Goal: Communication & Community: Share content

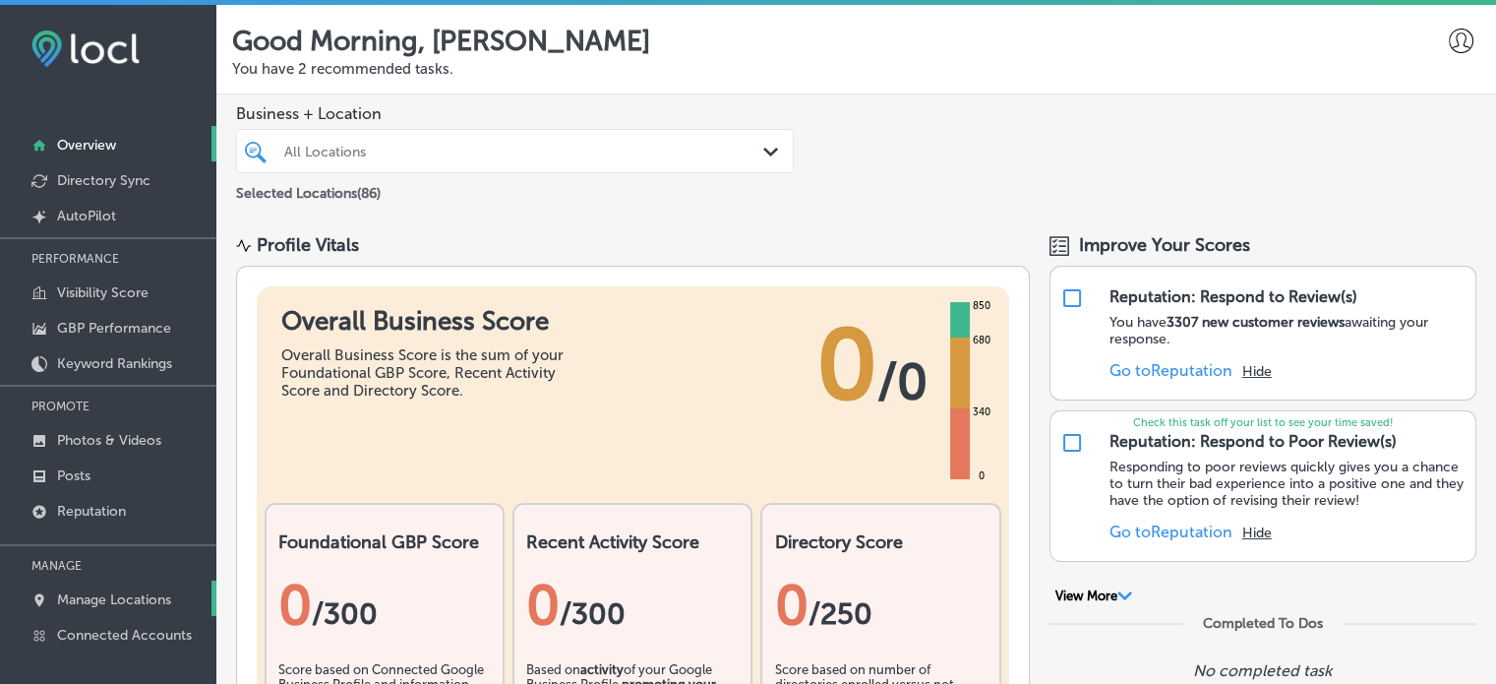
click at [147, 602] on p "Manage Locations" at bounding box center [114, 599] width 114 height 17
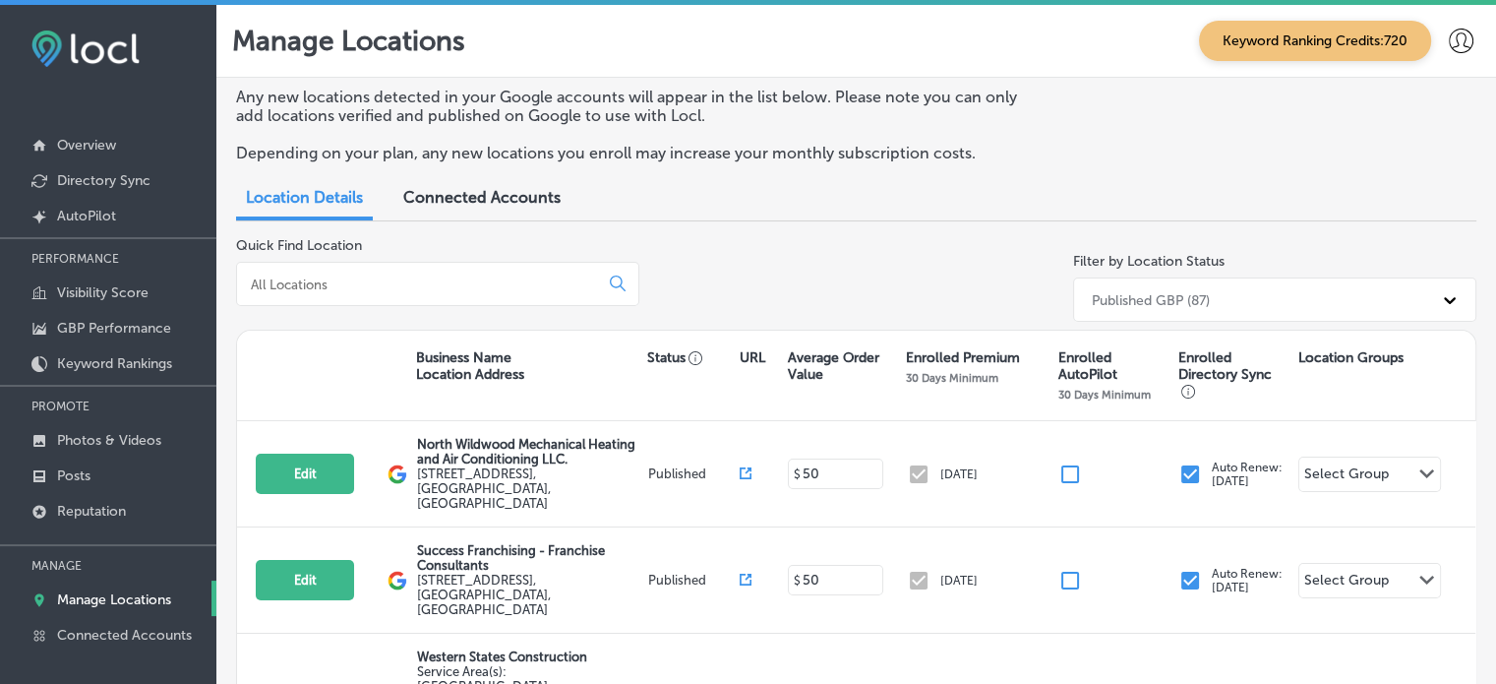
click at [356, 278] on input at bounding box center [421, 284] width 345 height 18
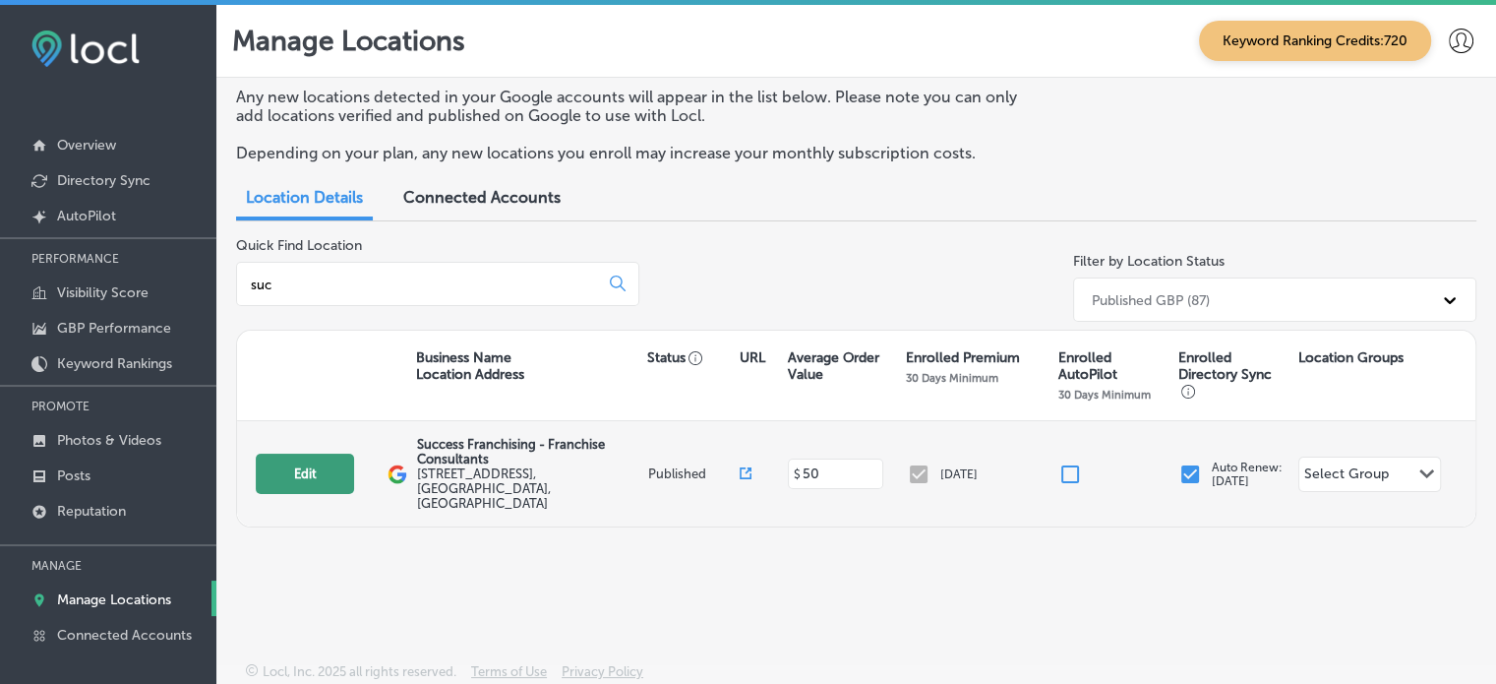
type input "suc"
click at [316, 460] on button "Edit" at bounding box center [305, 474] width 98 height 40
select select "US"
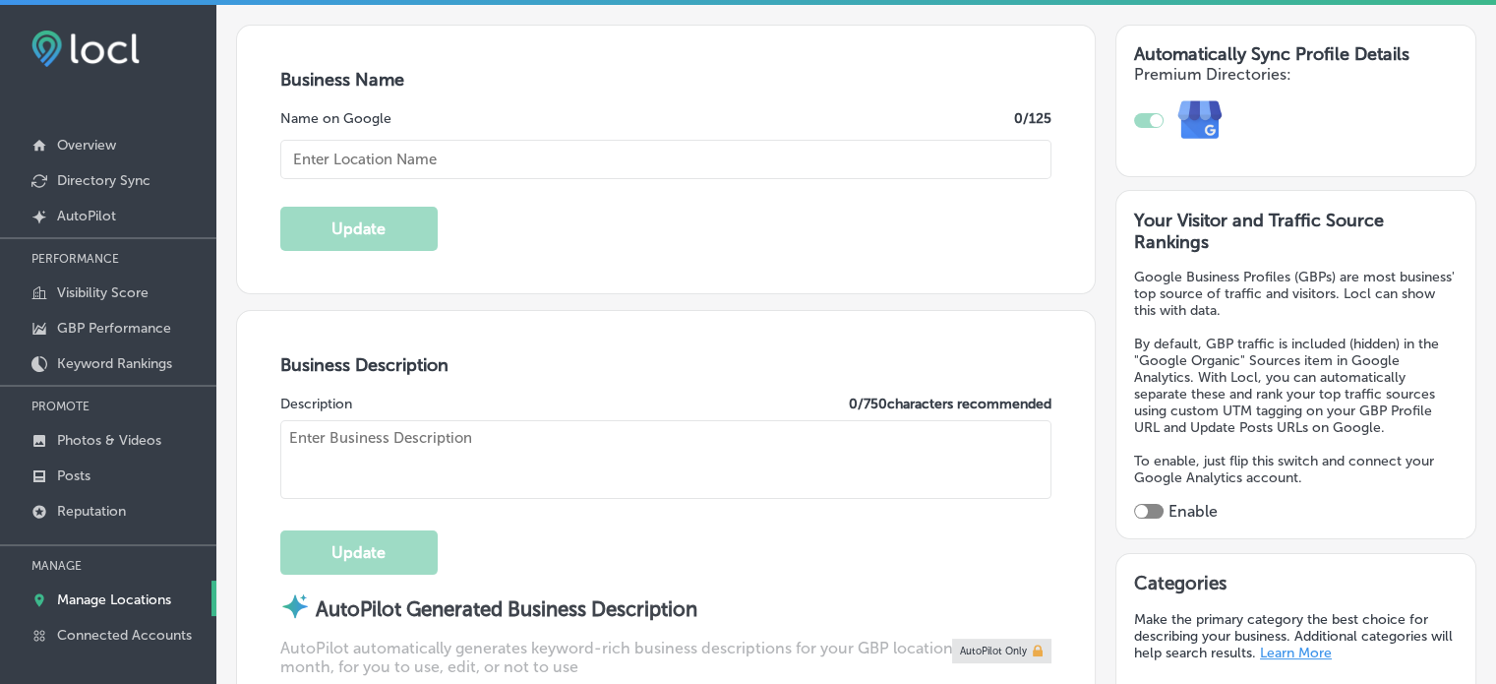
checkbox input "true"
type input "Success Franchising - Franchise Consultants"
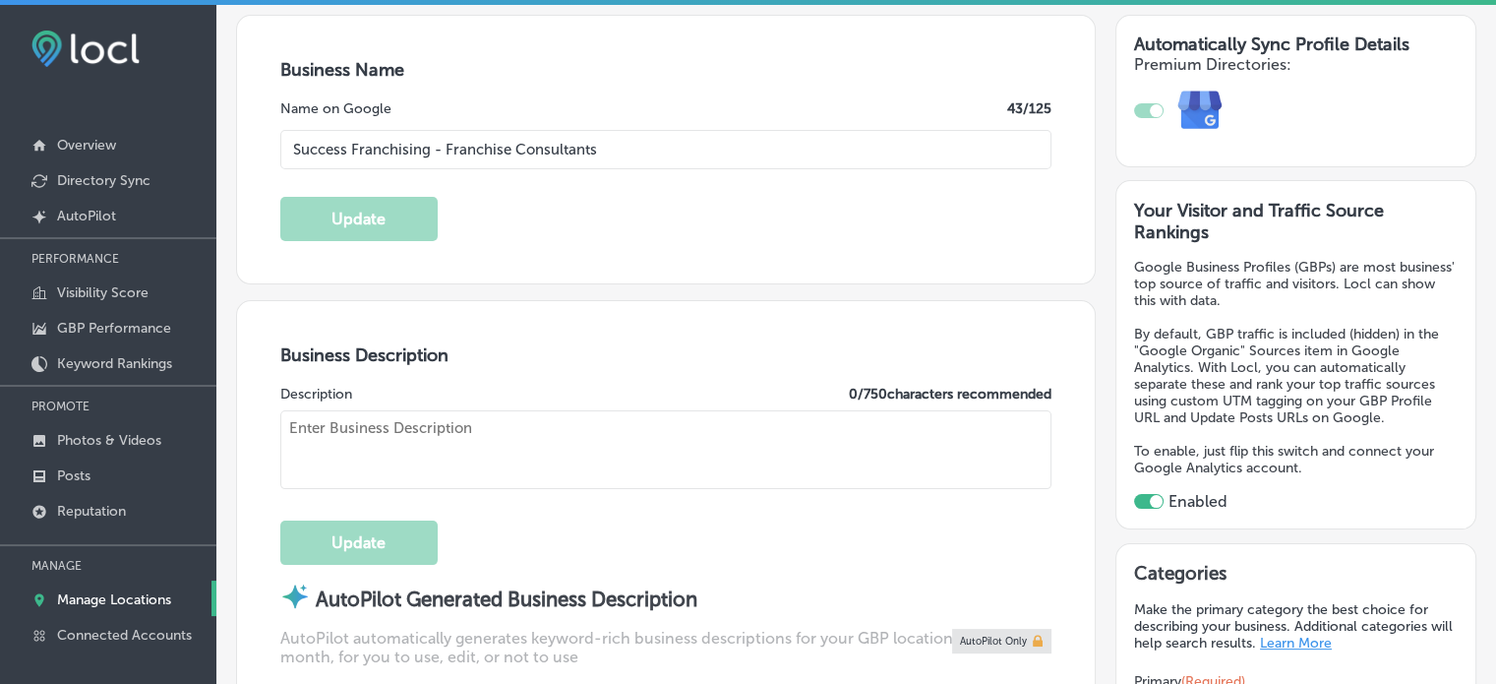
type input "[STREET_ADDRESS]"
type input "[GEOGRAPHIC_DATA]"
type input "77065"
type input "US"
type input "[URL][DOMAIN_NAME]"
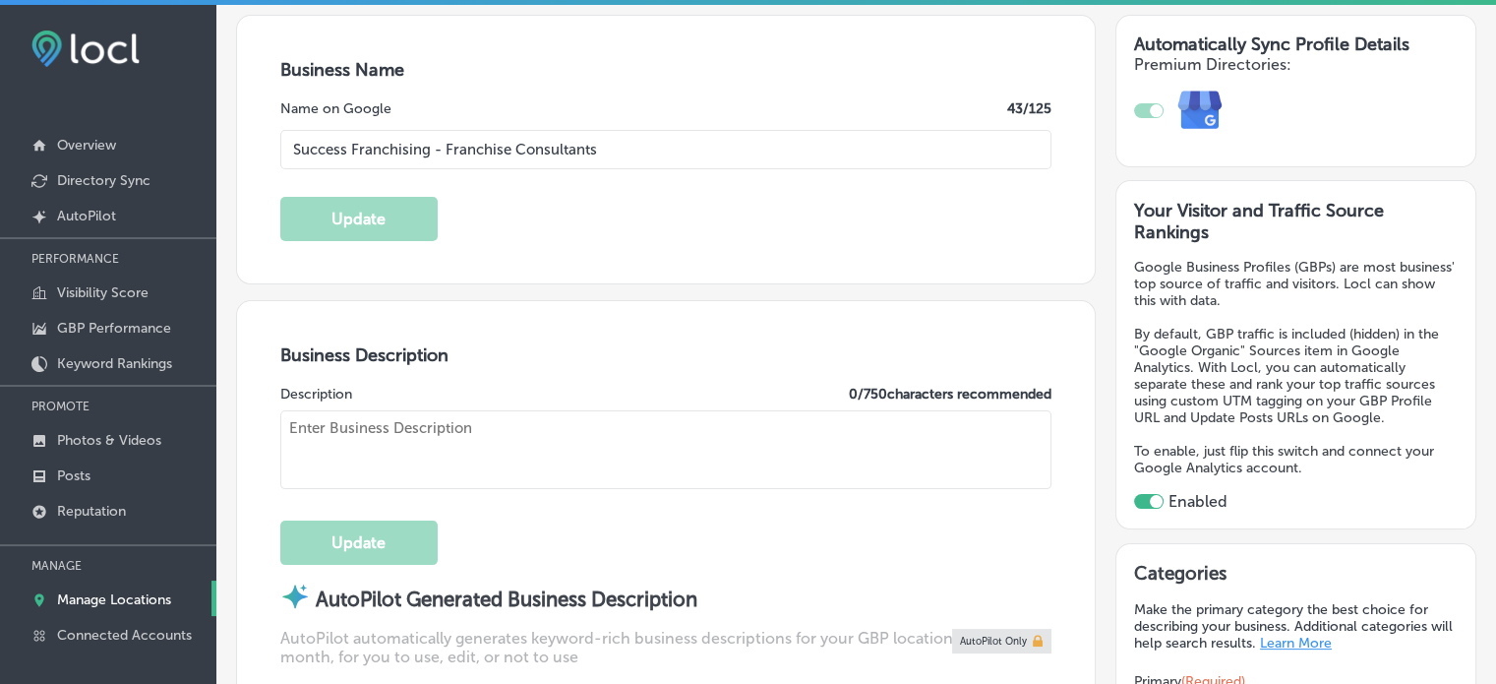
type textarea "With over 20 years of experience, Success Franchising is your partner in achiev…"
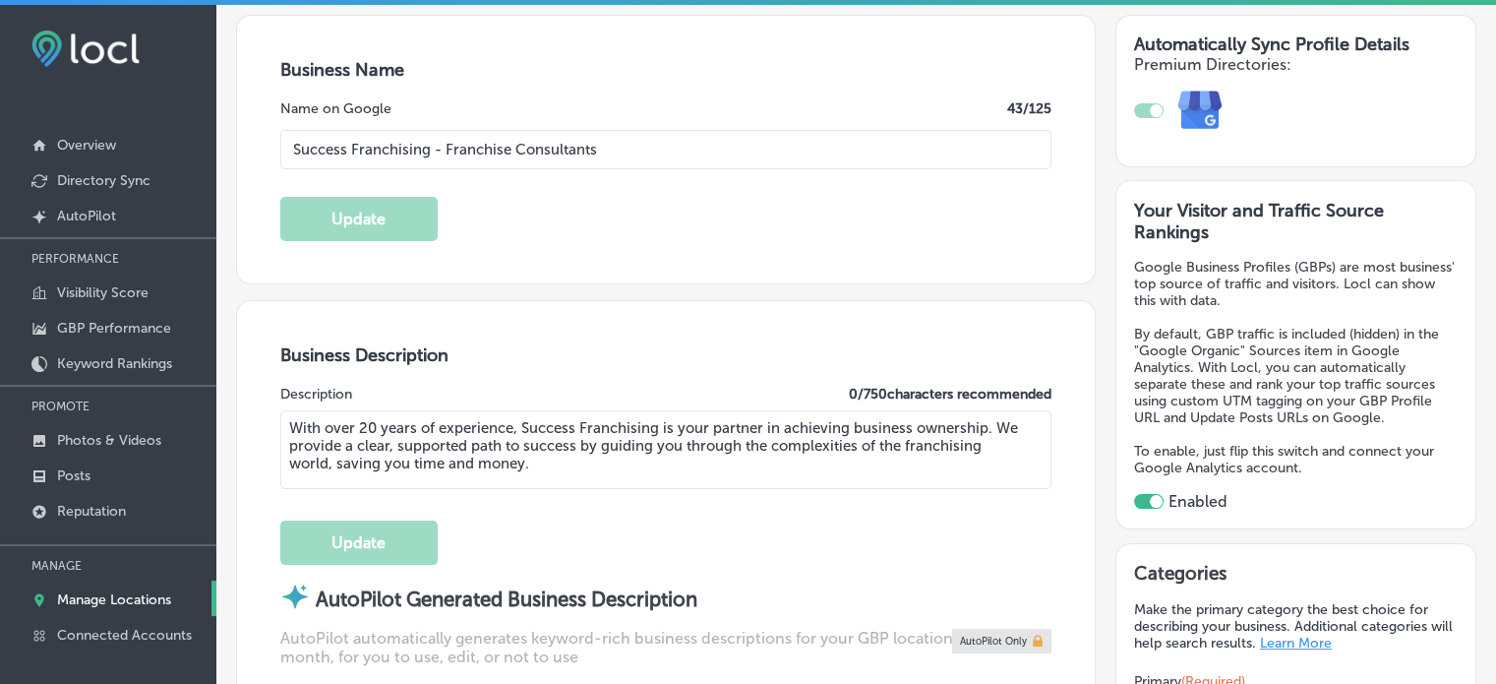
type input "[PHONE_NUMBER]"
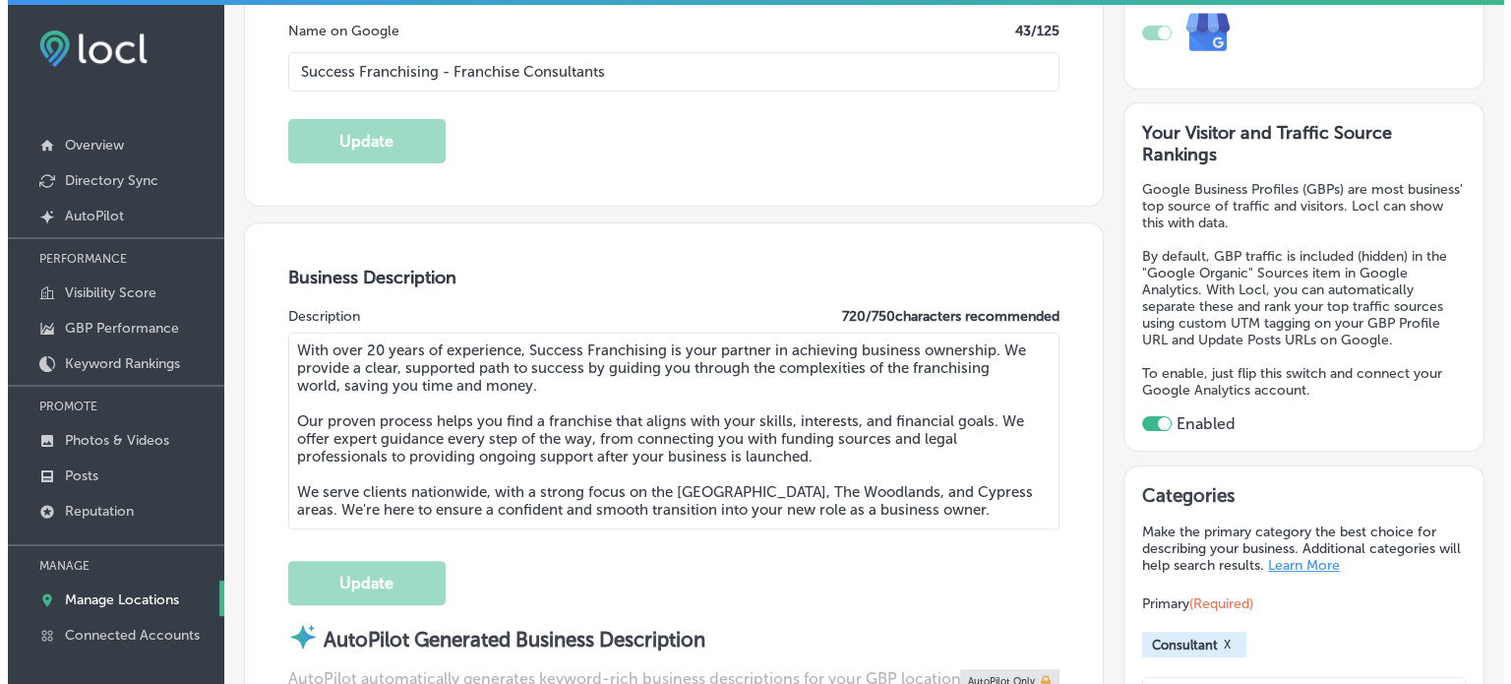
scroll to position [413, 0]
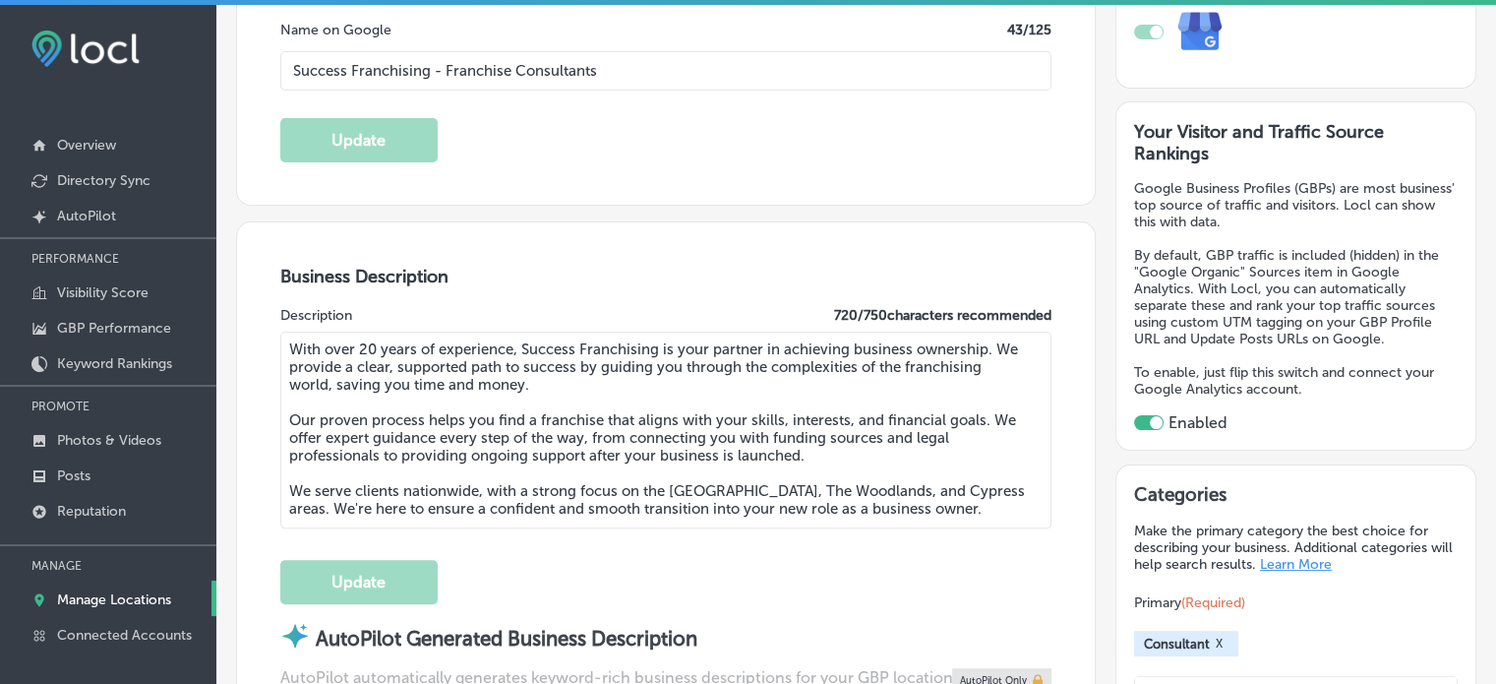
click at [693, 470] on textarea "With over 20 years of experience, Success Franchising is your partner in achiev…" at bounding box center [666, 430] width 772 height 197
drag, startPoint x: 693, startPoint y: 470, endPoint x: 981, endPoint y: 530, distance: 294.5
click at [981, 530] on div "Business Description Description 720 / 750 characters recommended With over 20 …" at bounding box center [666, 603] width 858 height 763
type textarea "With over 20 years of experience, Success Franchising is your partner in achiev…"
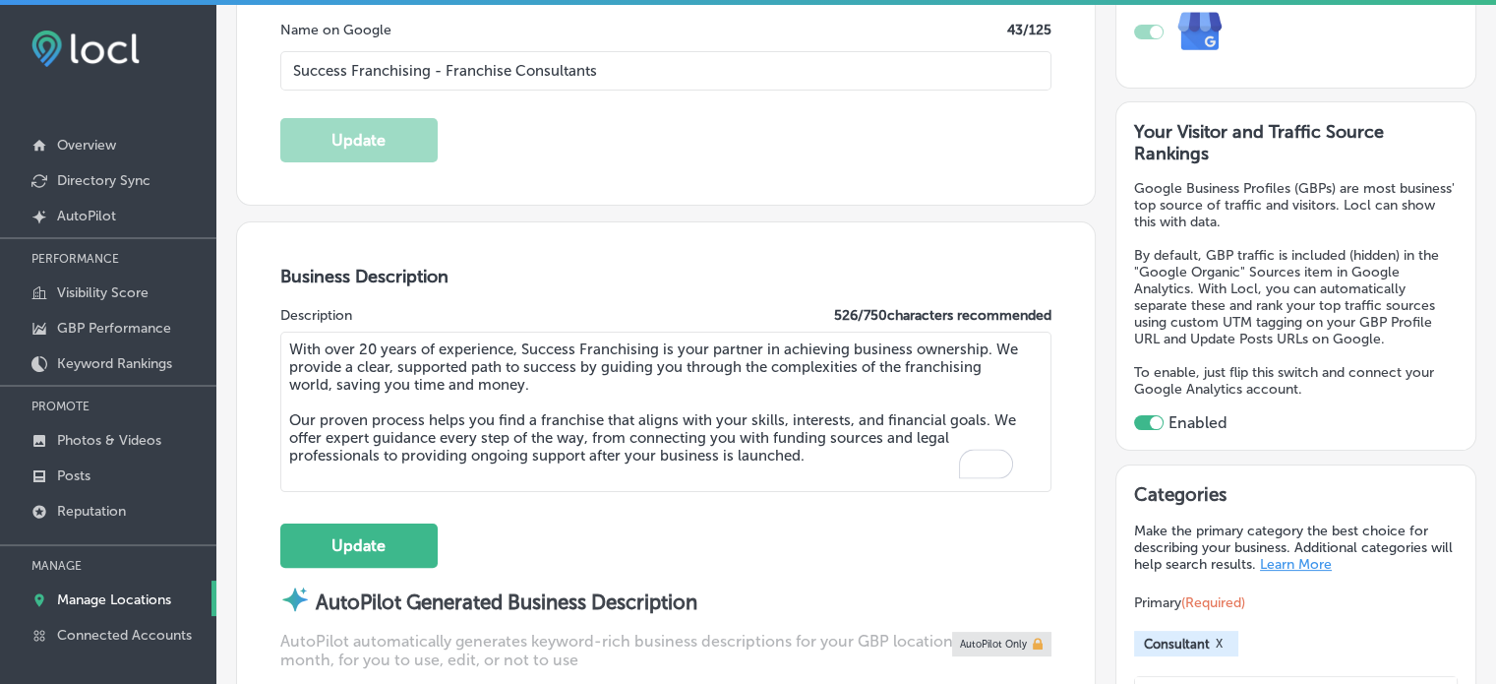
drag, startPoint x: 829, startPoint y: 466, endPoint x: 223, endPoint y: 306, distance: 626.9
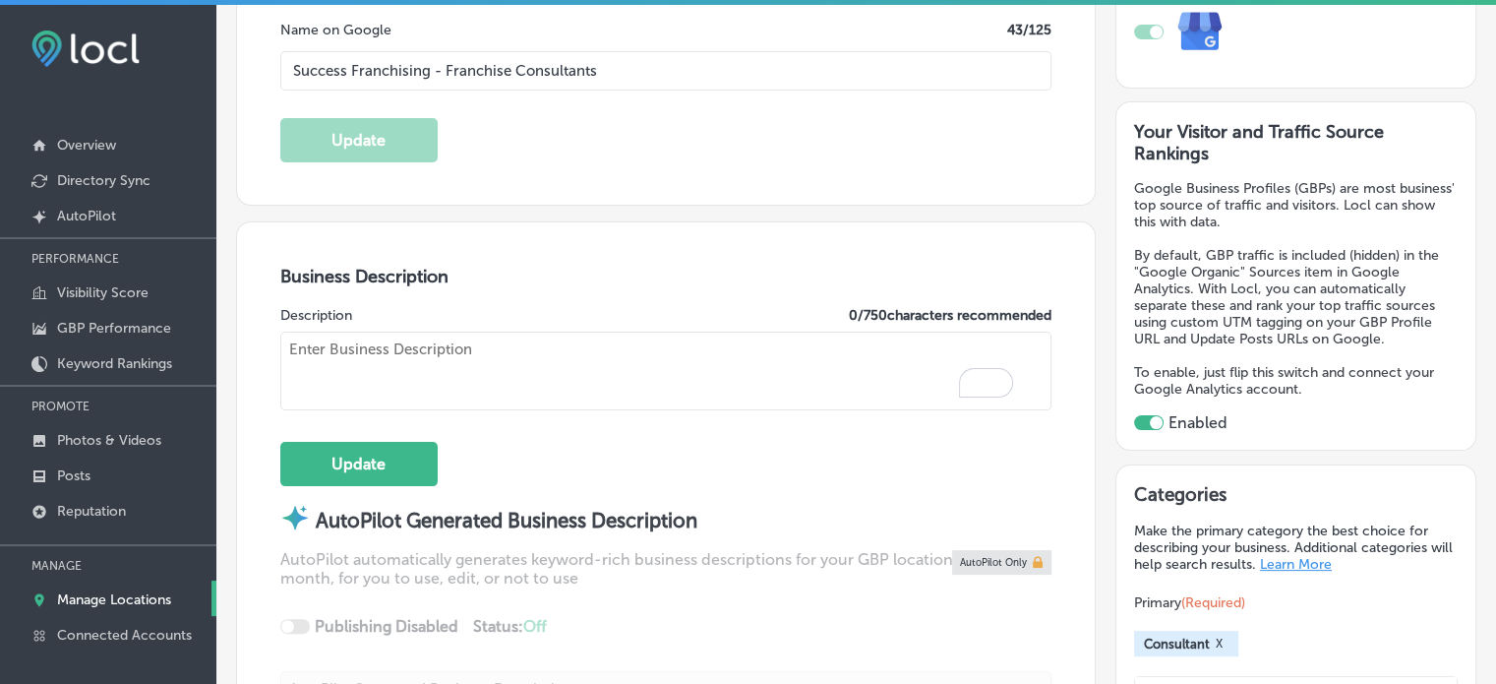
paste textarea "Success Franchising is a women-owned franchise consulting firm based in [GEOGRA…"
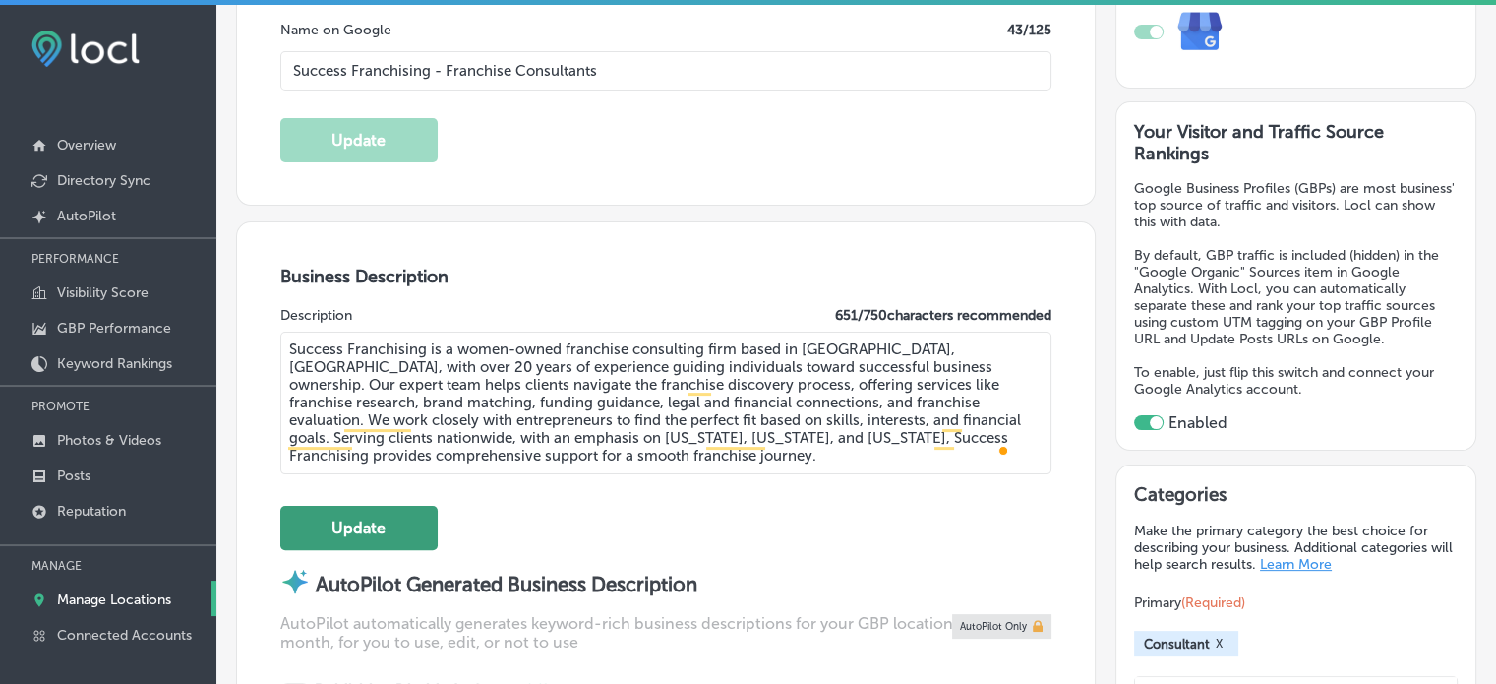
type textarea "Success Franchising is a women-owned franchise consulting firm based in [GEOGRA…"
click at [358, 520] on button "Update" at bounding box center [358, 528] width 157 height 44
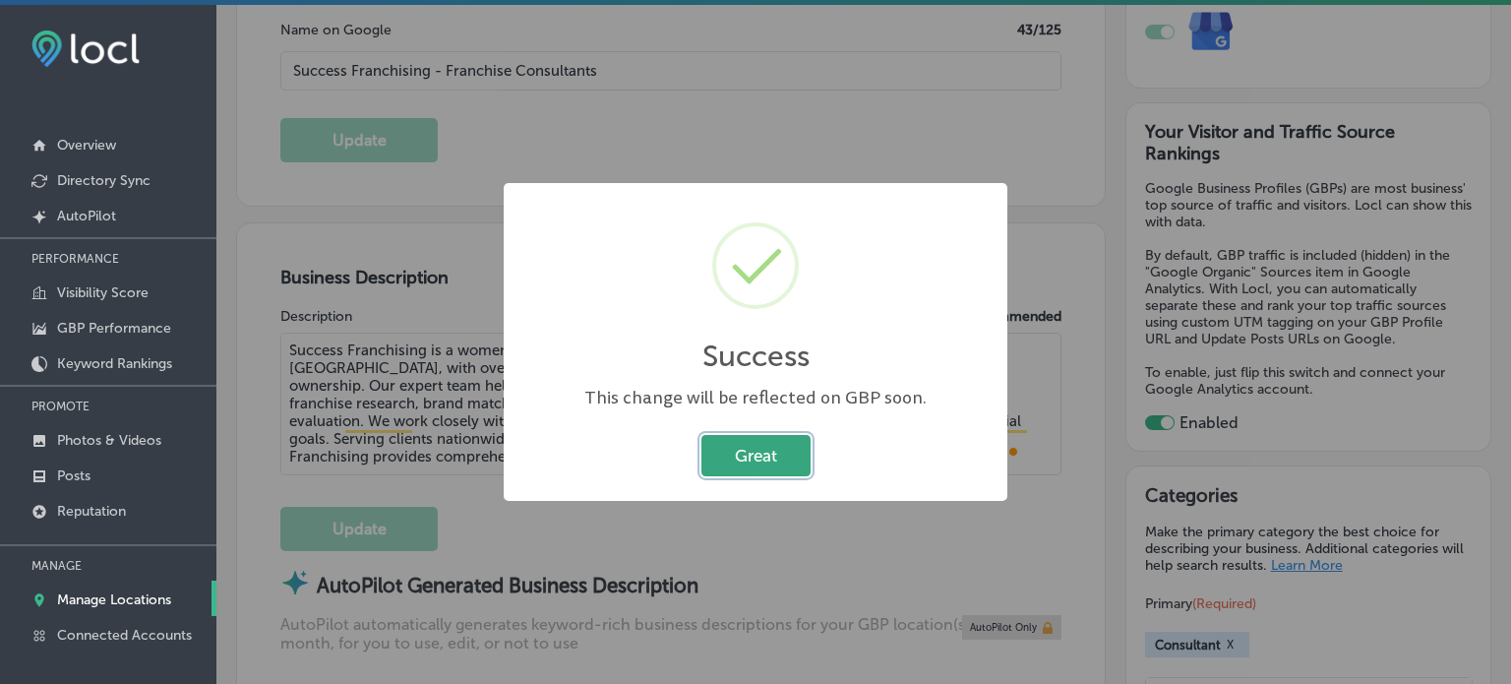
click at [739, 456] on button "Great" at bounding box center [755, 455] width 109 height 40
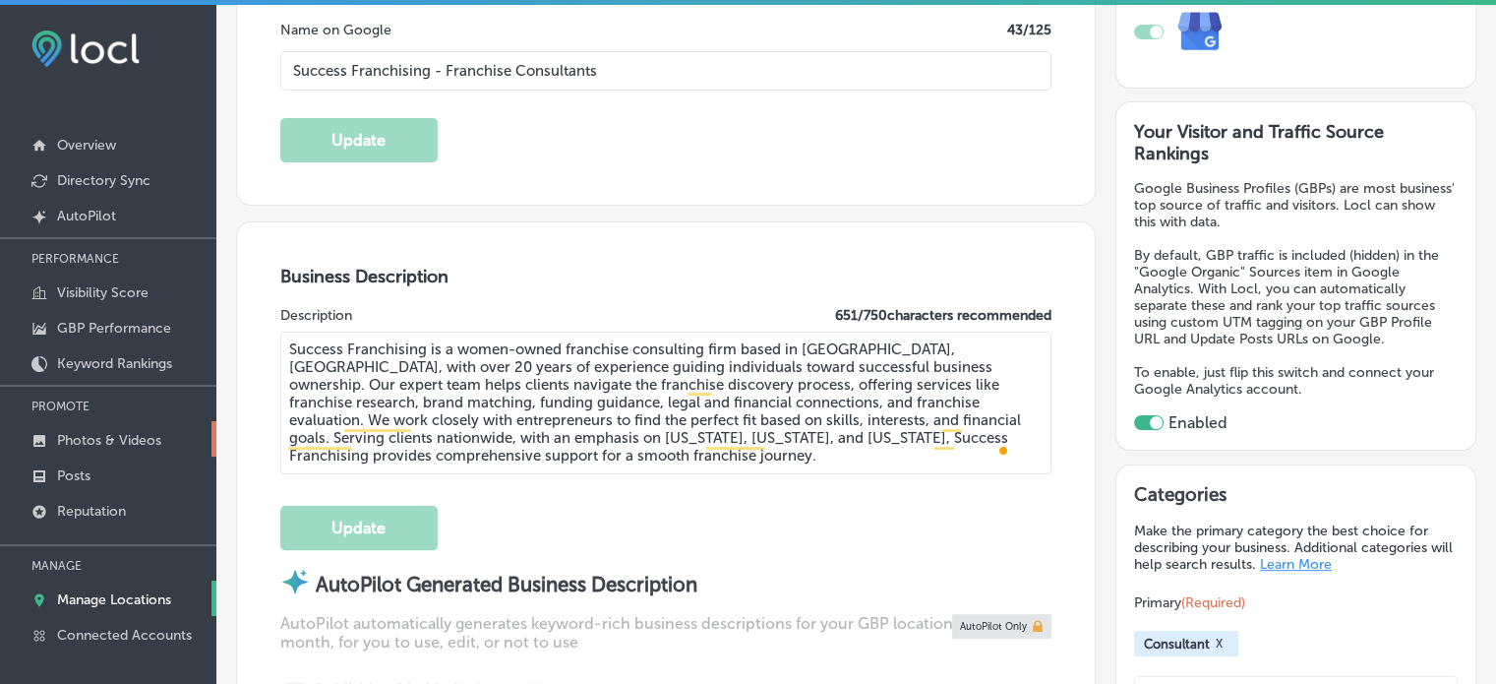
click at [147, 439] on p "Photos & Videos" at bounding box center [109, 440] width 104 height 17
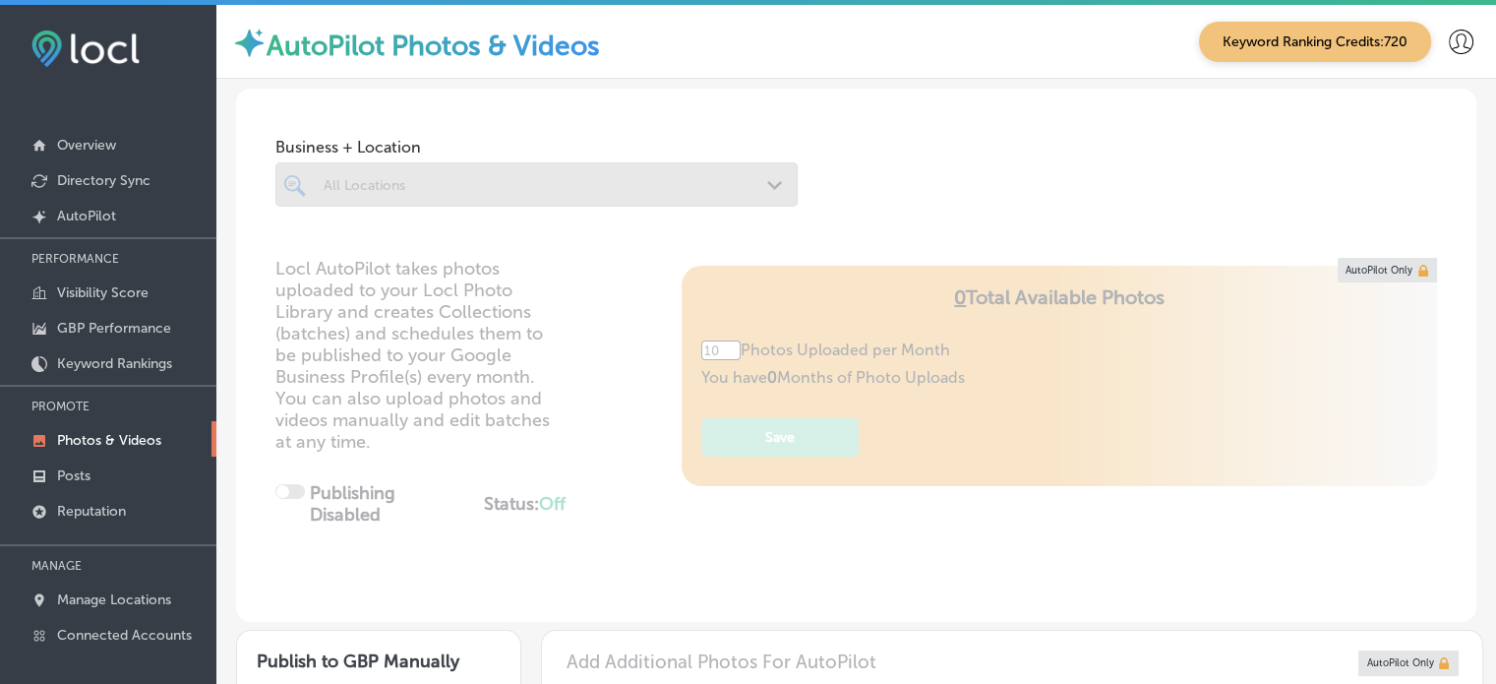
type input "5"
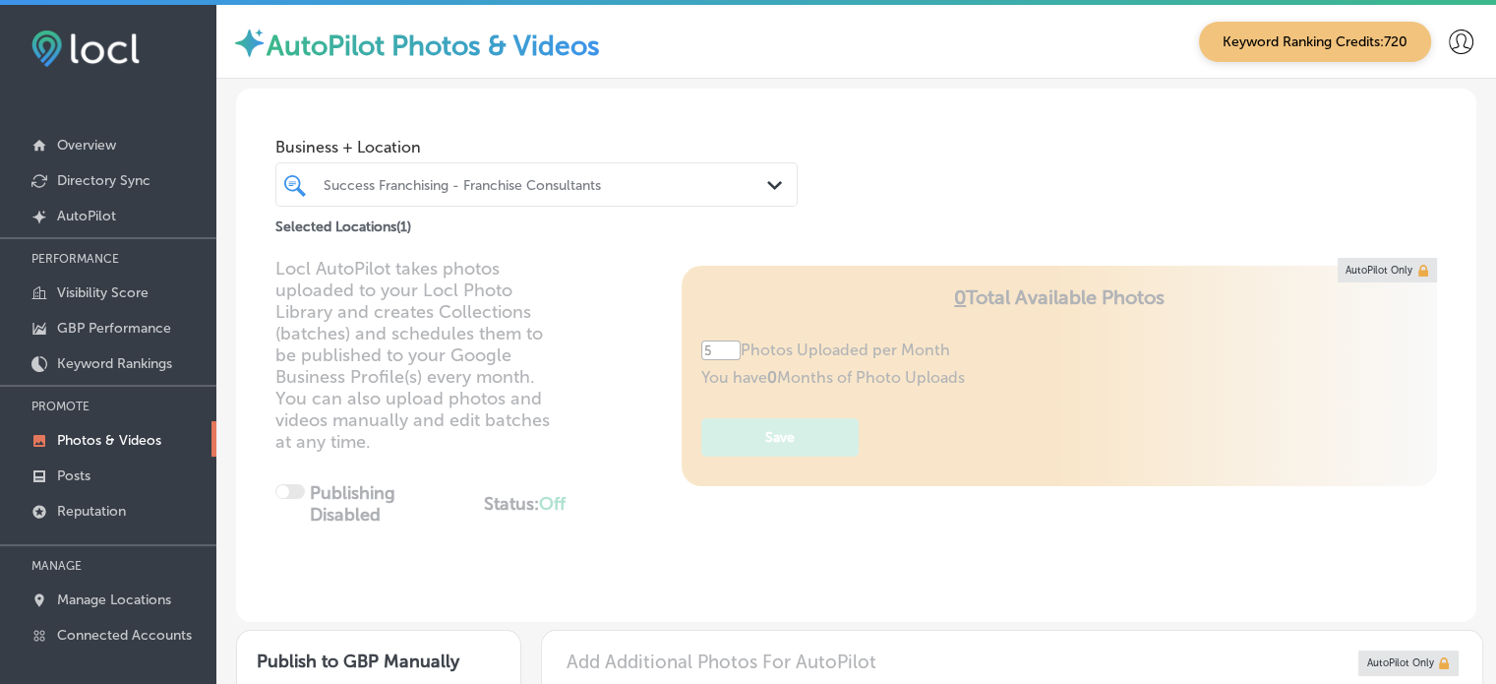
click at [579, 189] on div "Success Franchising - Franchise Consultants" at bounding box center [547, 184] width 446 height 17
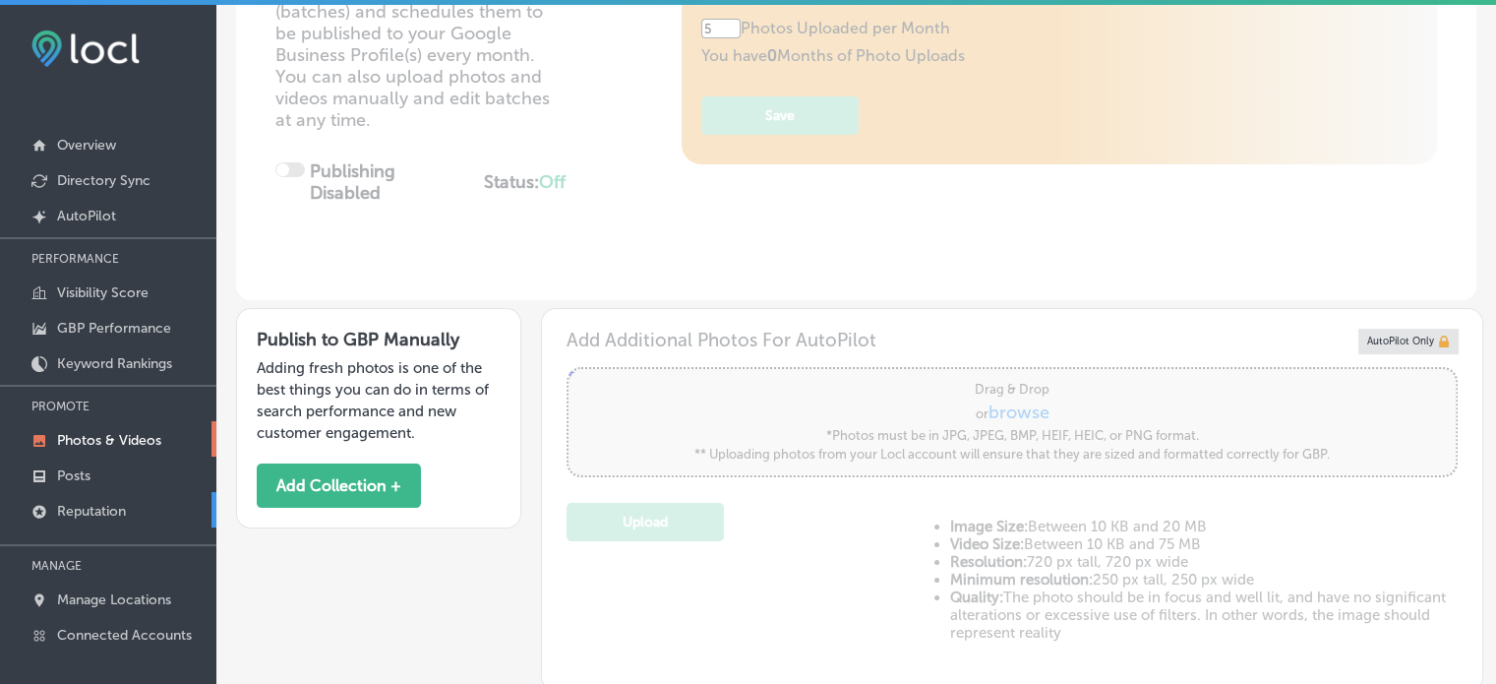
scroll to position [244, 0]
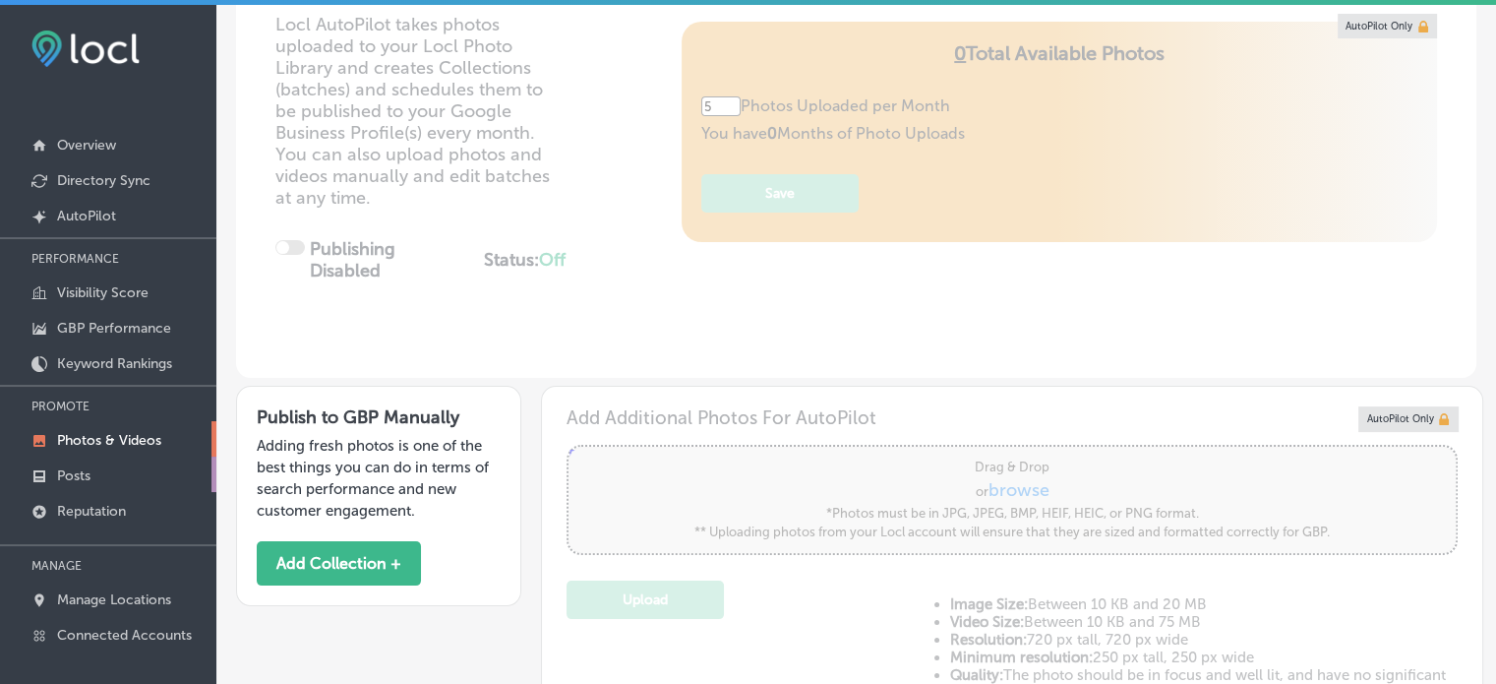
click at [115, 467] on link "Posts" at bounding box center [108, 474] width 216 height 35
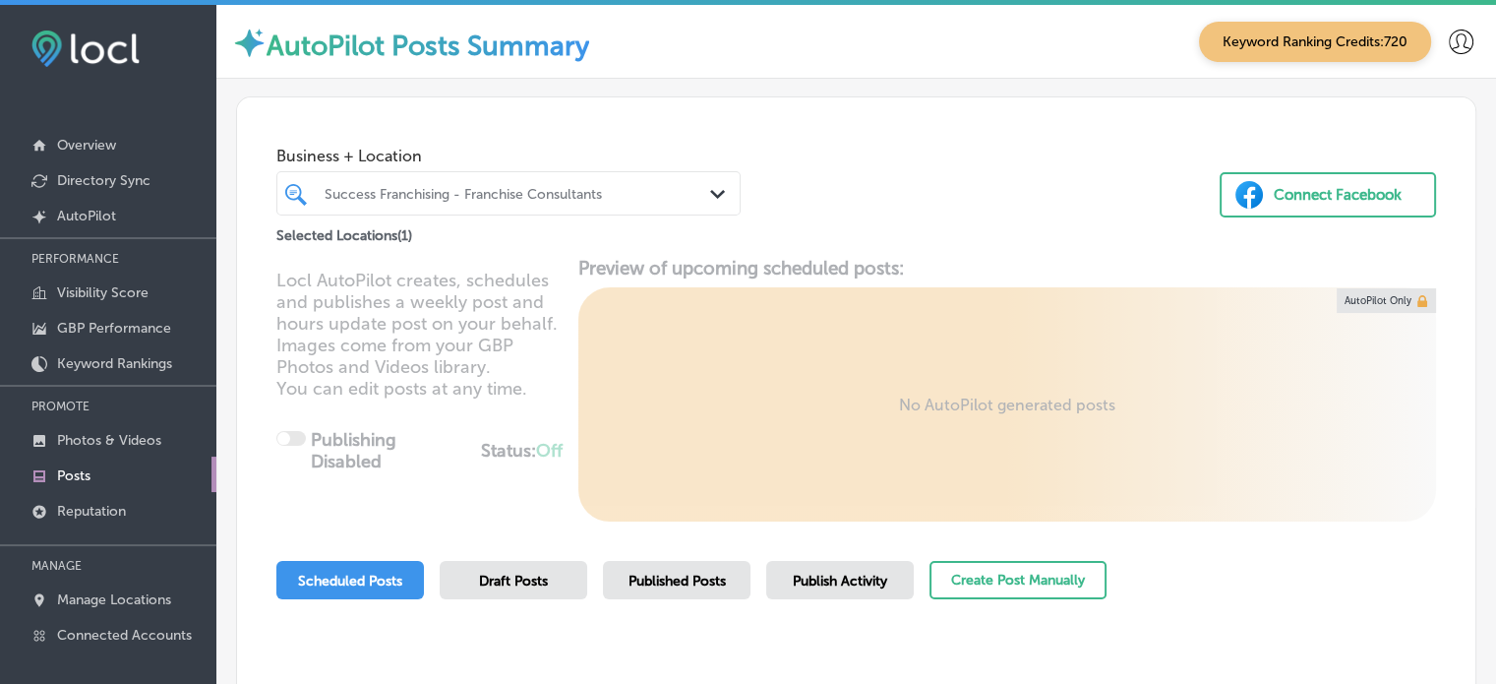
scroll to position [4, 0]
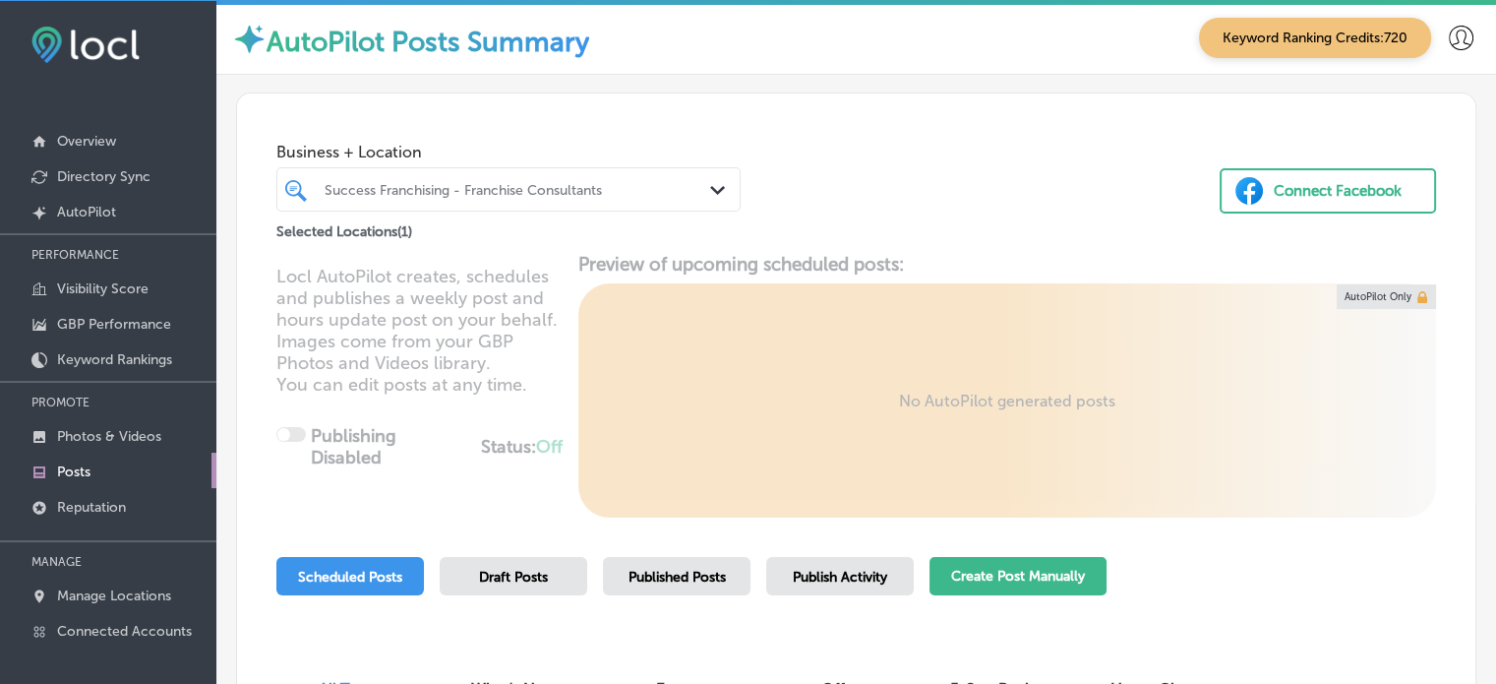
click at [990, 580] on button "Create Post Manually" at bounding box center [1018, 576] width 177 height 38
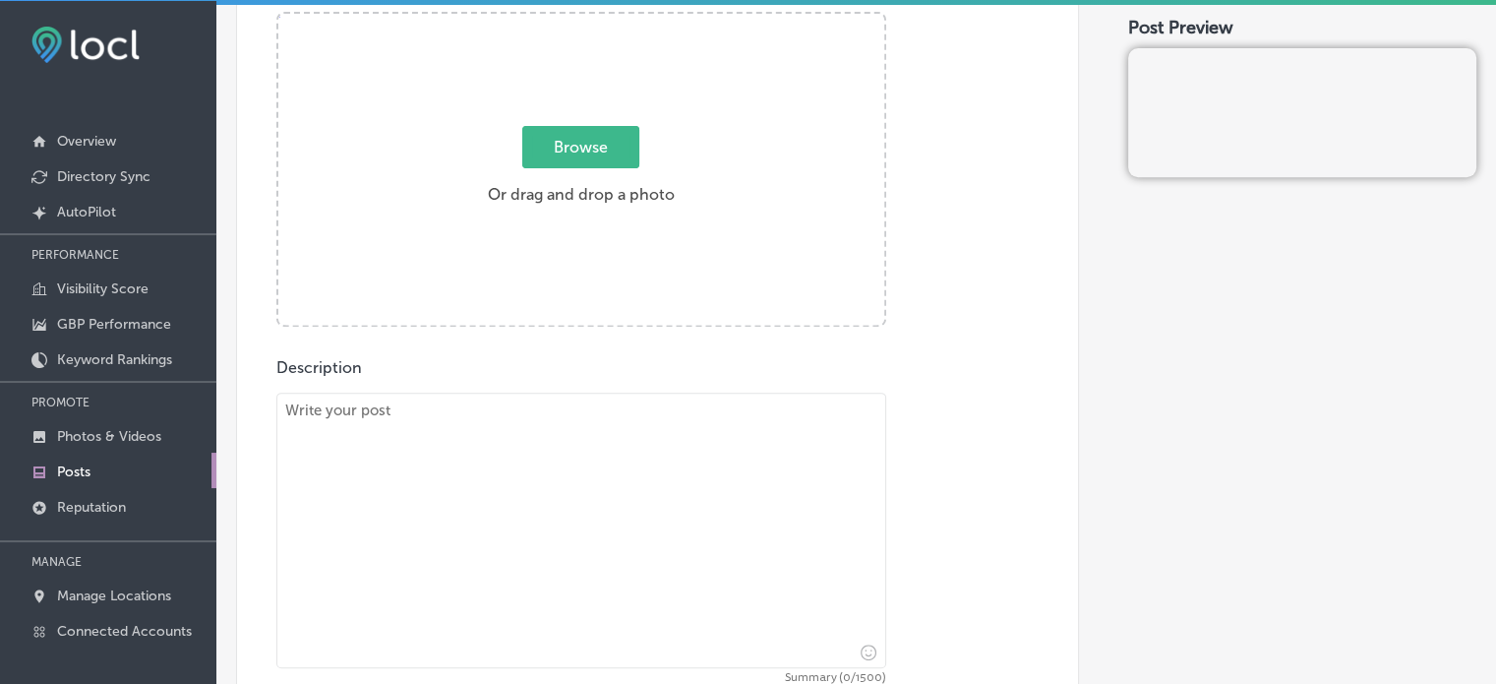
scroll to position [766, 0]
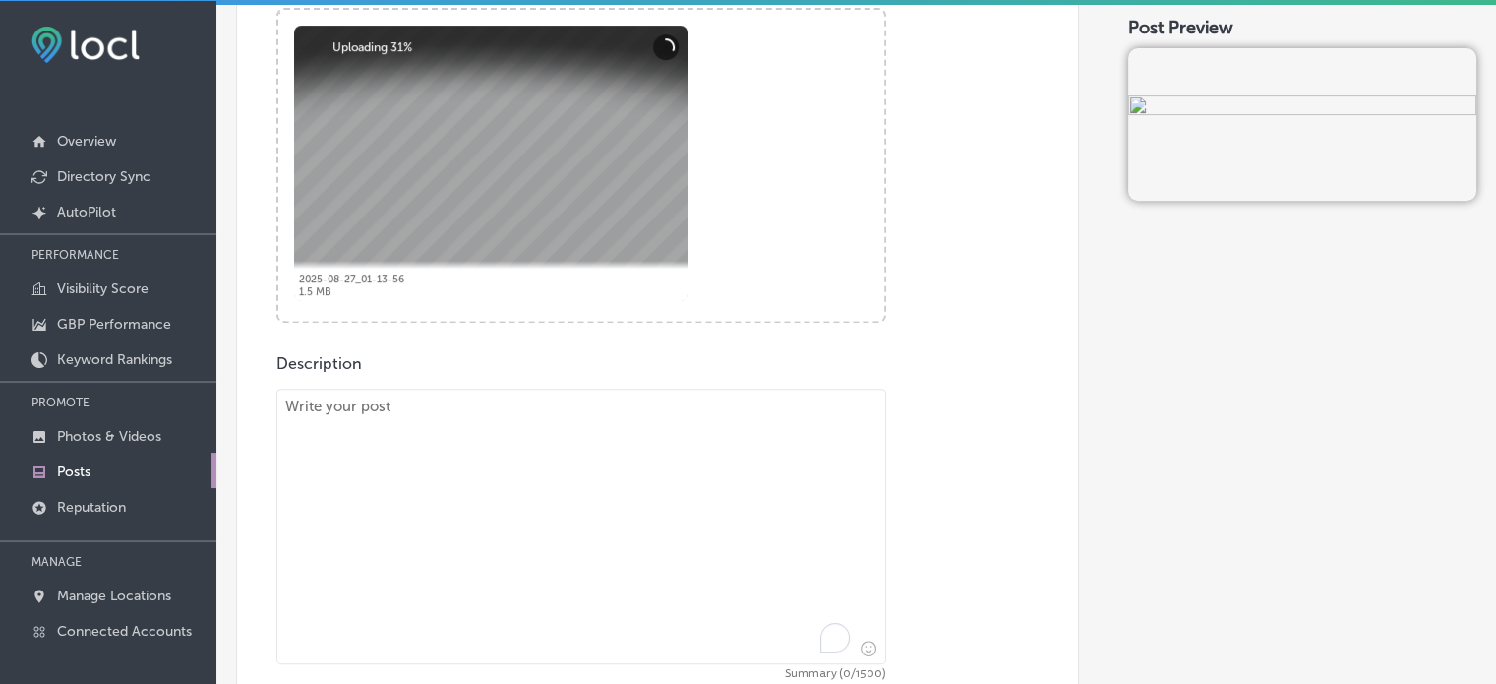
click at [605, 495] on textarea "To enrich screen reader interactions, please activate Accessibility in Grammarl…" at bounding box center [581, 526] width 610 height 275
paste textarea ""Success Franchising is your go-to partner in exploring franchise opportunities…"
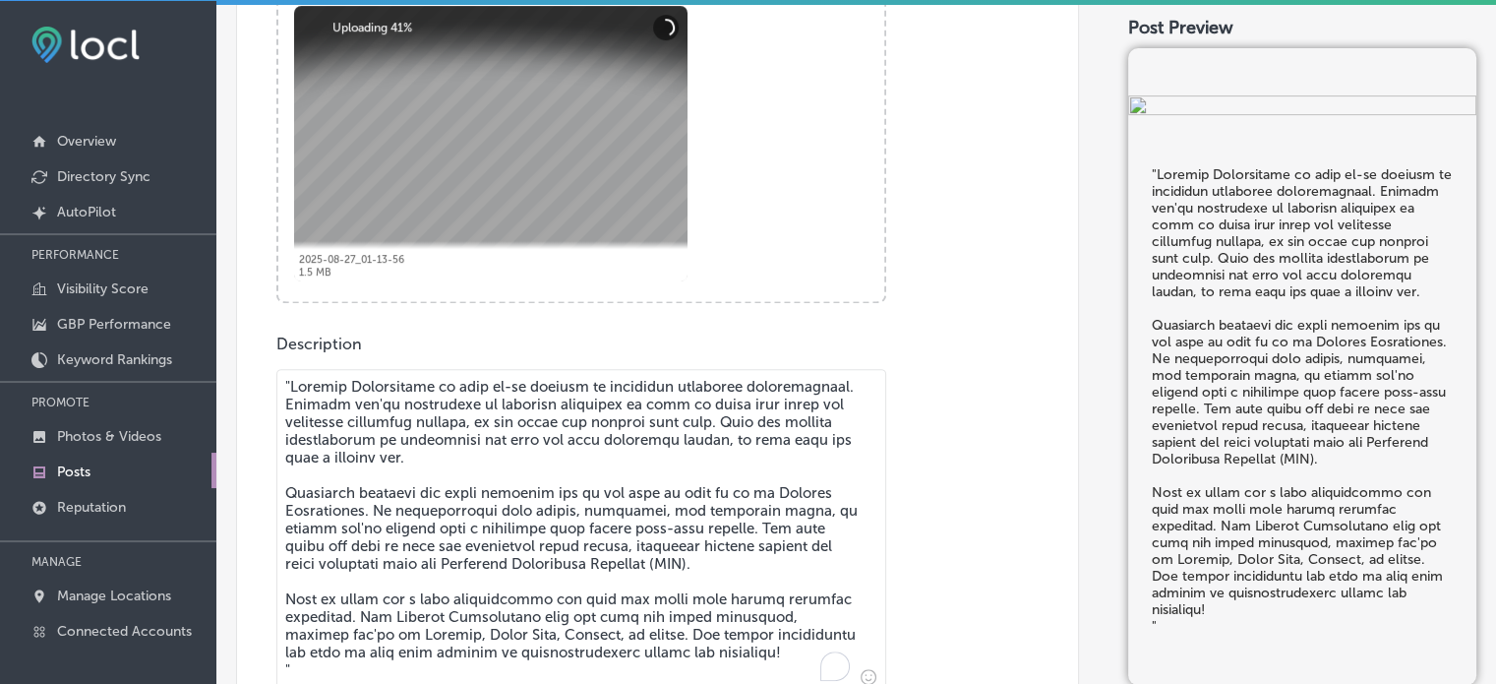
scroll to position [1067, 0]
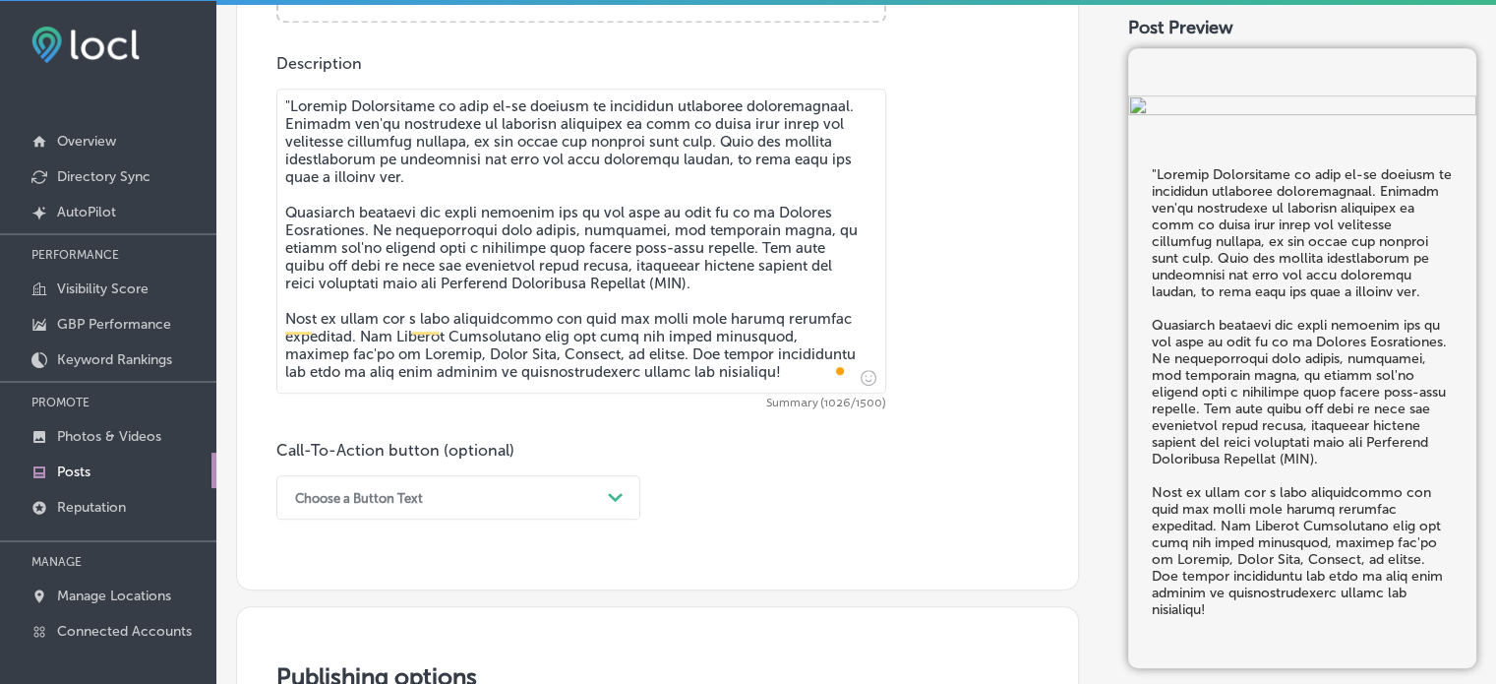
click at [290, 100] on textarea "To enrich screen reader interactions, please activate Accessibility in Grammarl…" at bounding box center [581, 241] width 610 height 305
type textarea "Success Franchising is your go-to partner in exploring franchise opportunities.…"
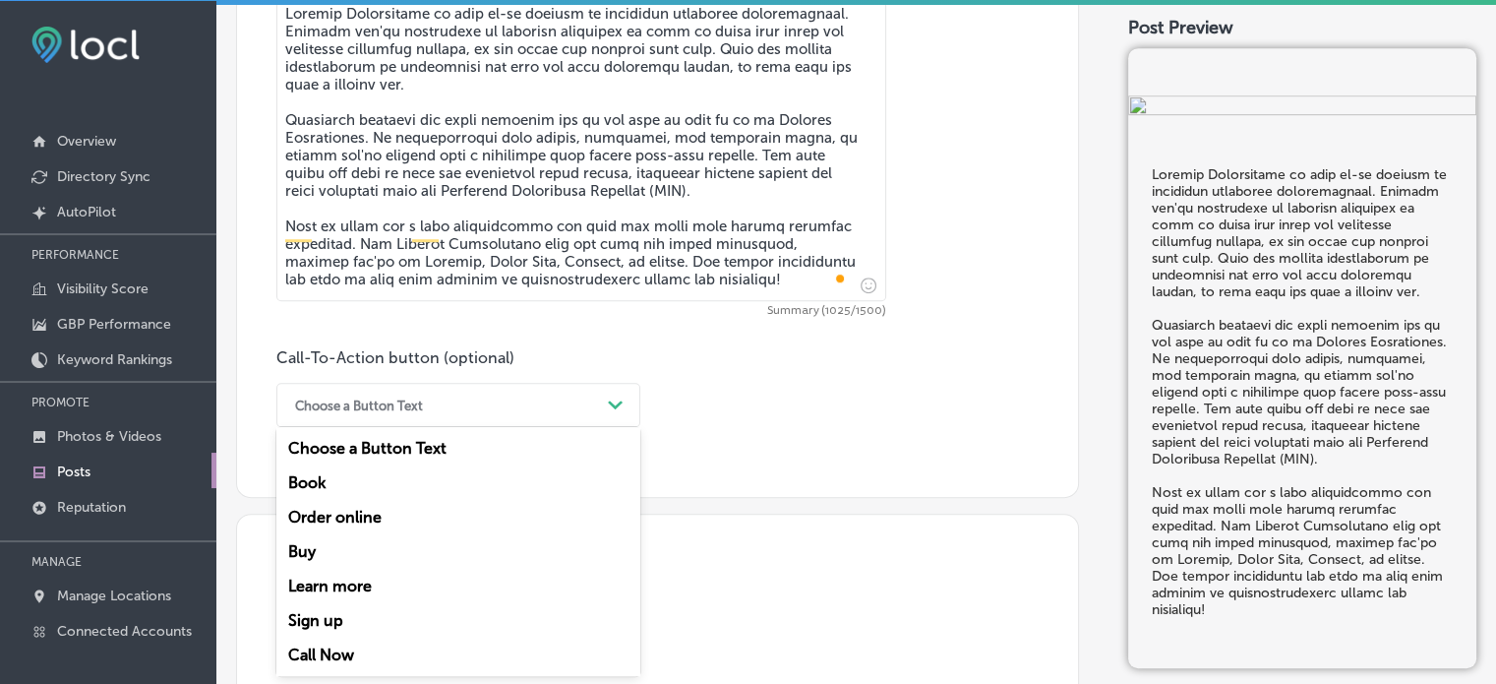
click at [574, 427] on div "option Order online focused, 3 of 7. 7 results available. Use Up and Down to ch…" at bounding box center [458, 405] width 364 height 44
click at [337, 647] on div "Call Now" at bounding box center [458, 655] width 364 height 34
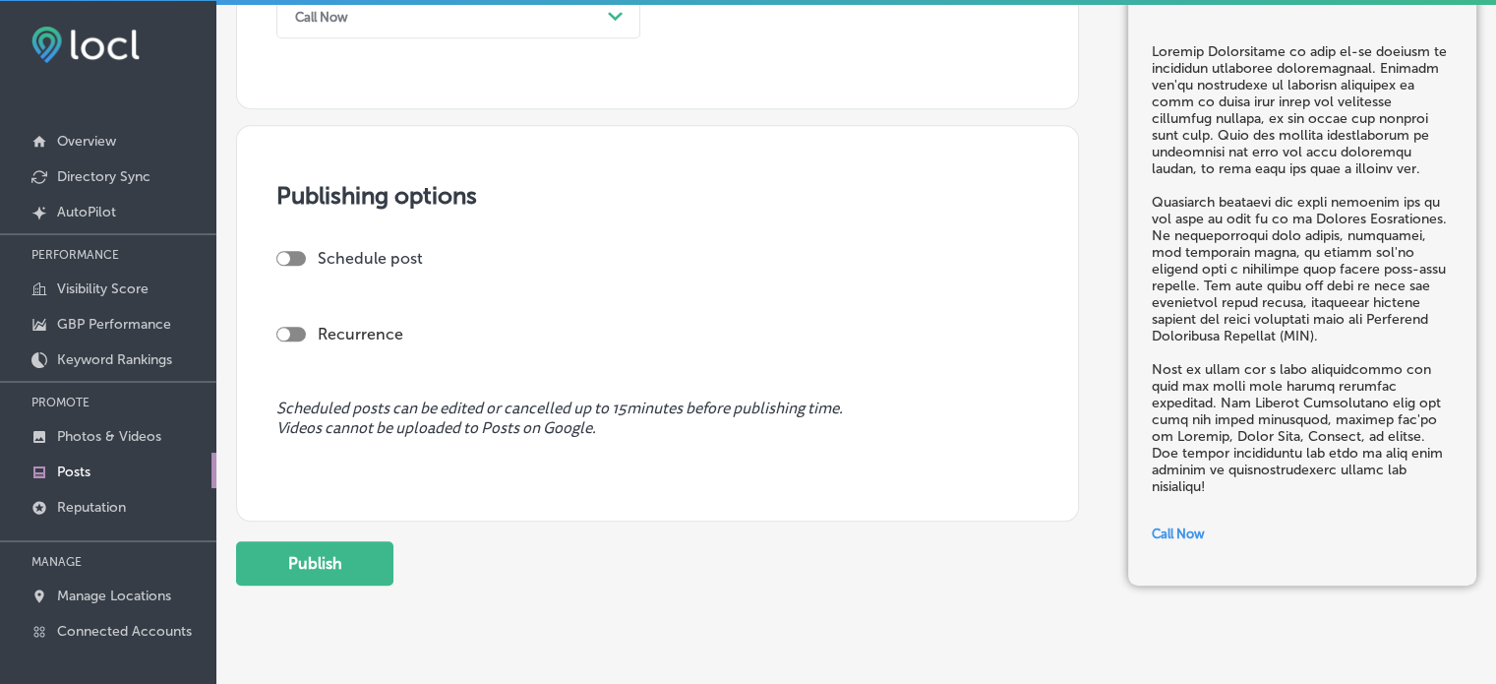
scroll to position [1570, 0]
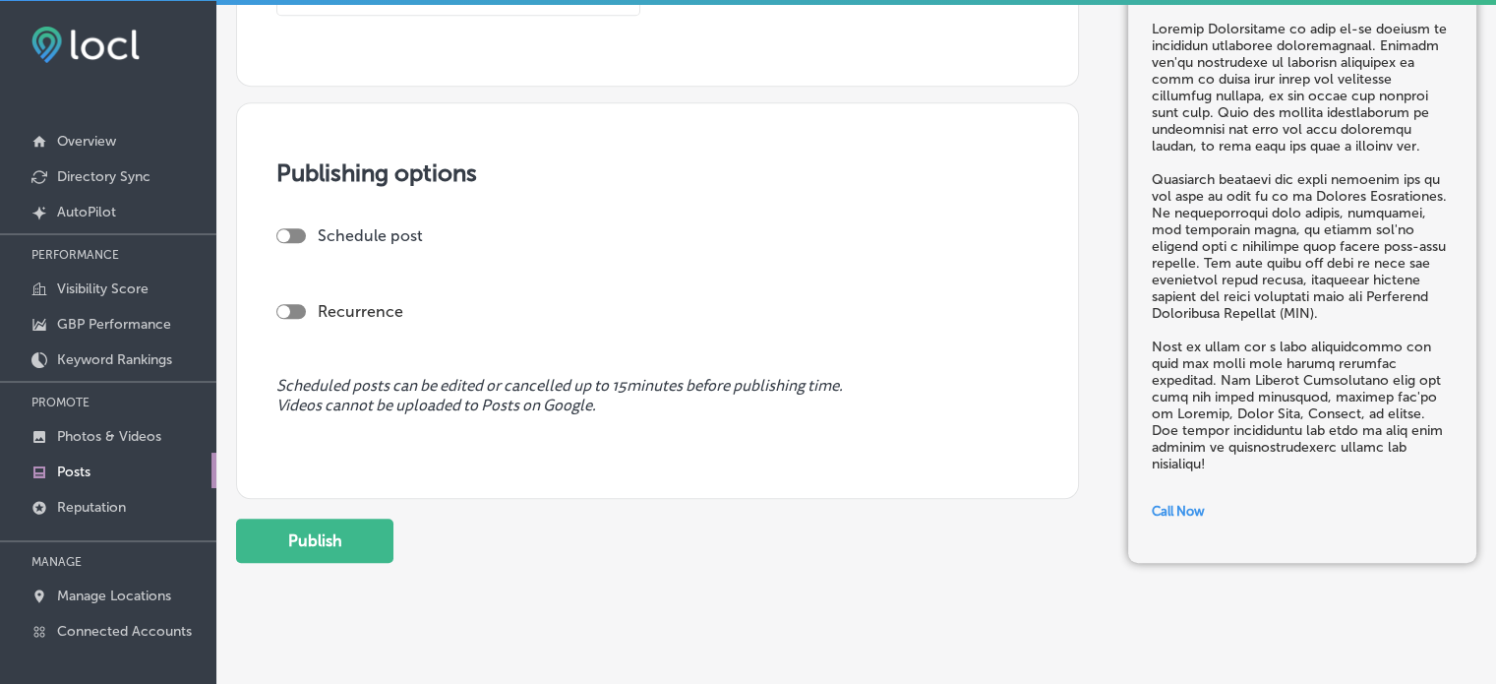
click at [292, 228] on div at bounding box center [291, 235] width 30 height 15
checkbox input "true"
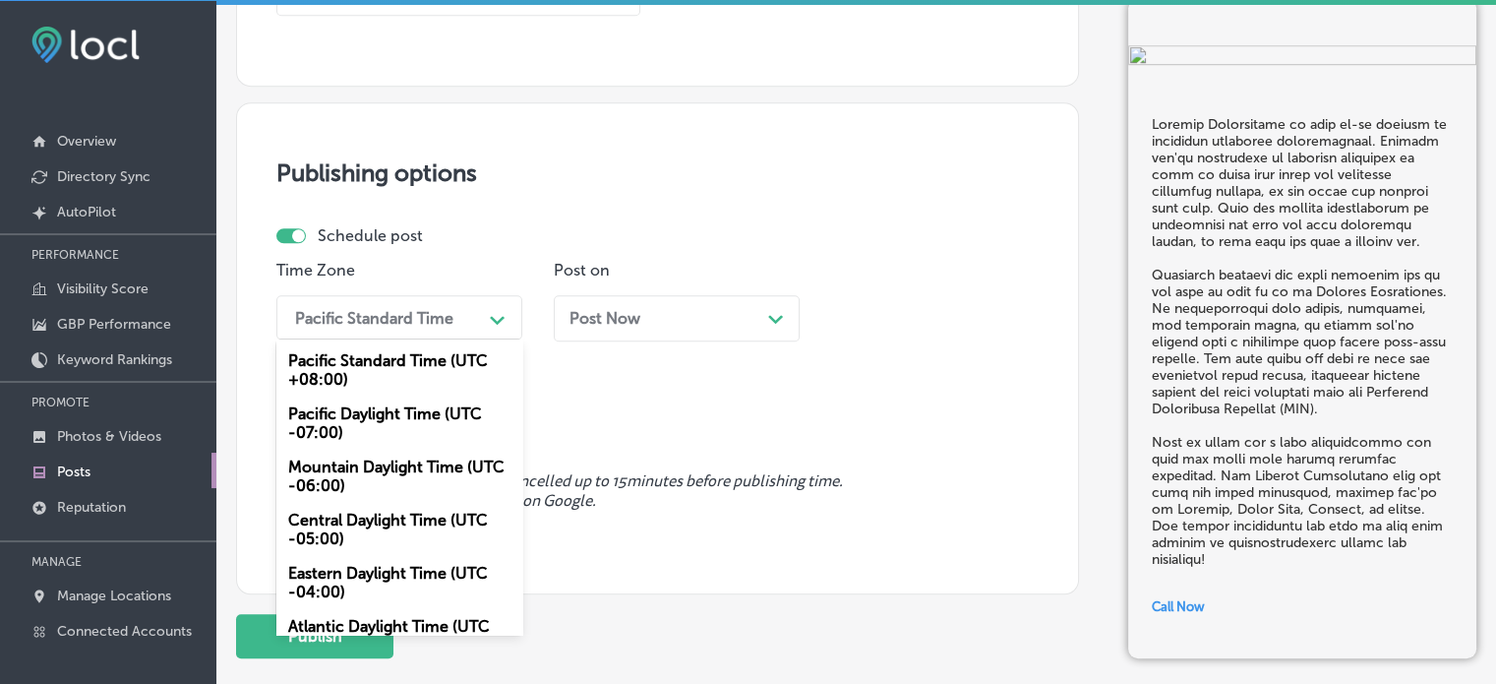
click at [441, 318] on div "Pacific Standard Time" at bounding box center [374, 317] width 158 height 19
click at [375, 463] on div "Mountain Daylight Time (UTC -06:00)" at bounding box center [399, 476] width 246 height 53
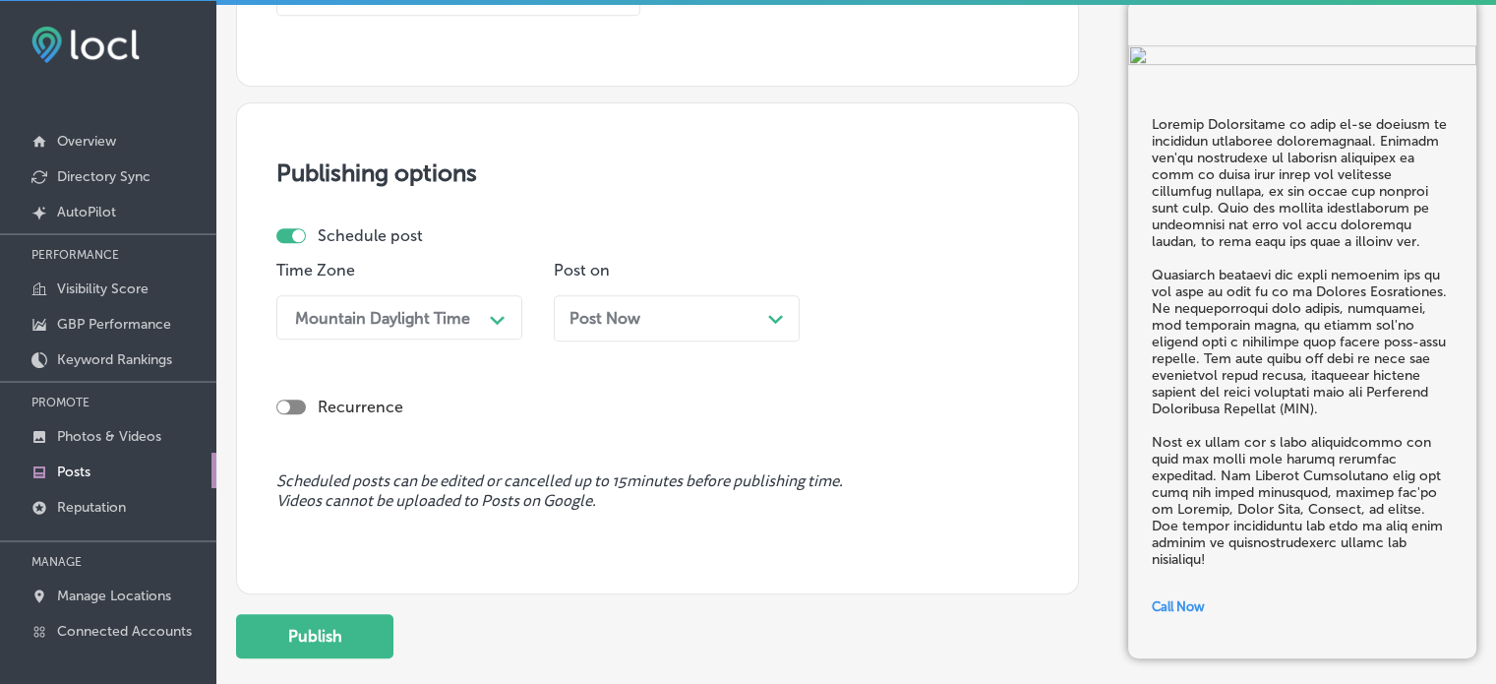
click at [689, 318] on div "Post Now Path Created with Sketch." at bounding box center [677, 318] width 214 height 19
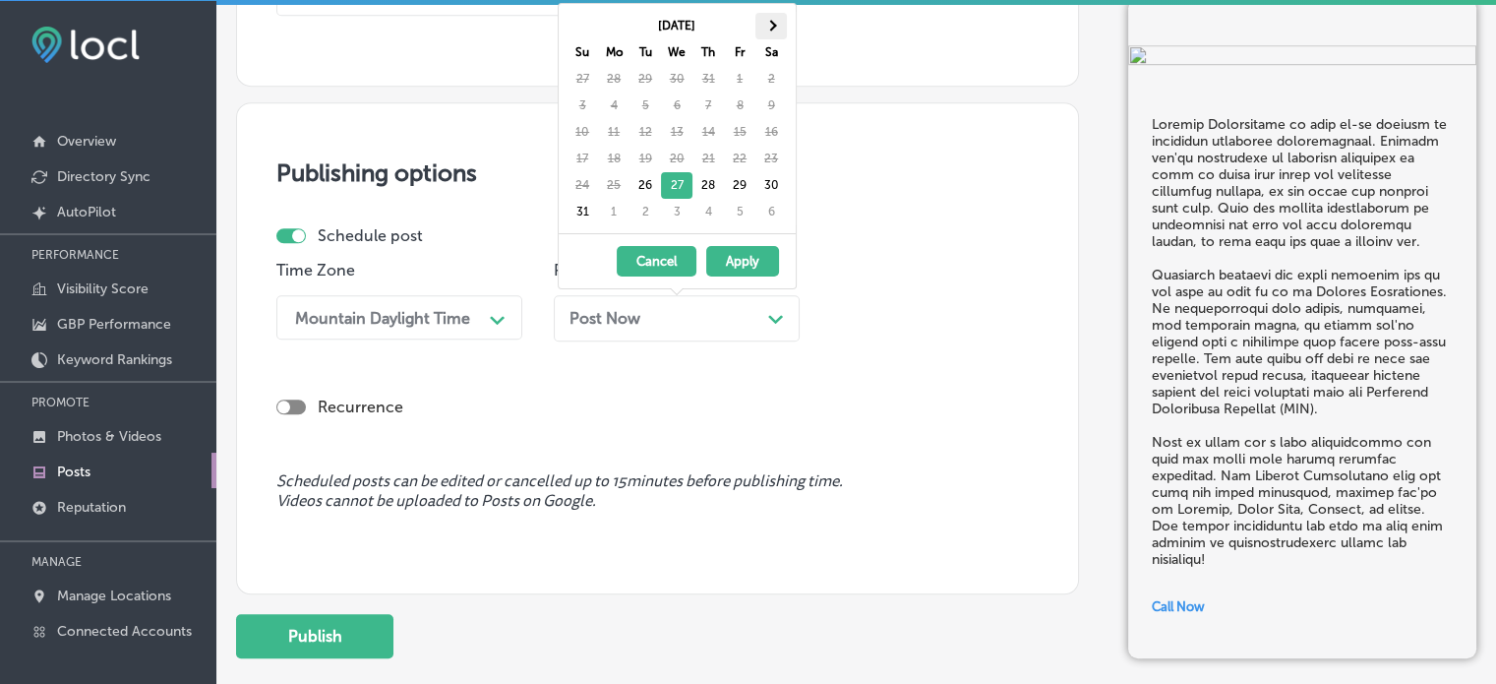
click at [769, 16] on th at bounding box center [771, 26] width 31 height 27
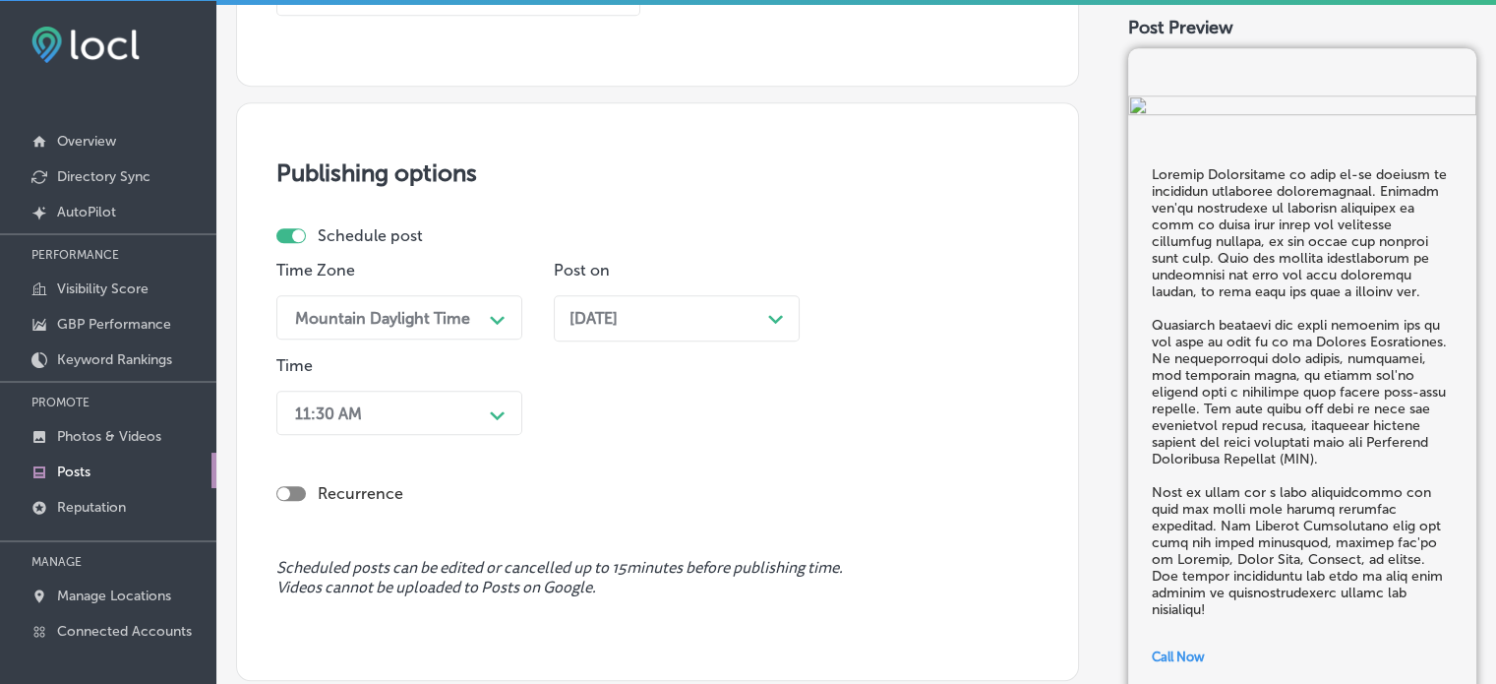
click at [482, 400] on div "11:30 AM Path Created with Sketch." at bounding box center [399, 413] width 246 height 44
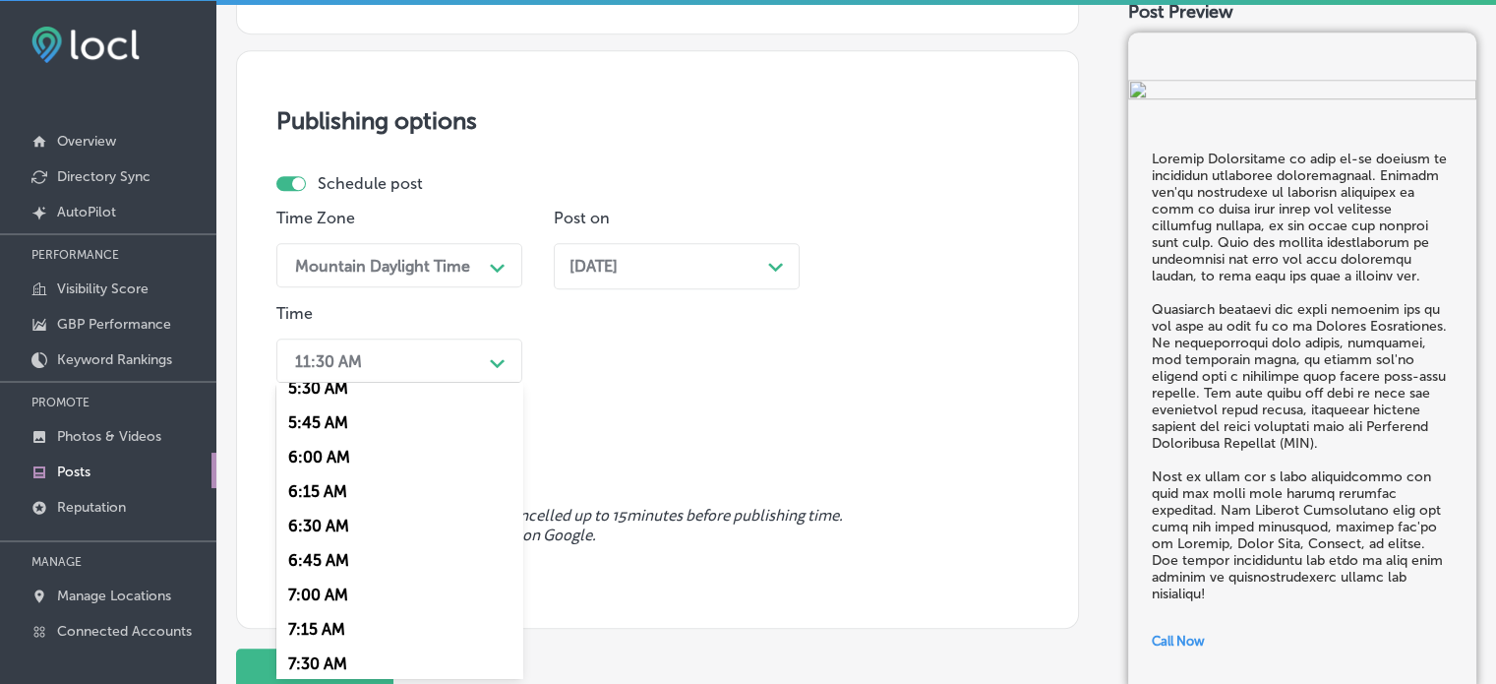
scroll to position [872, 0]
click at [328, 501] on div "7:00 AM" at bounding box center [399, 496] width 246 height 34
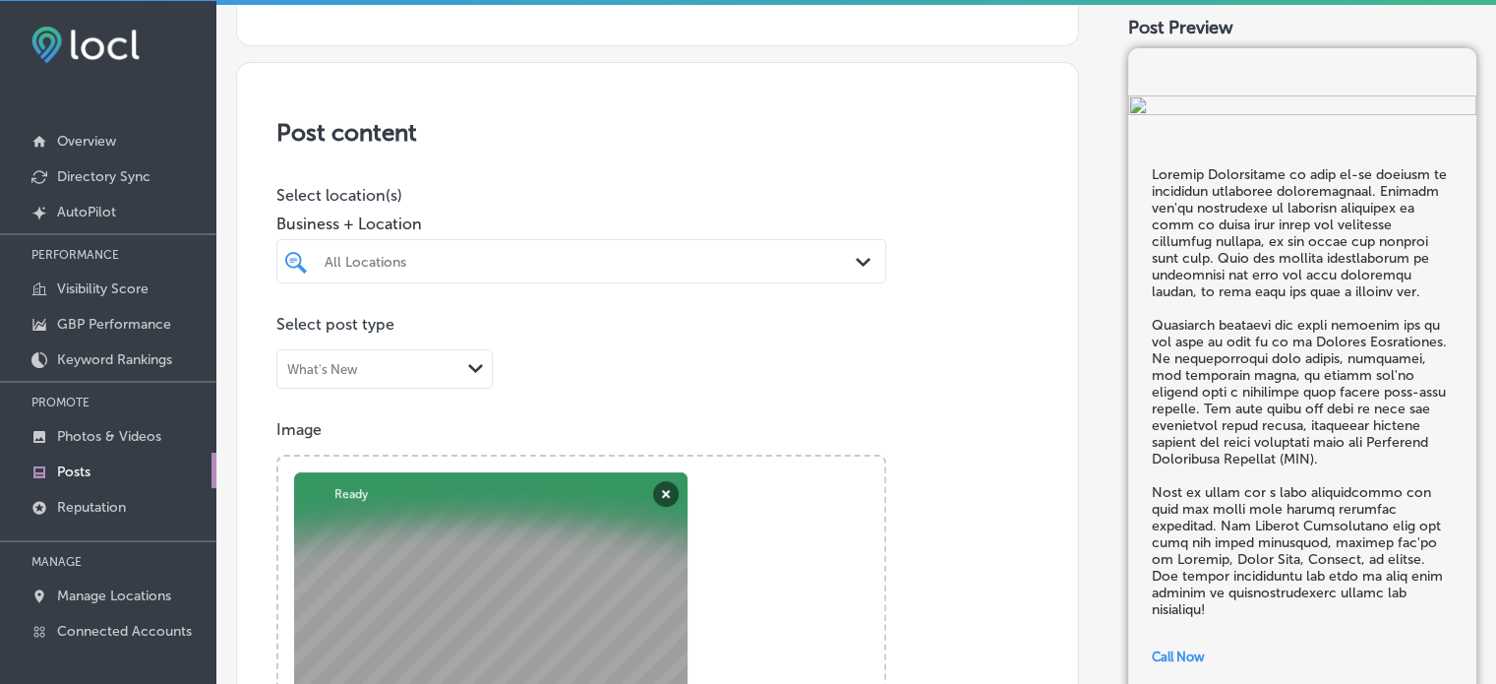
scroll to position [318, 0]
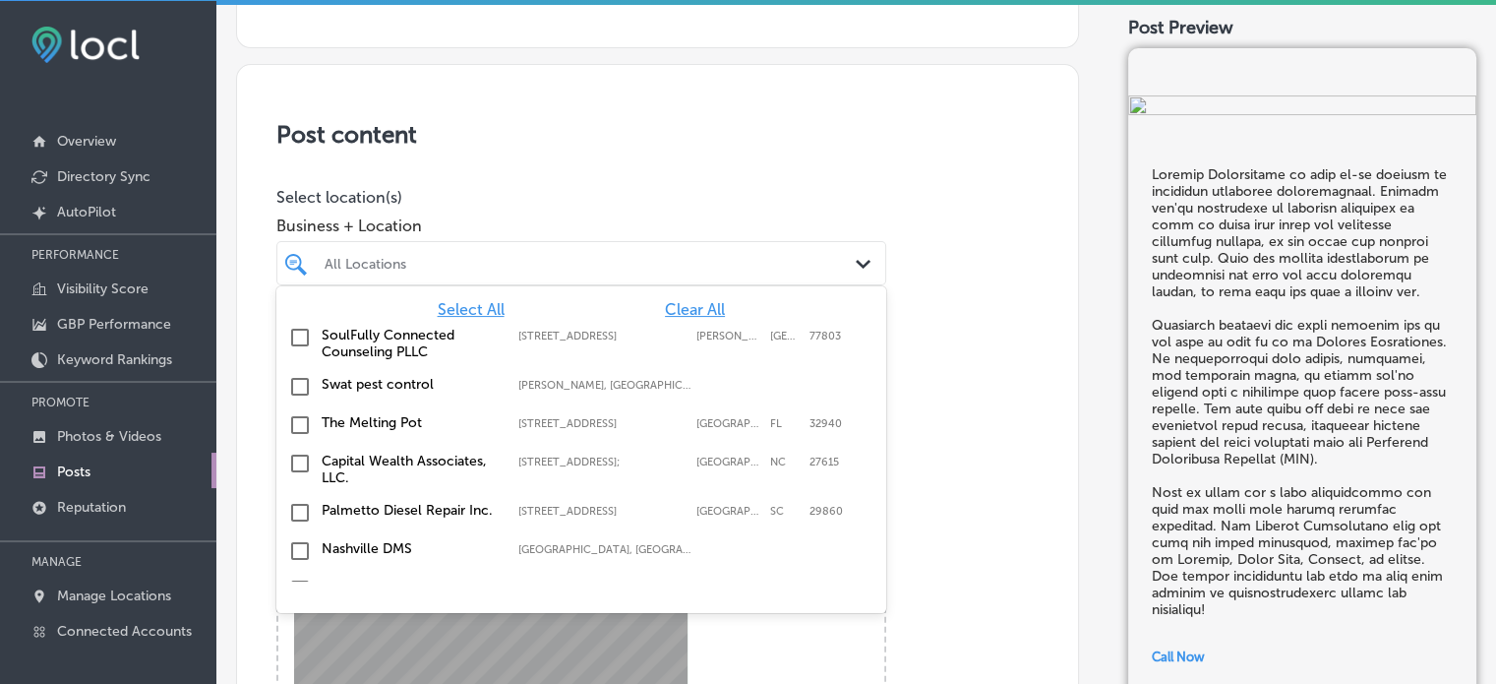
click at [389, 266] on div "All Locations" at bounding box center [591, 263] width 533 height 17
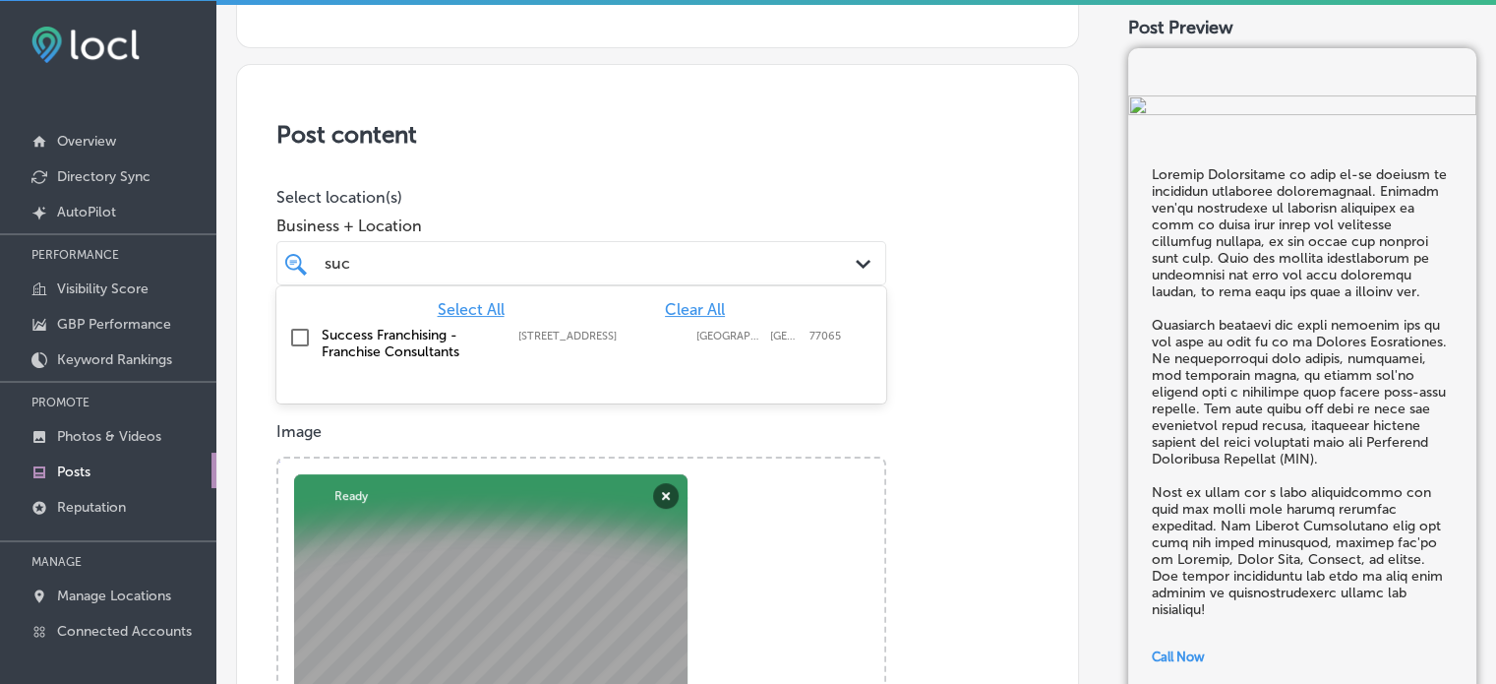
click at [328, 329] on label "Success Franchising - Franchise Consultants" at bounding box center [410, 343] width 177 height 33
type input "suc"
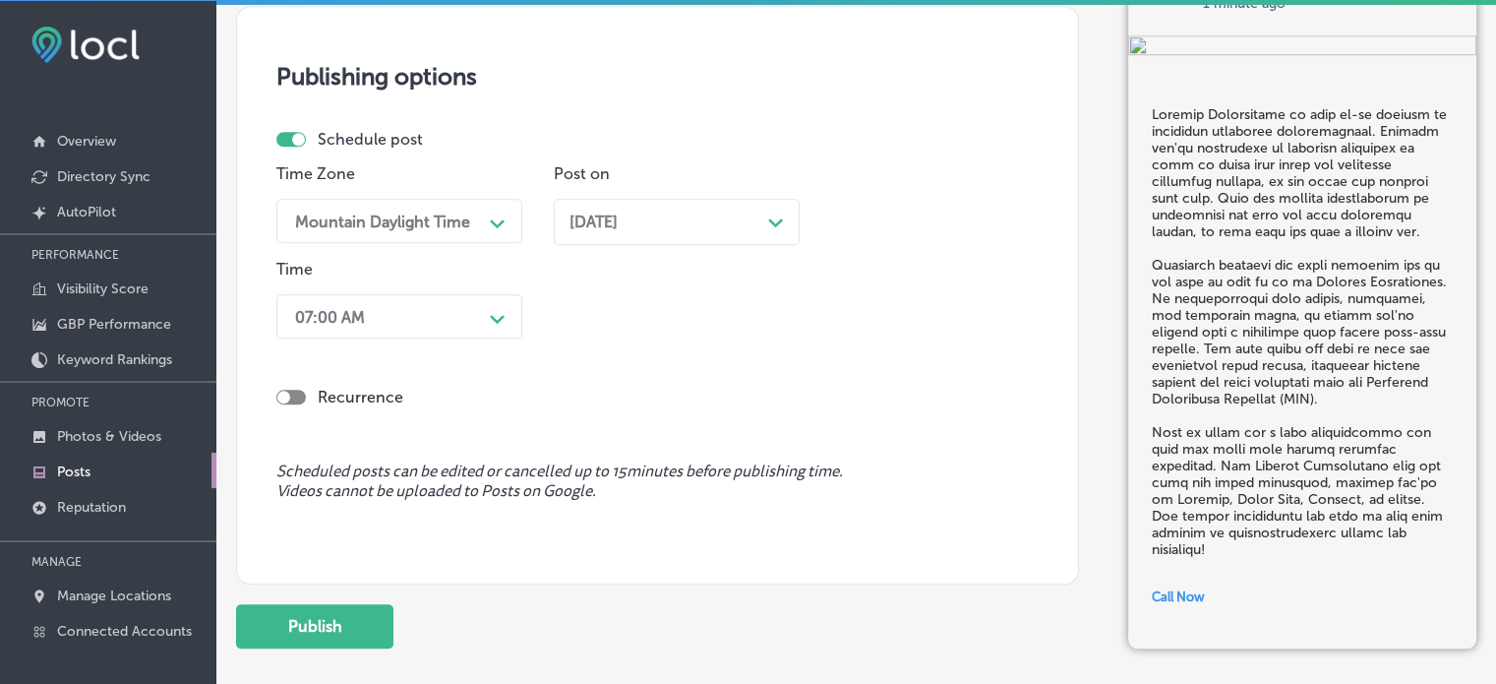
scroll to position [1668, 0]
click at [344, 617] on button "Publish" at bounding box center [314, 625] width 157 height 44
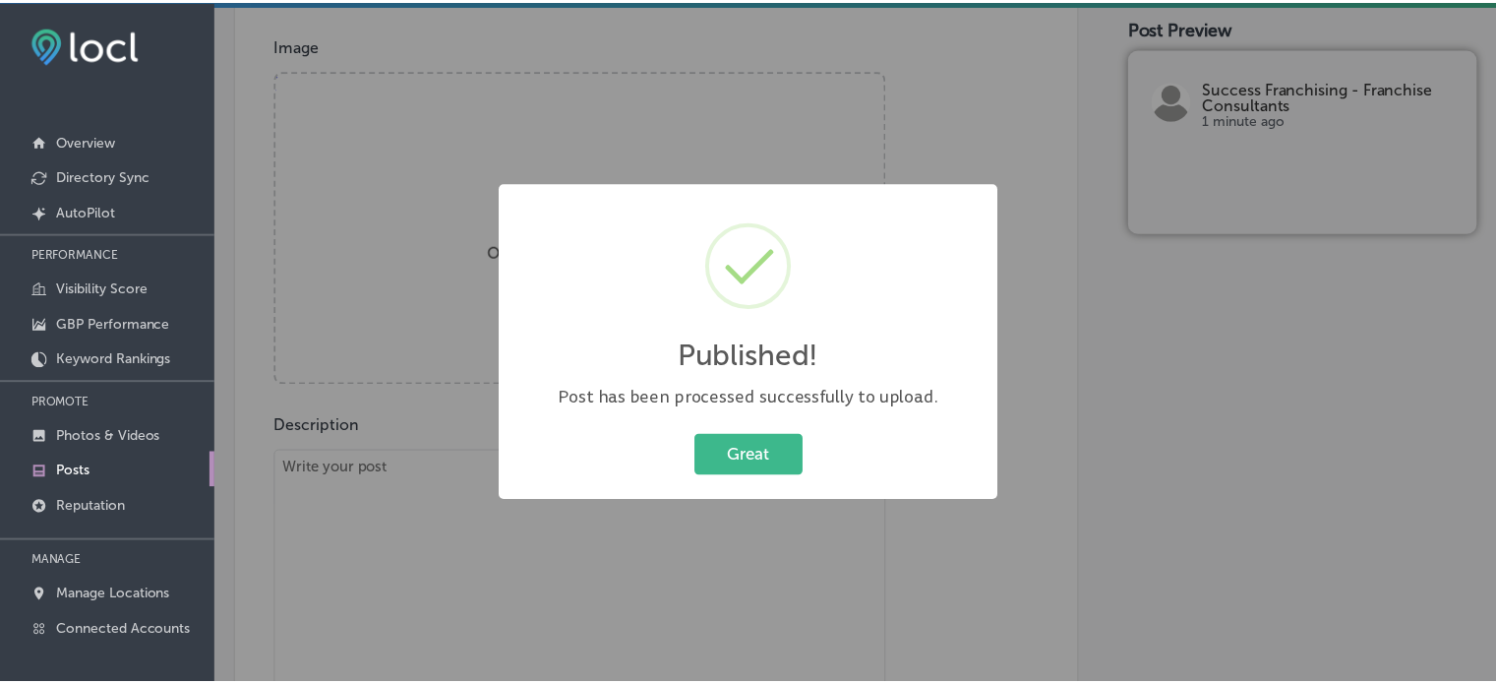
scroll to position [700, 0]
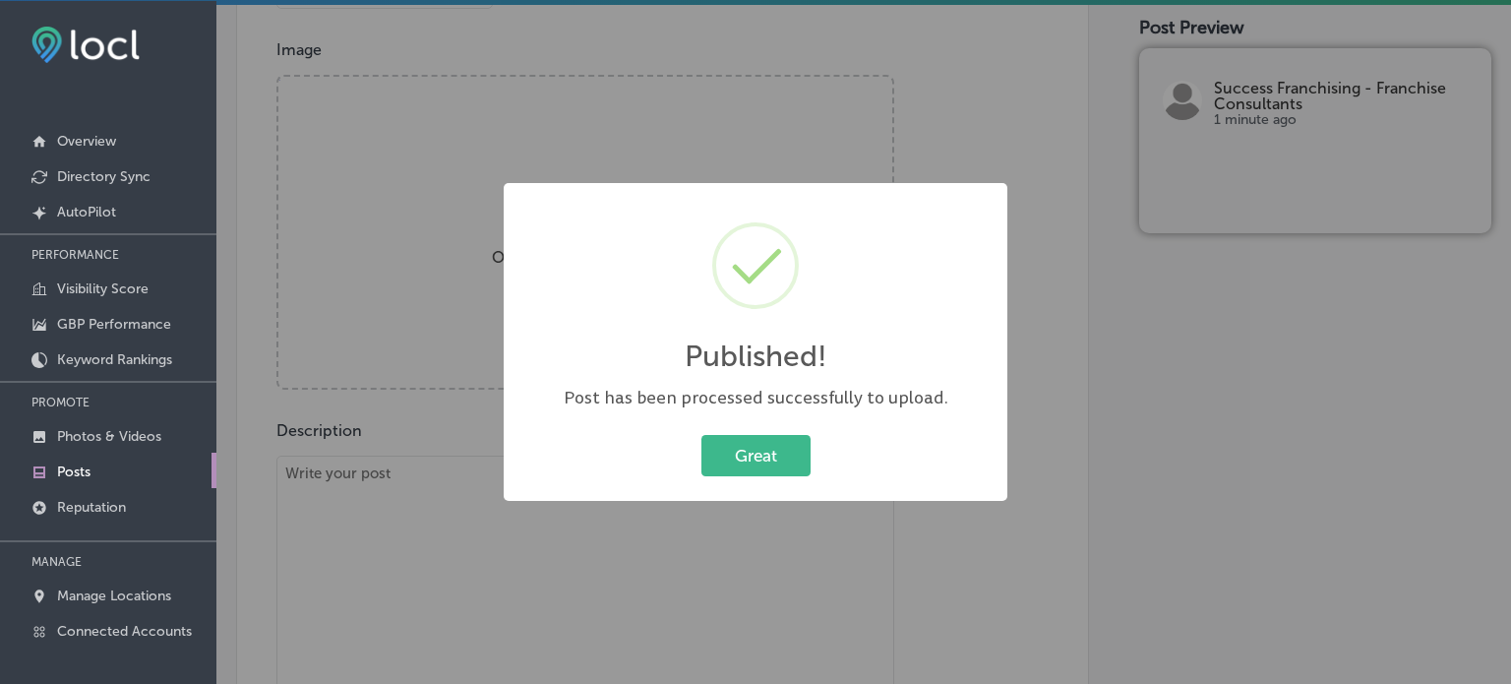
drag, startPoint x: 750, startPoint y: 449, endPoint x: 681, endPoint y: 160, distance: 296.4
click at [681, 160] on div "Published! × Post has been processed successfully to upload. Great Cancel" at bounding box center [755, 342] width 1511 height 684
click at [777, 465] on button "Great" at bounding box center [755, 455] width 109 height 40
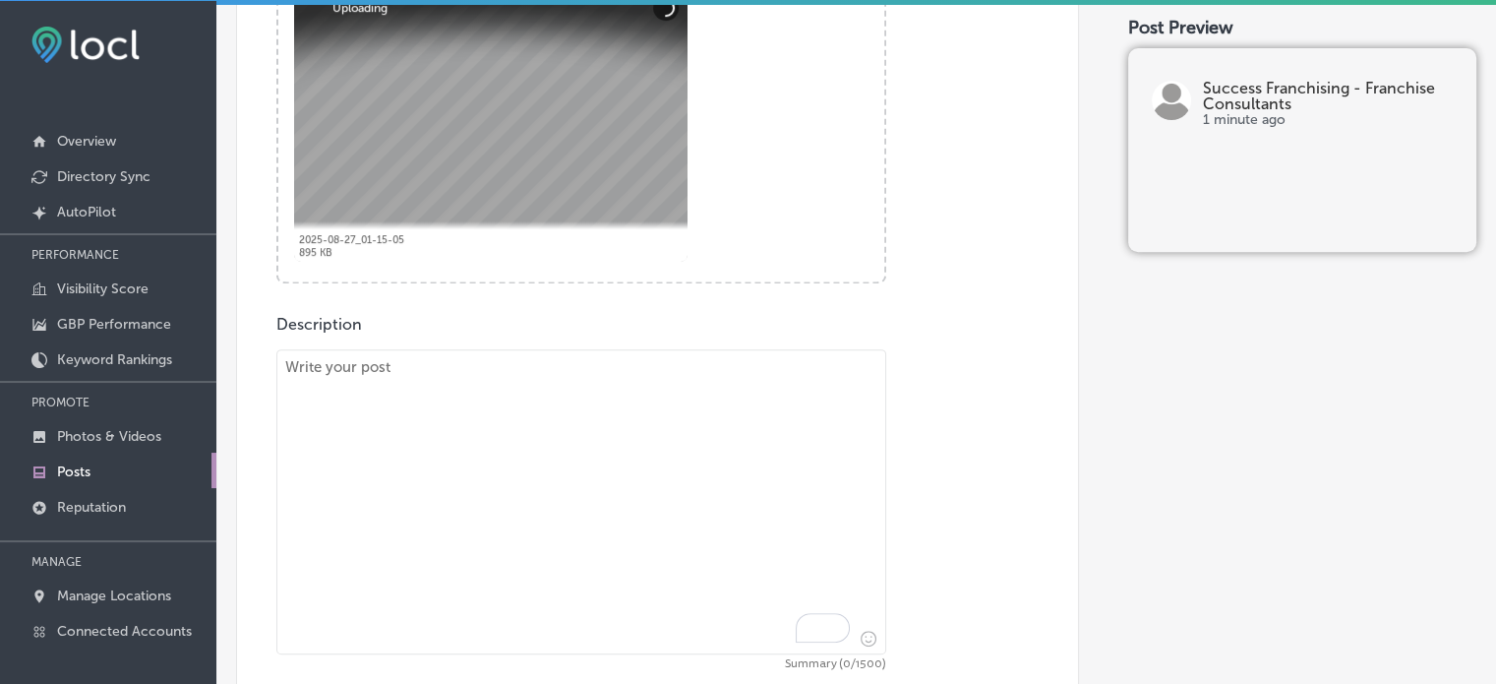
scroll to position [808, 0]
click at [677, 413] on textarea "To enrich screen reader interactions, please activate Accessibility in Grammarl…" at bounding box center [581, 499] width 610 height 305
paste textarea ""Starting a franchise business doesn’t have to be overwhelming. Success Franchi…"
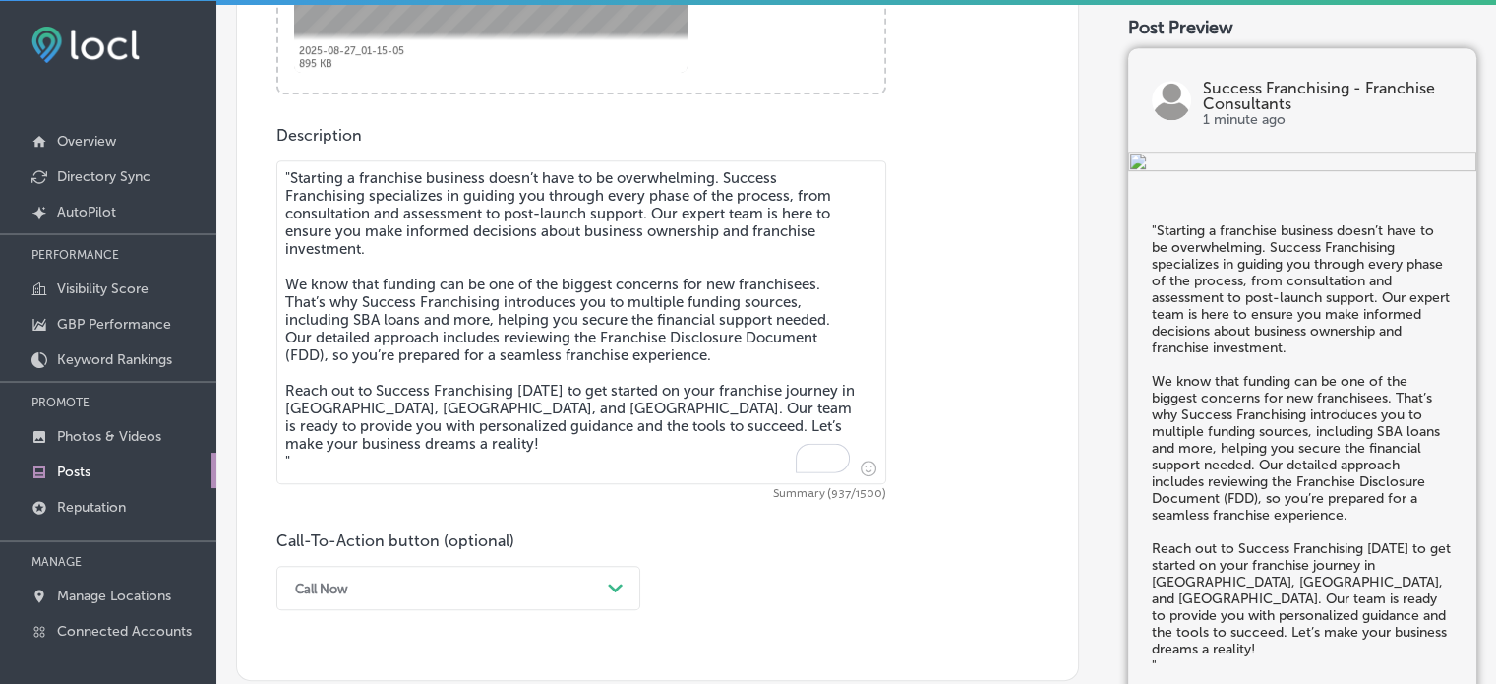
scroll to position [1000, 0]
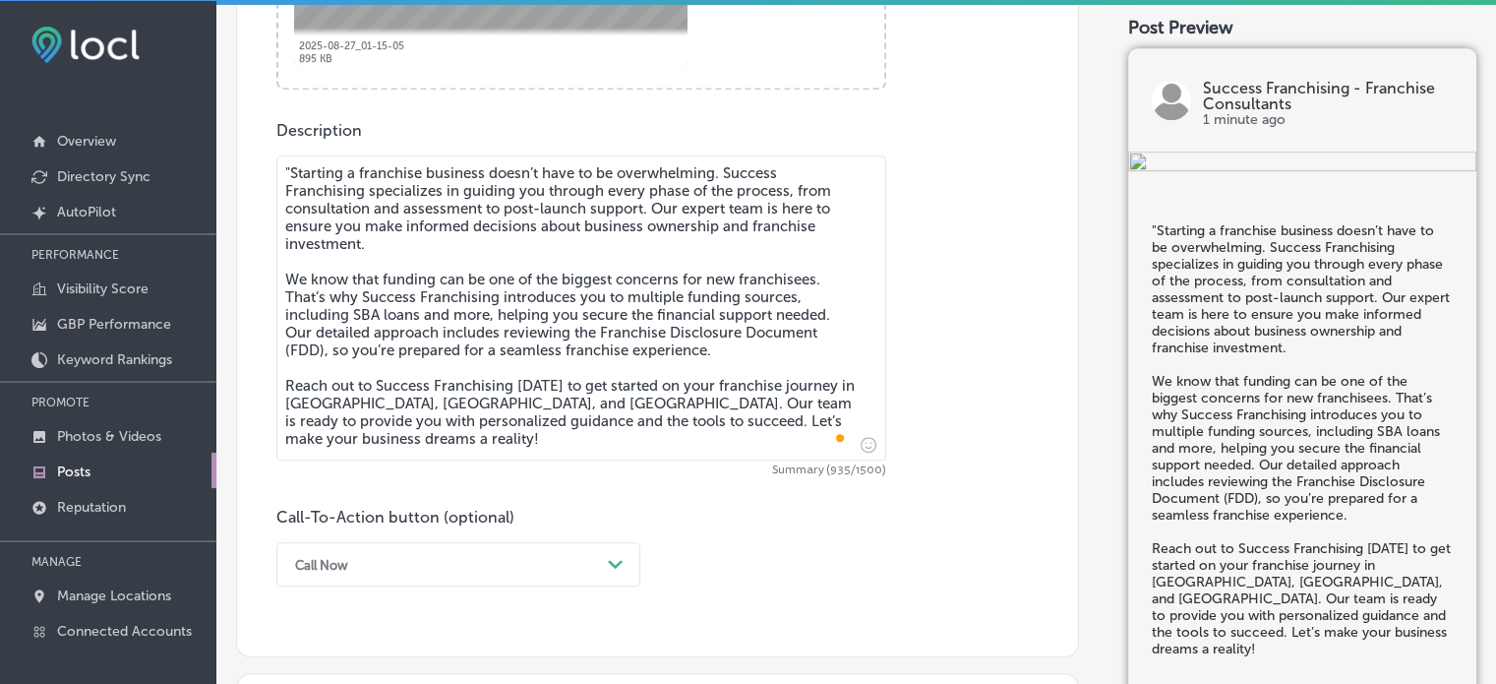
click at [293, 175] on textarea ""Starting a franchise business doesn’t have to be overwhelming. Success Franchi…" at bounding box center [581, 307] width 610 height 305
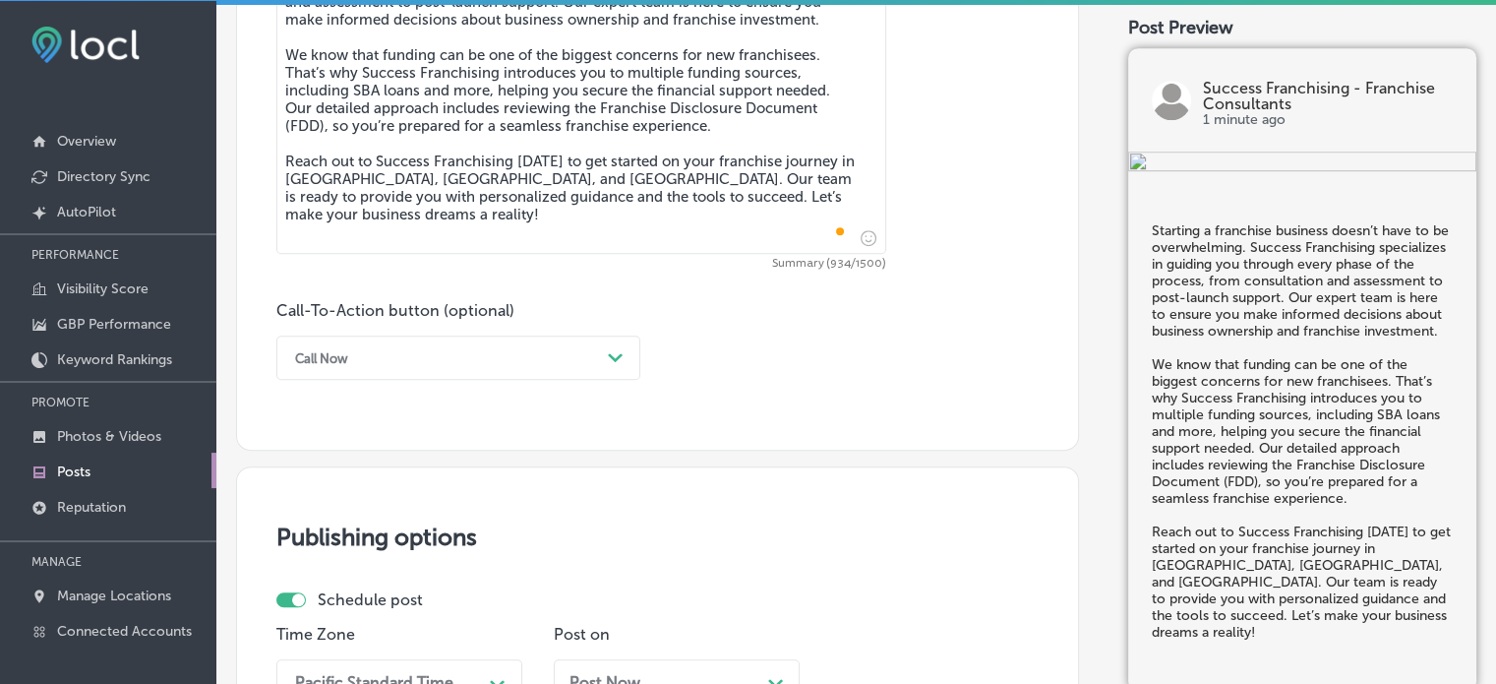
scroll to position [1208, 0]
type textarea "Starting a franchise business doesn’t have to be overwhelming. Success Franchis…"
click at [494, 356] on div "Call Now" at bounding box center [442, 355] width 315 height 30
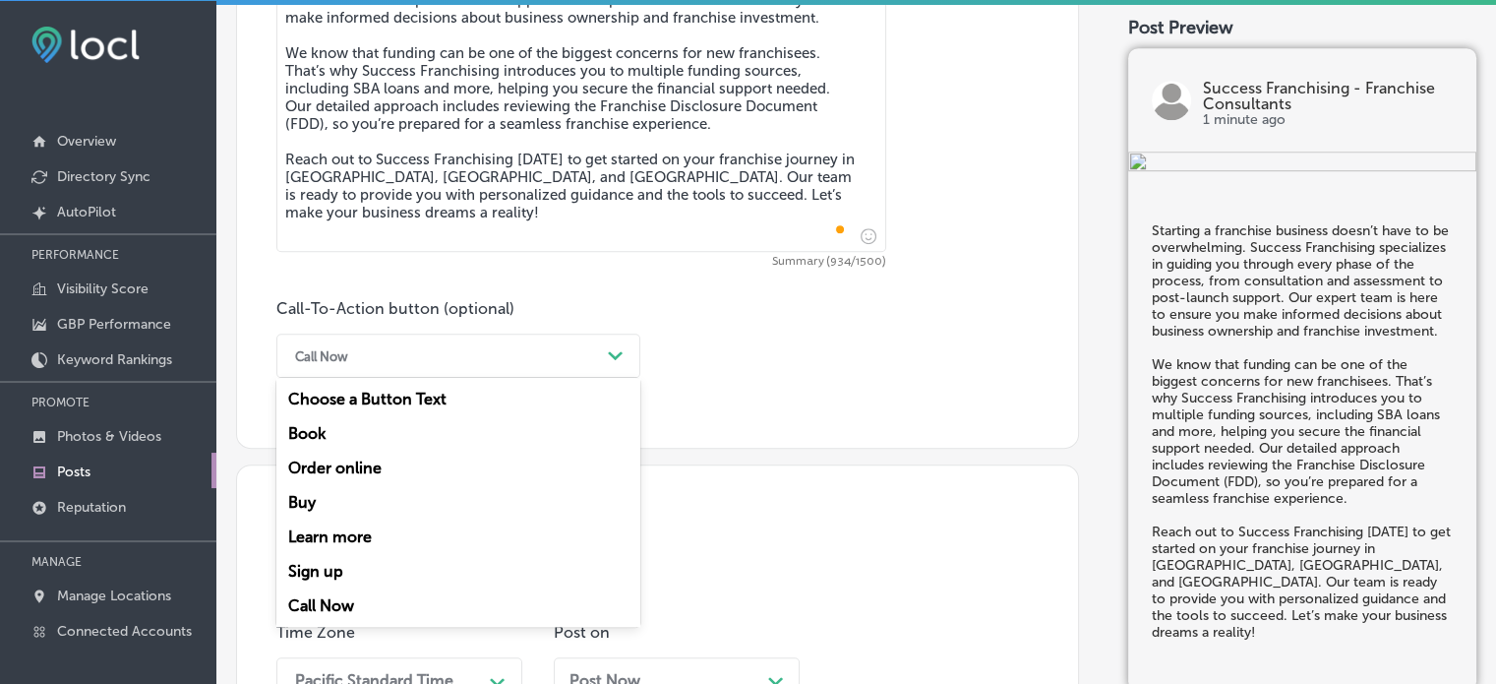
click at [401, 535] on div "Learn more" at bounding box center [458, 536] width 364 height 34
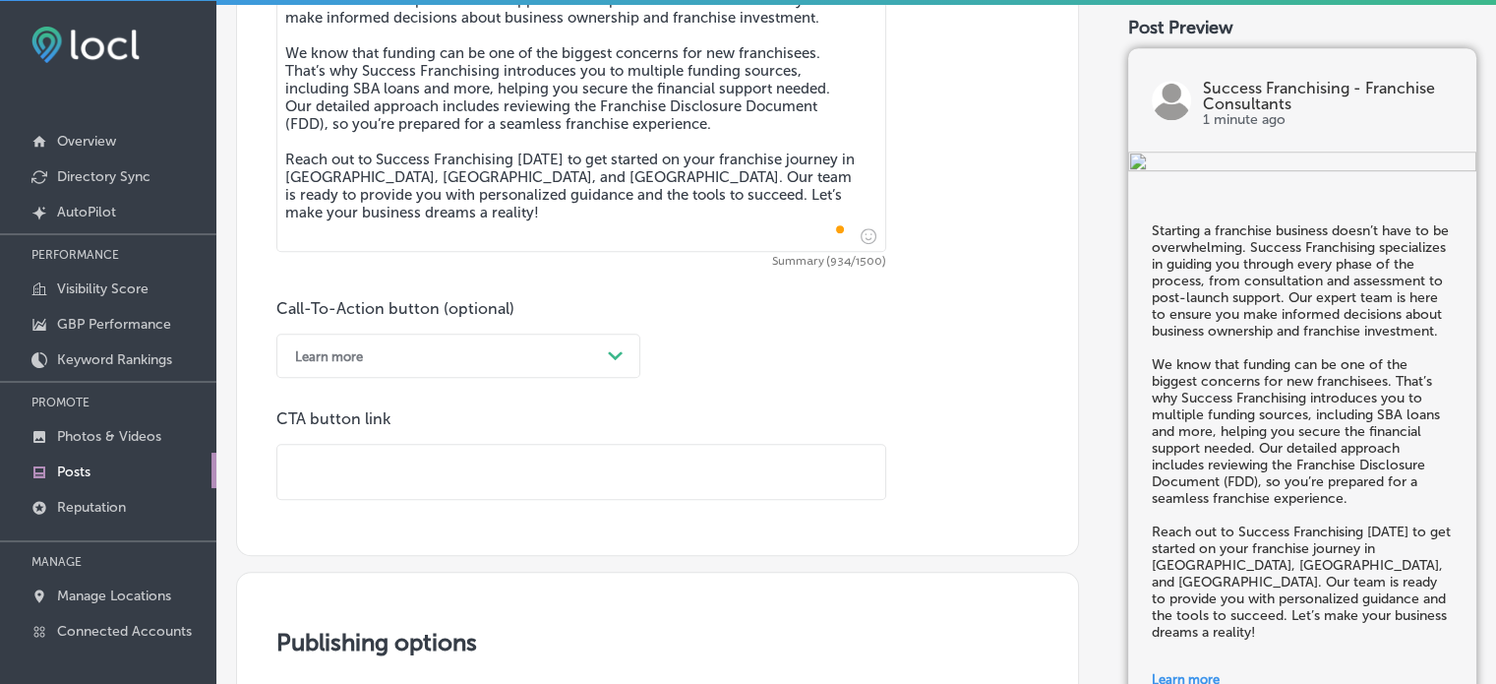
click at [458, 463] on input "text" at bounding box center [581, 472] width 608 height 54
paste input "[URL][DOMAIN_NAME]"
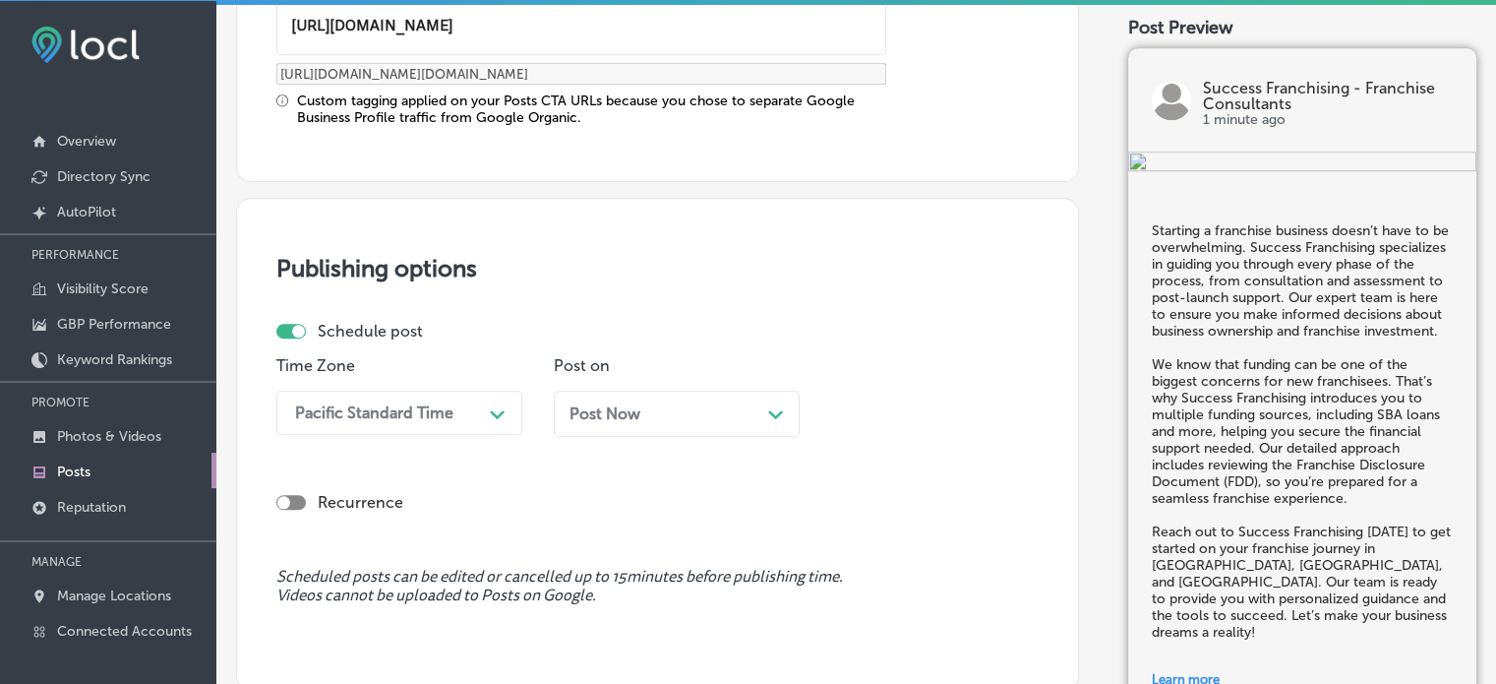
scroll to position [1659, 0]
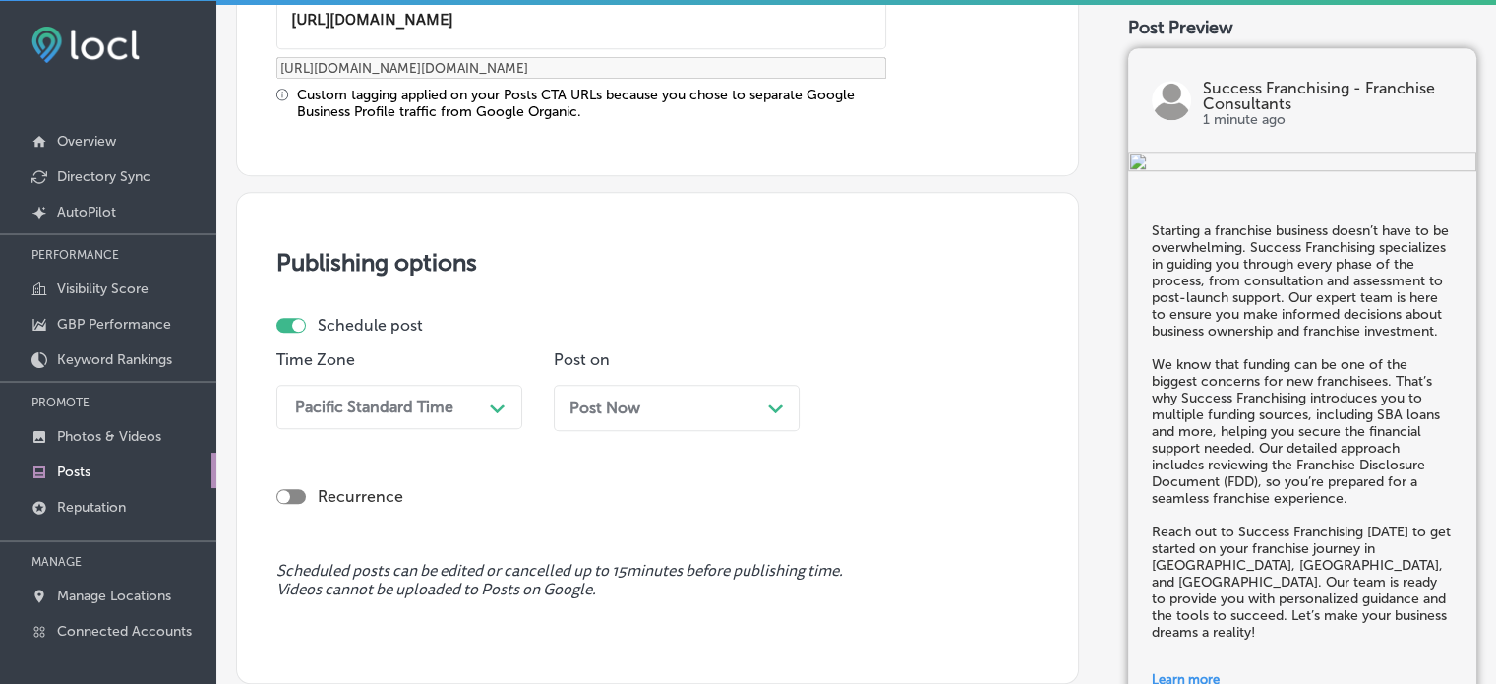
type input "[URL][DOMAIN_NAME]"
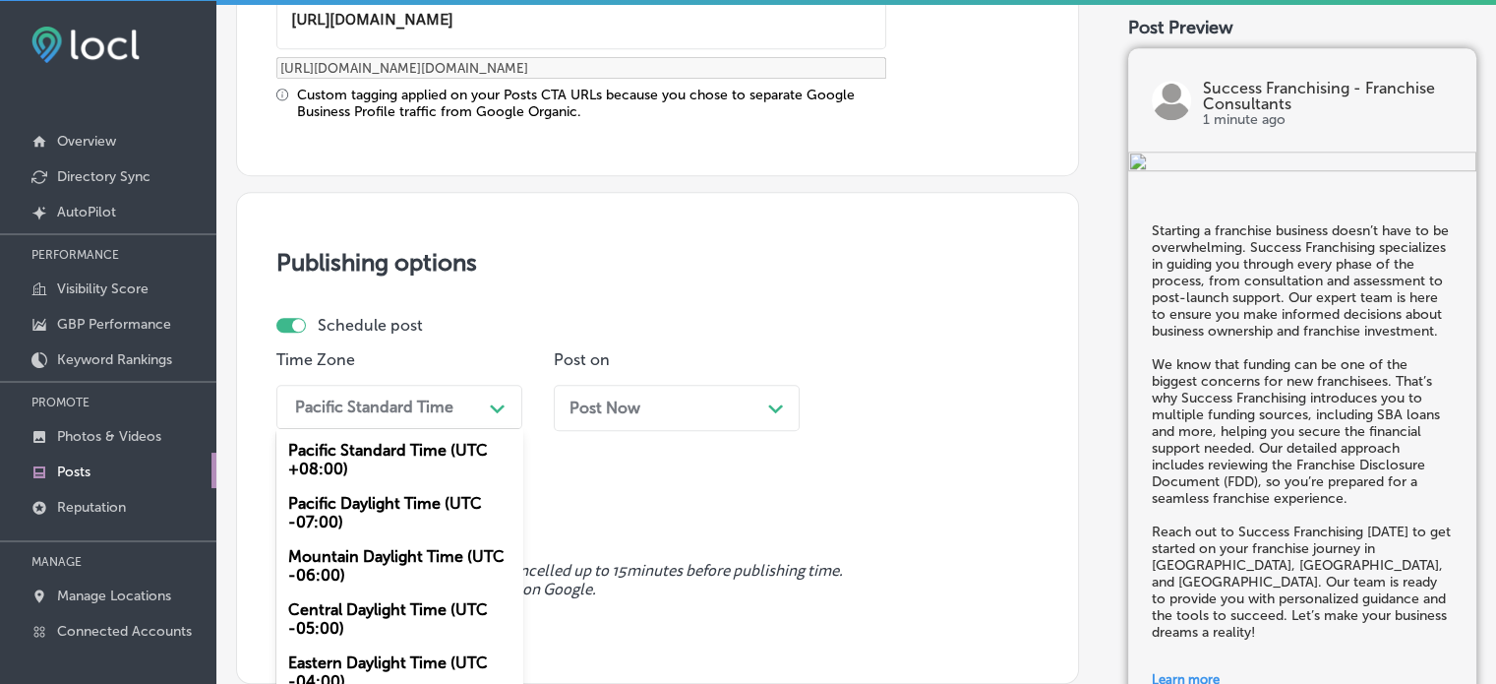
scroll to position [1704, 0]
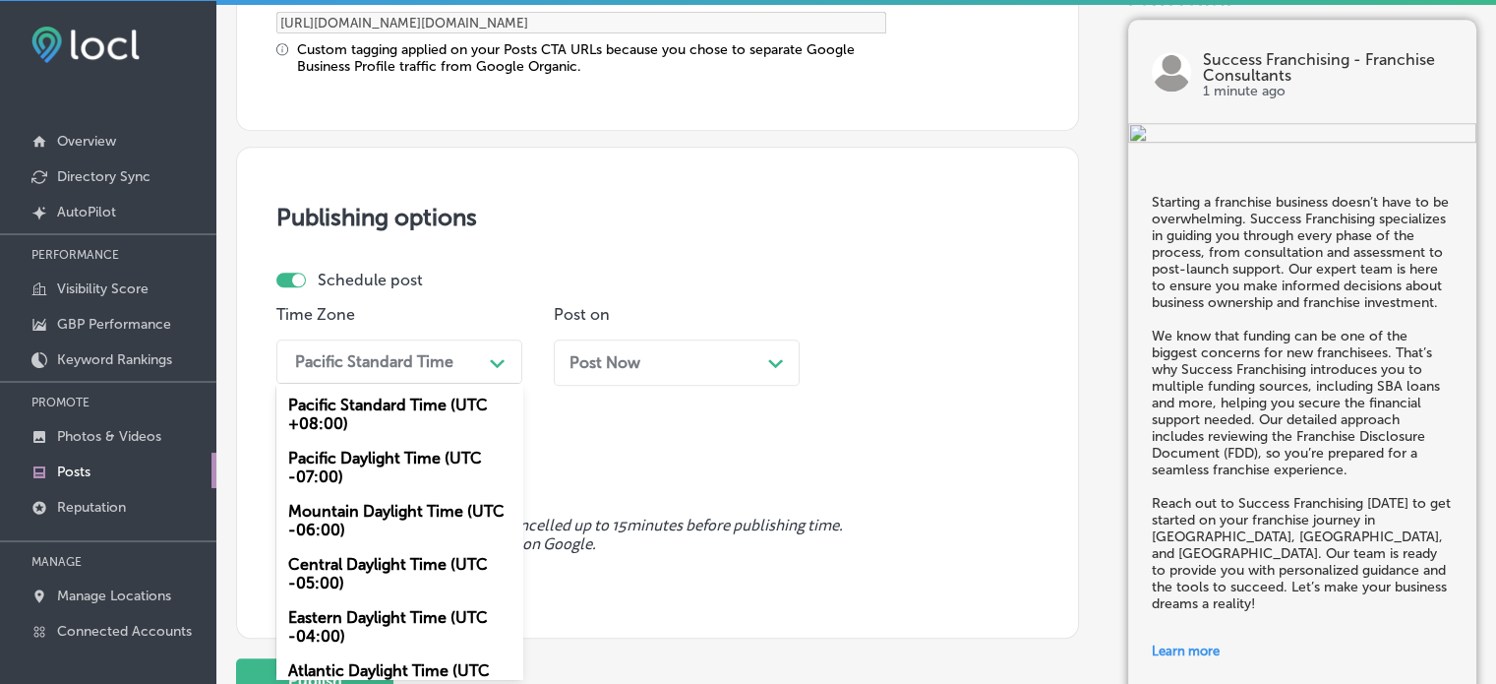
click at [474, 384] on div "option Mountain Daylight Time (UTC -06:00), selected. option Pacific Standard T…" at bounding box center [399, 361] width 246 height 44
click at [394, 514] on div "Mountain Daylight Time (UTC -06:00)" at bounding box center [399, 520] width 246 height 53
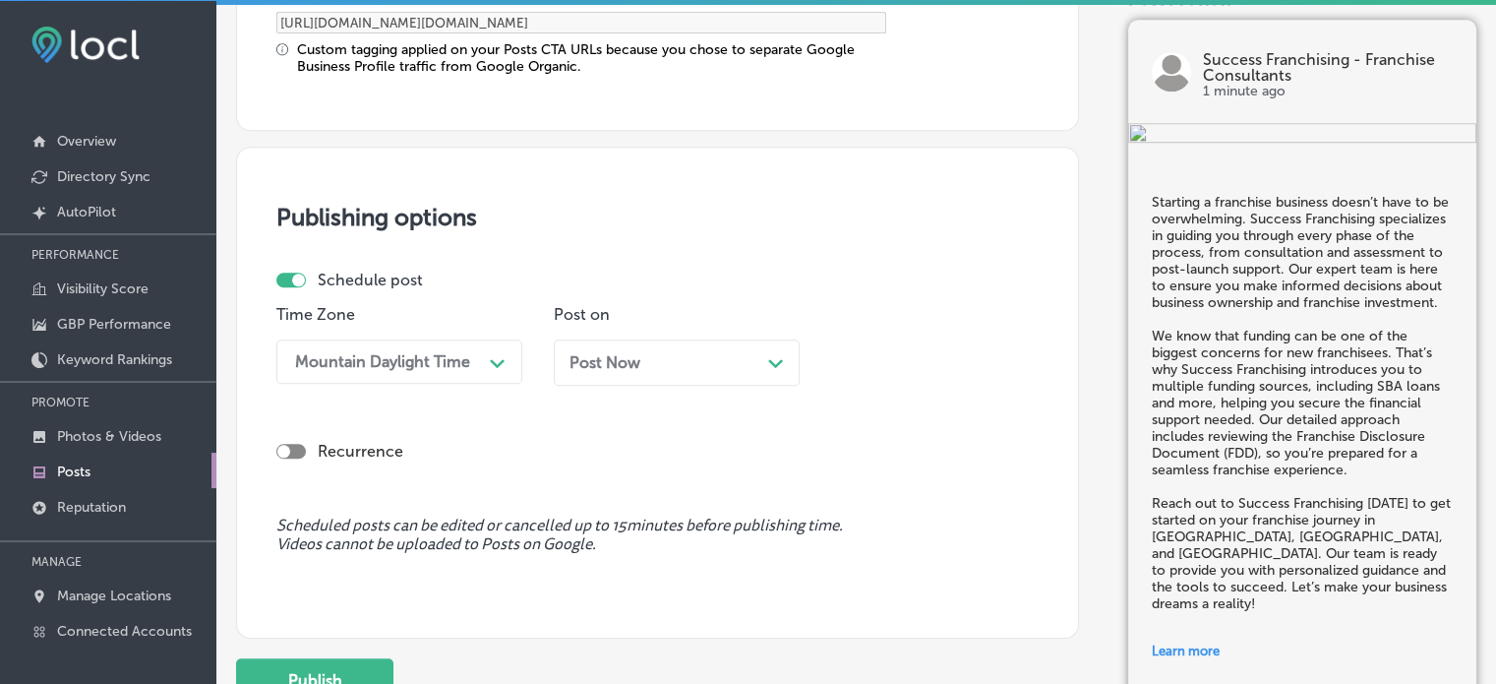
click at [618, 374] on div "Post Now Path Created with Sketch." at bounding box center [677, 362] width 246 height 46
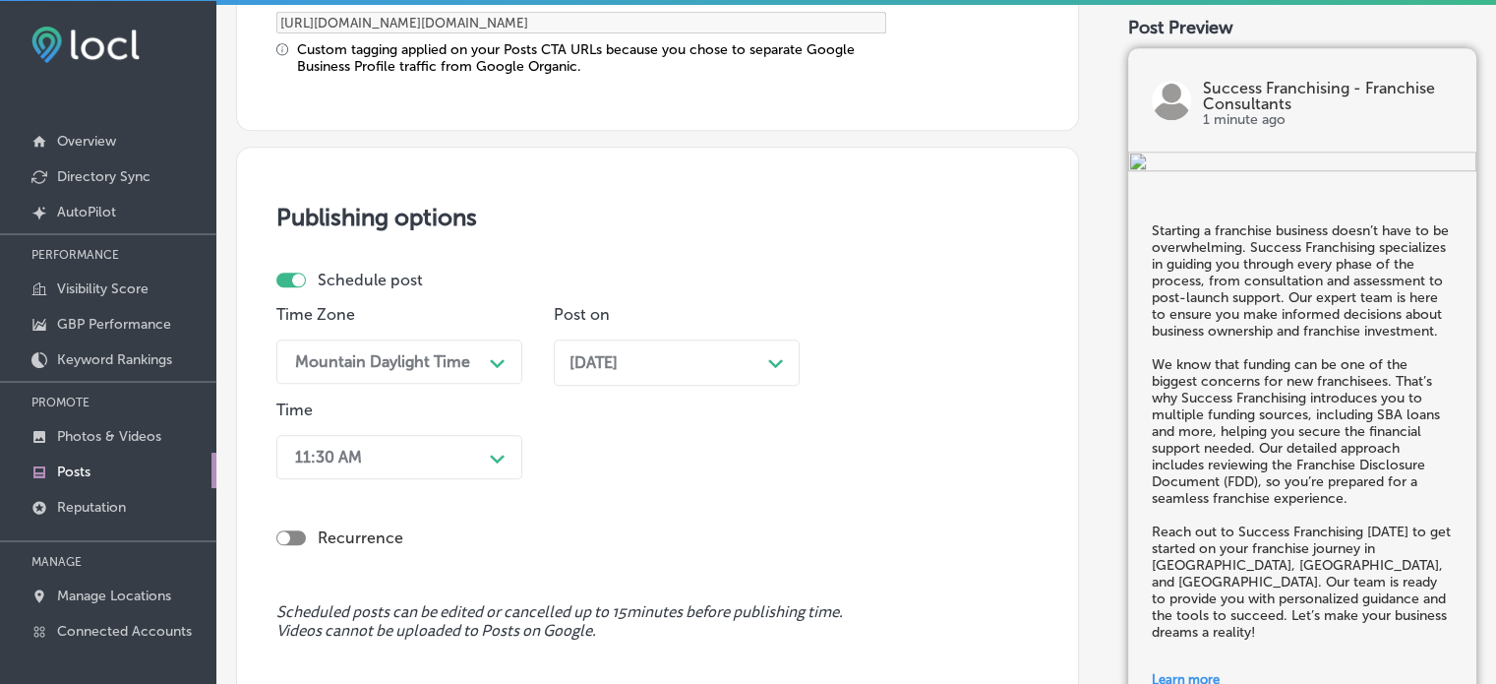
scroll to position [1799, 0]
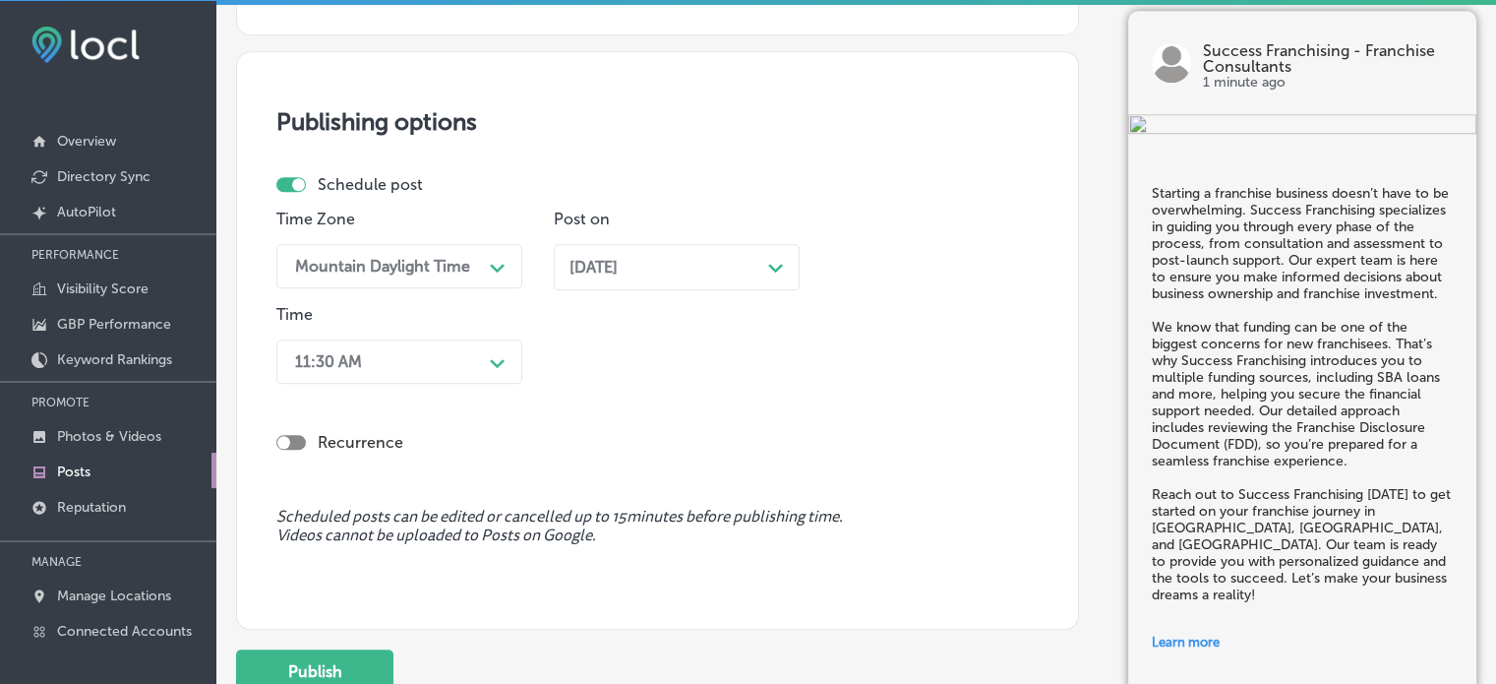
click at [473, 384] on div "11:30 AM Path Created with Sketch." at bounding box center [399, 361] width 246 height 44
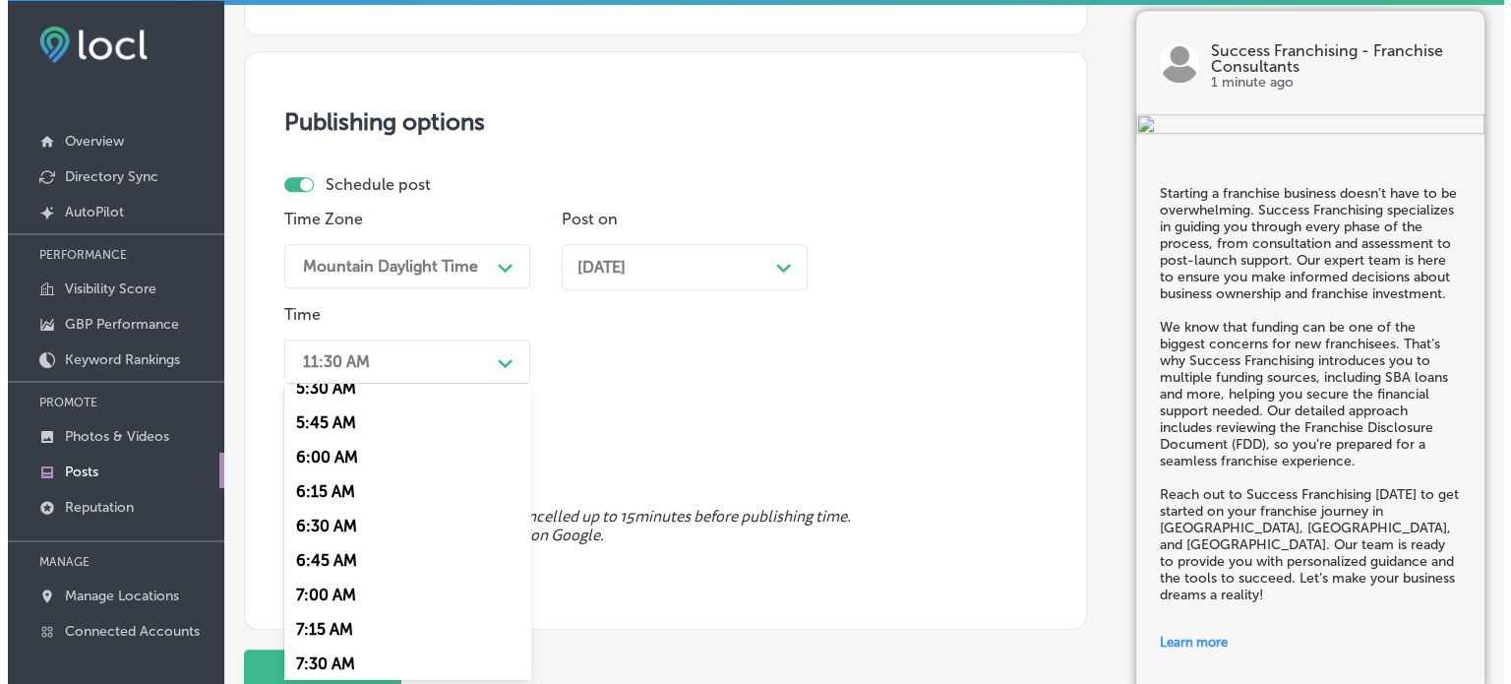
scroll to position [774, 0]
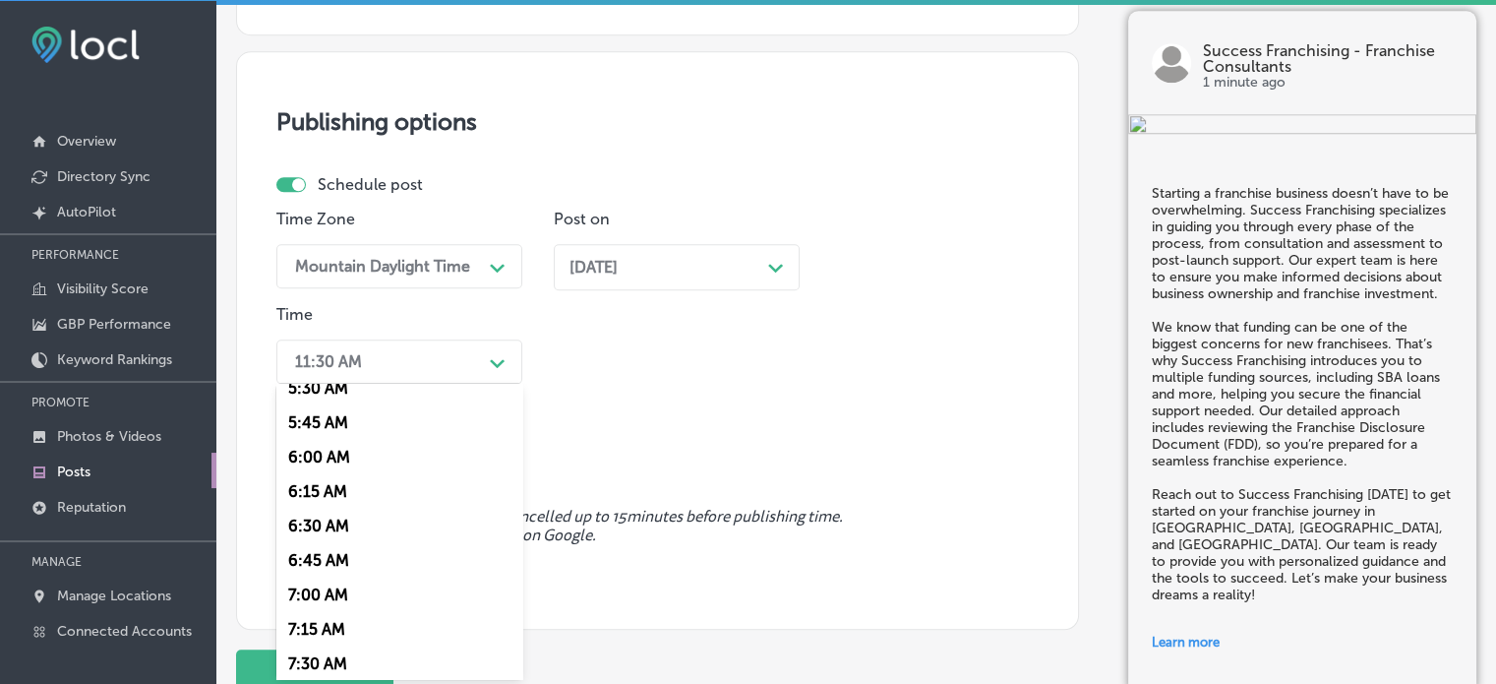
click at [338, 597] on div "7:00 AM" at bounding box center [399, 595] width 246 height 34
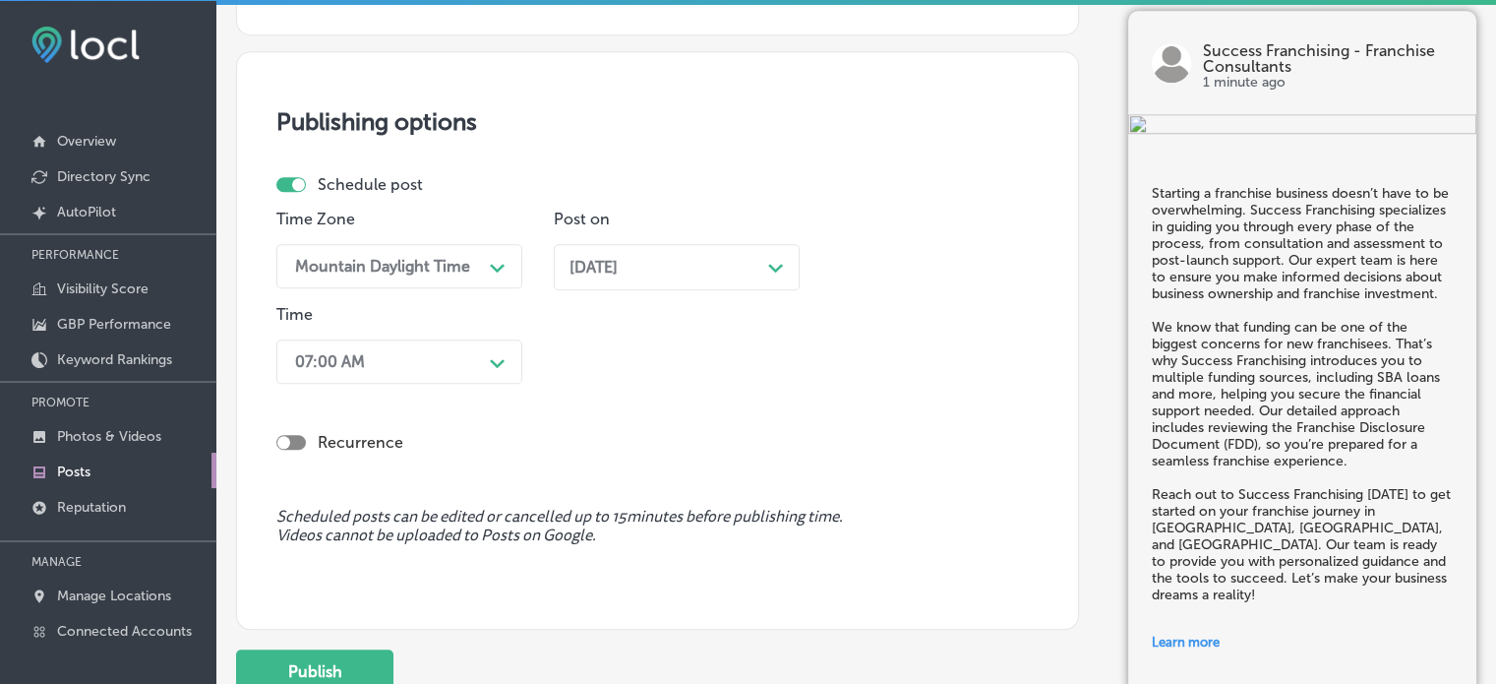
click at [677, 262] on div "[DATE] Path Created with Sketch." at bounding box center [677, 267] width 214 height 19
click at [334, 671] on button "Publish" at bounding box center [314, 671] width 157 height 44
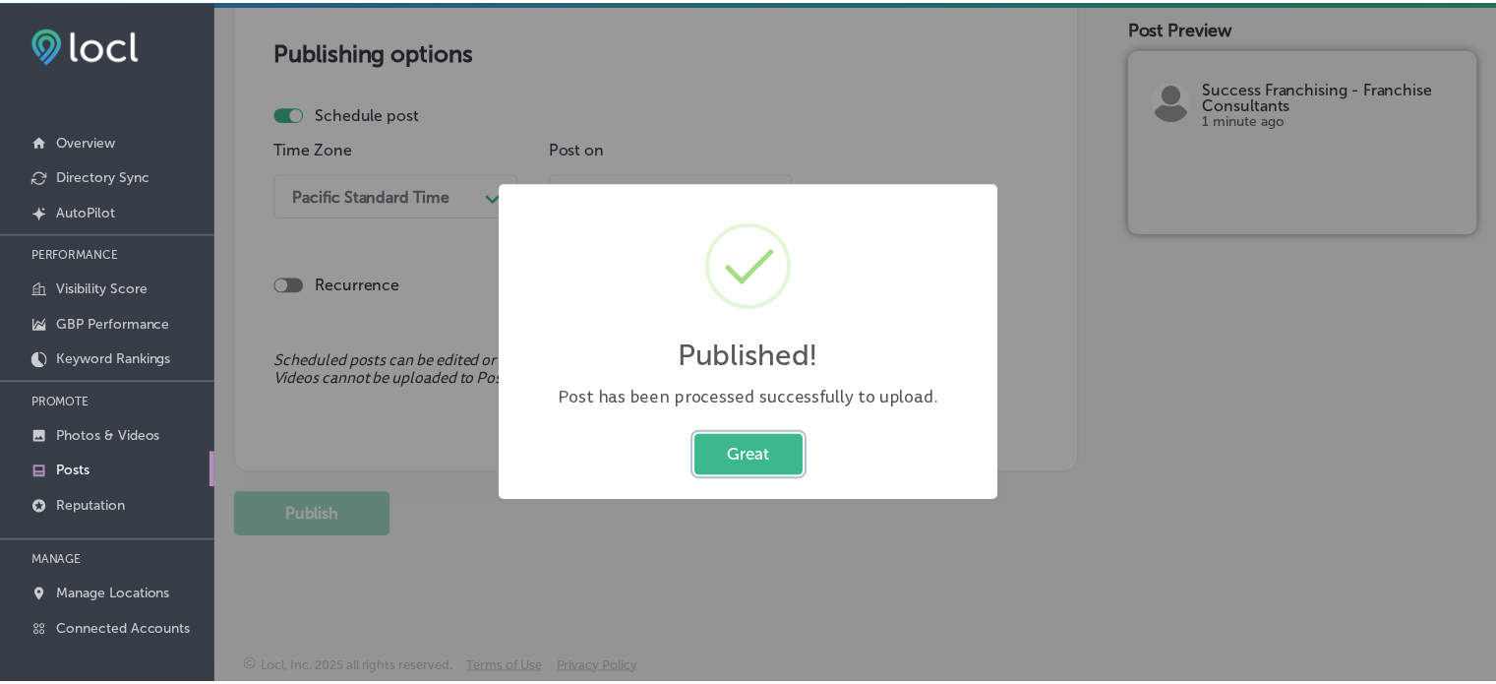
scroll to position [1691, 0]
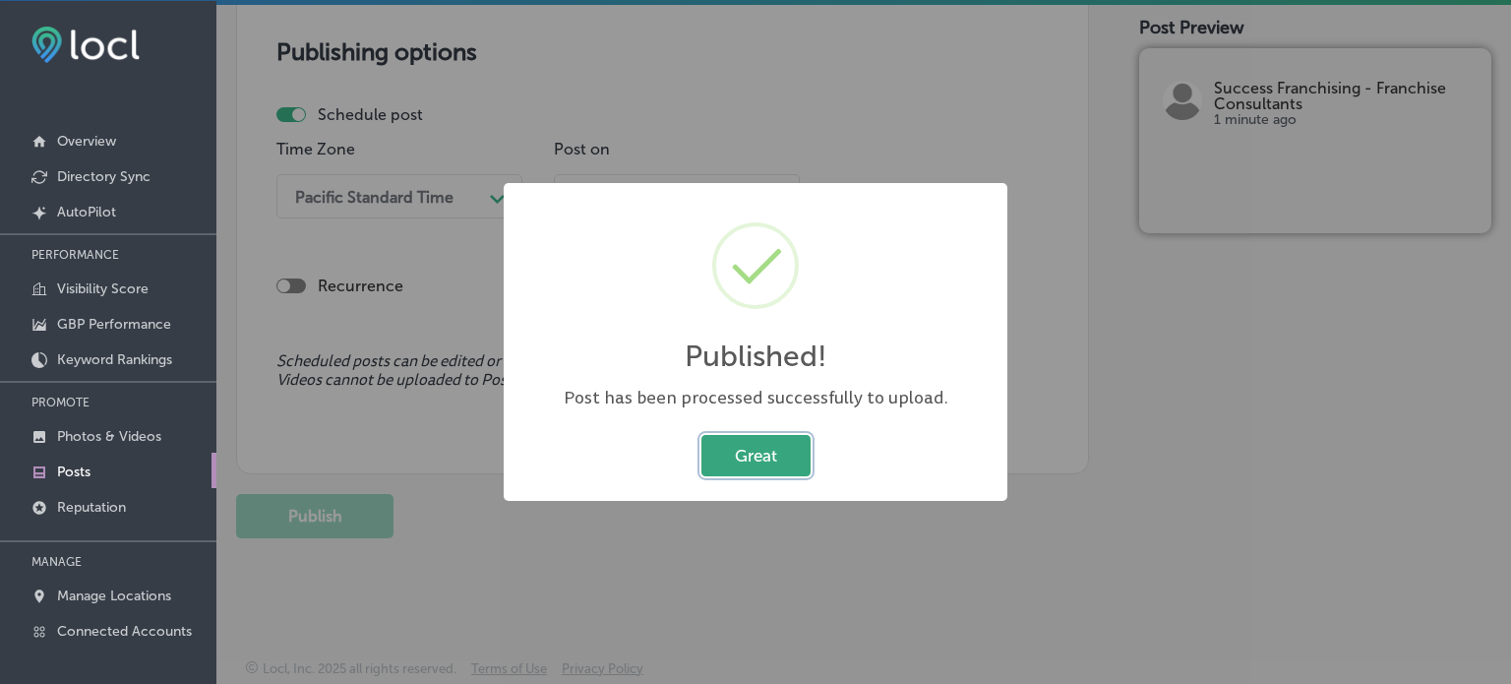
click at [759, 463] on button "Great" at bounding box center [755, 455] width 109 height 40
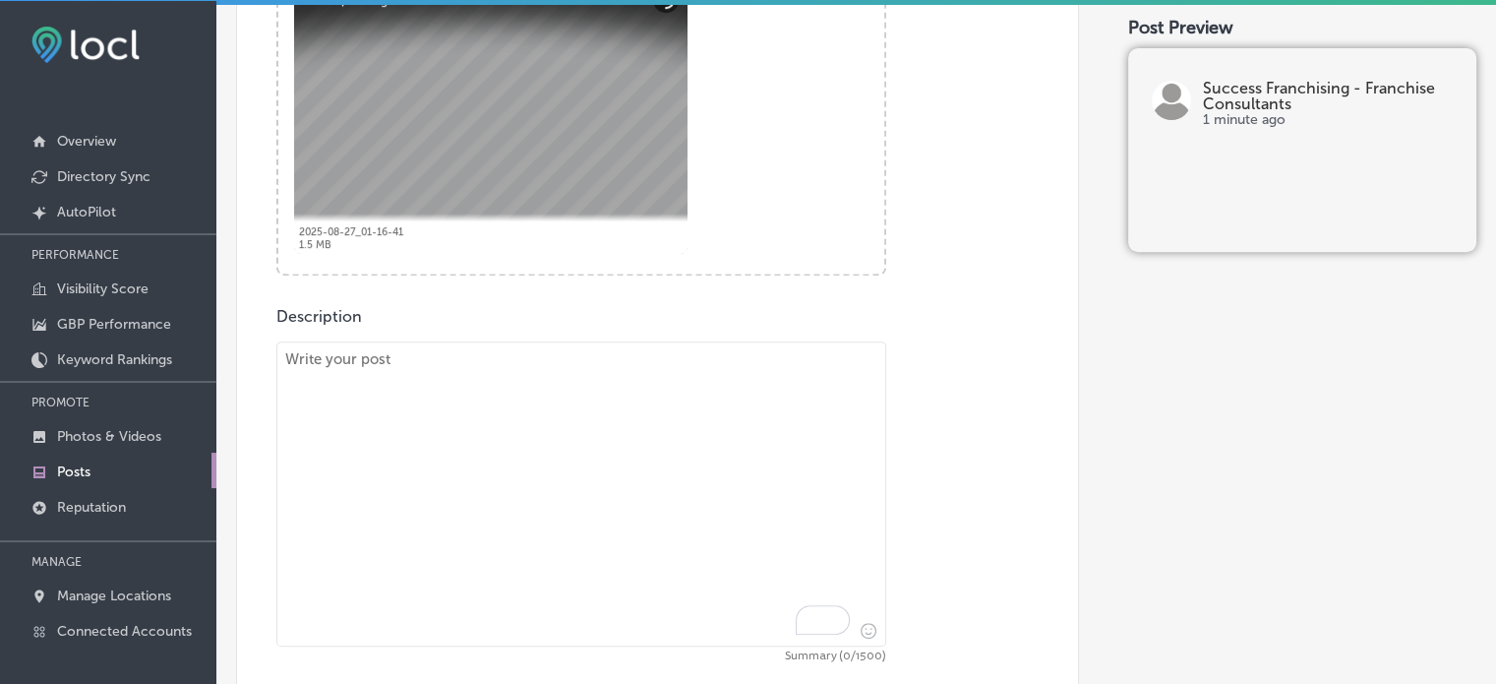
scroll to position [830, 0]
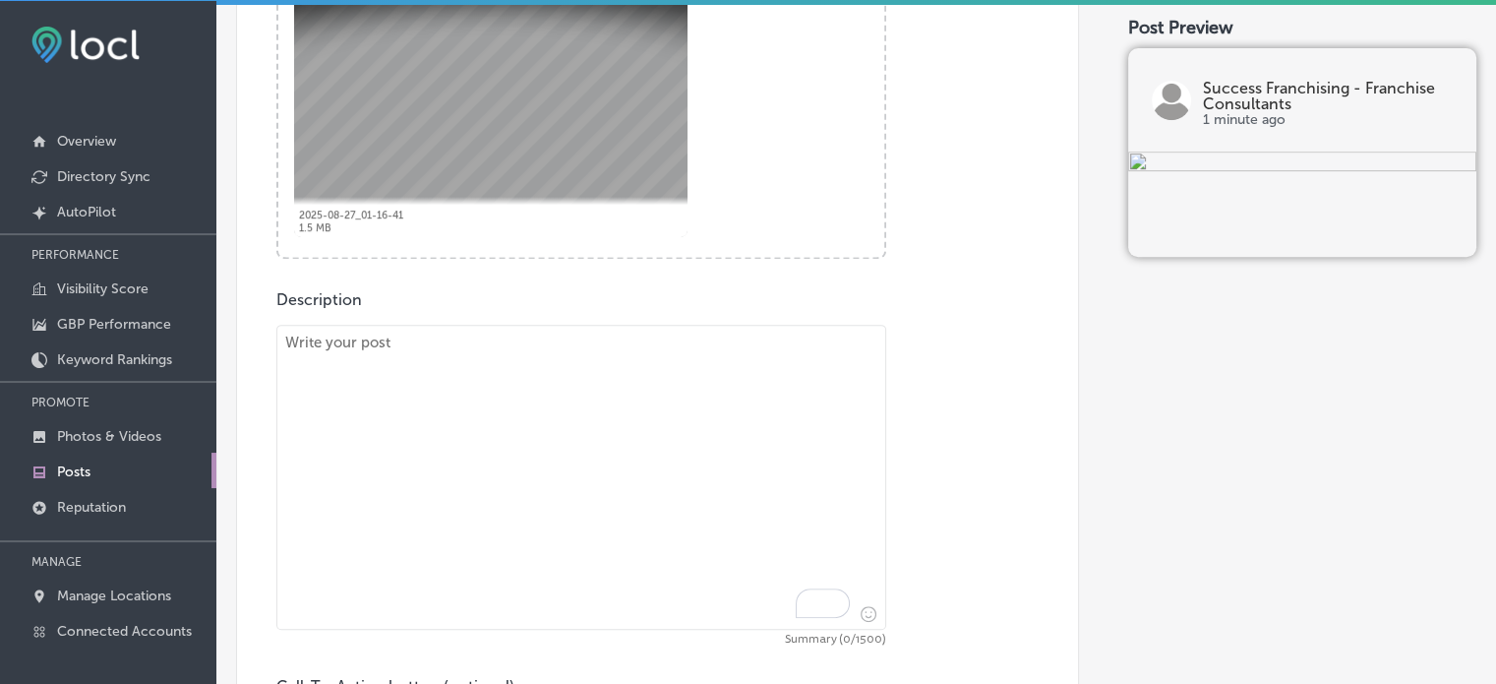
click at [743, 447] on textarea "To enrich screen reader interactions, please activate Accessibility in Grammarl…" at bounding box center [581, 477] width 610 height 305
paste textarea ""Success Franchising helps you navigate the world of franchising with clarity a…"
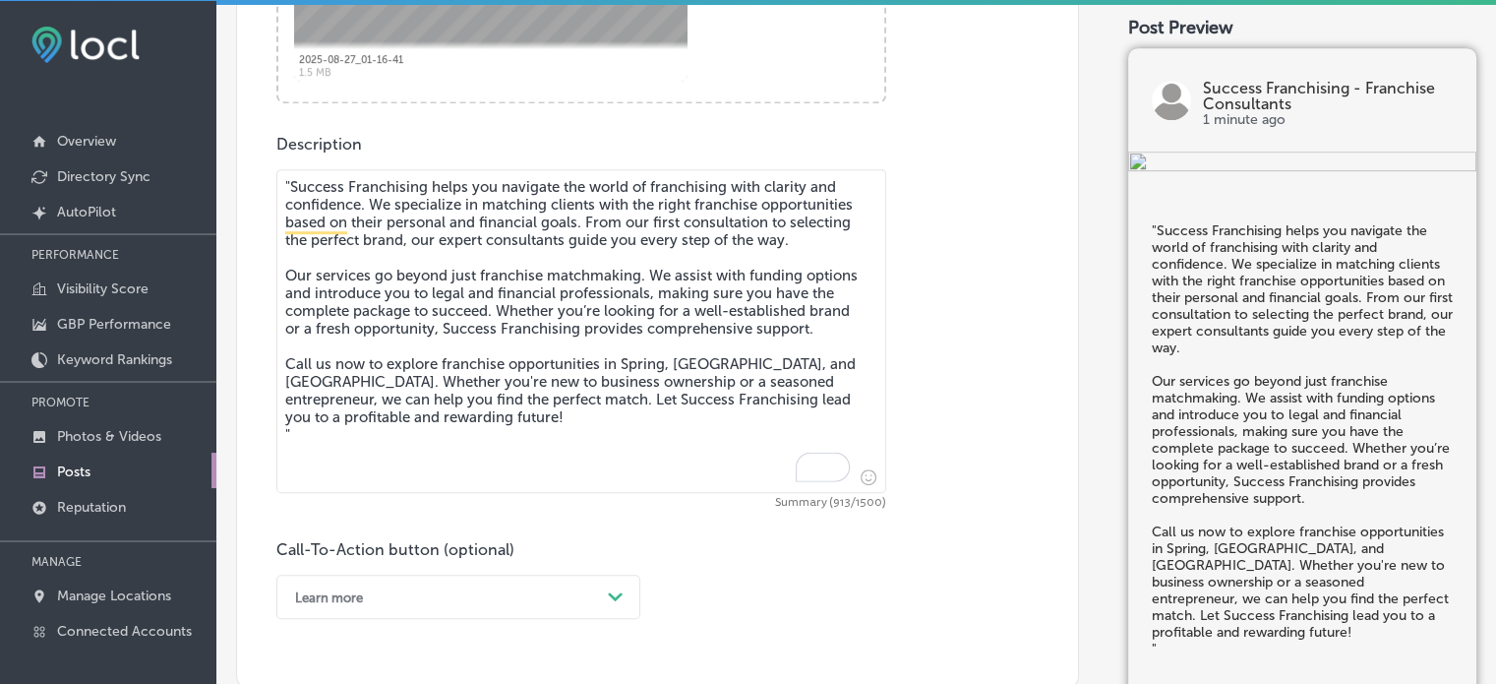
scroll to position [986, 0]
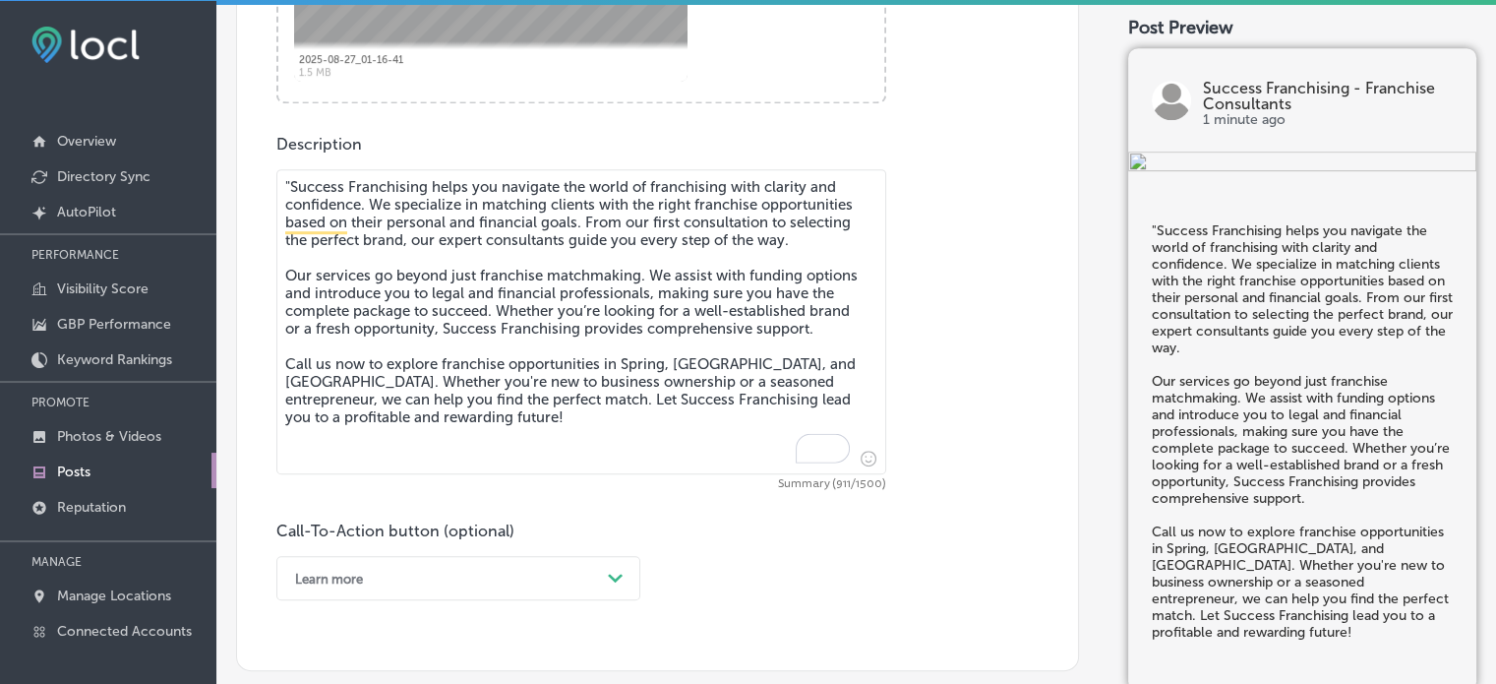
click at [288, 179] on textarea ""Success Franchising helps you navigate the world of franchising with clarity a…" at bounding box center [581, 321] width 610 height 305
type textarea "Success Franchising helps you navigate the world of franchising with clarity an…"
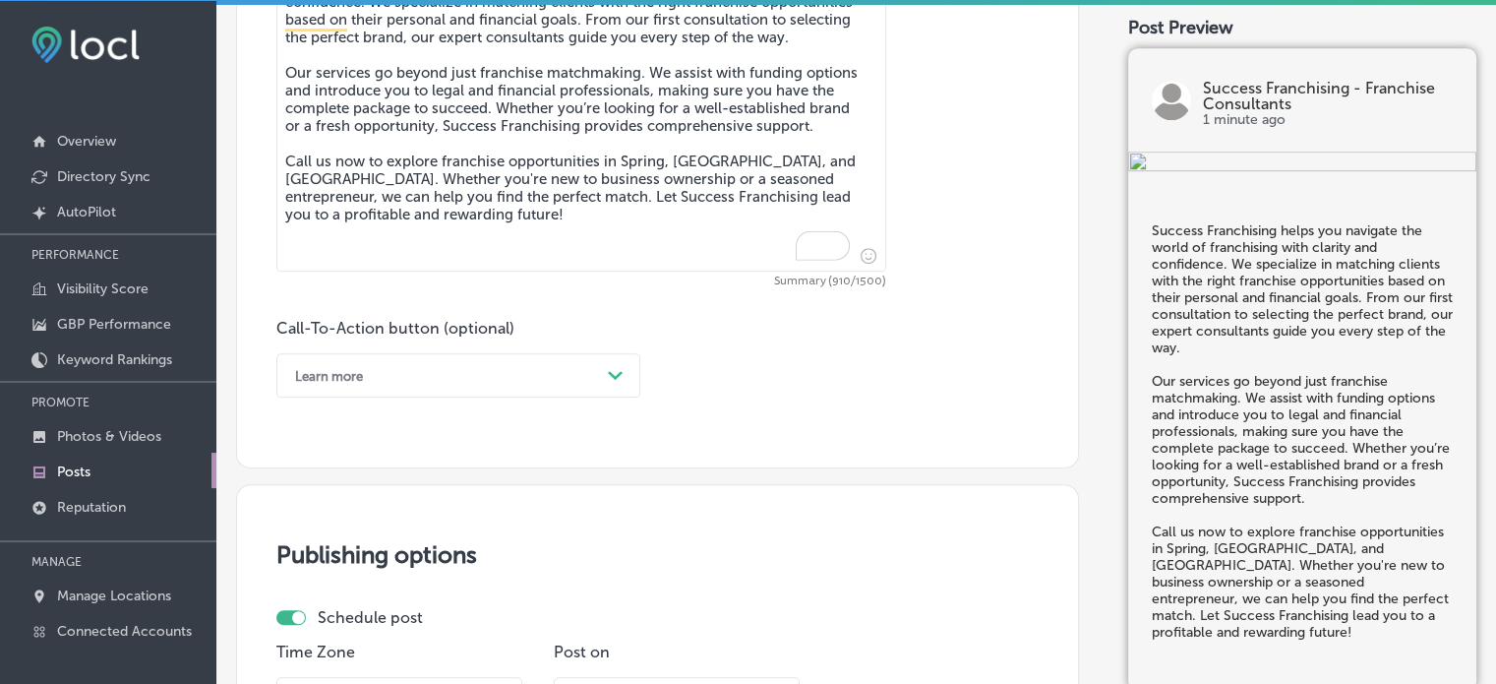
scroll to position [1190, 0]
click at [551, 376] on div "Learn more" at bounding box center [442, 373] width 315 height 30
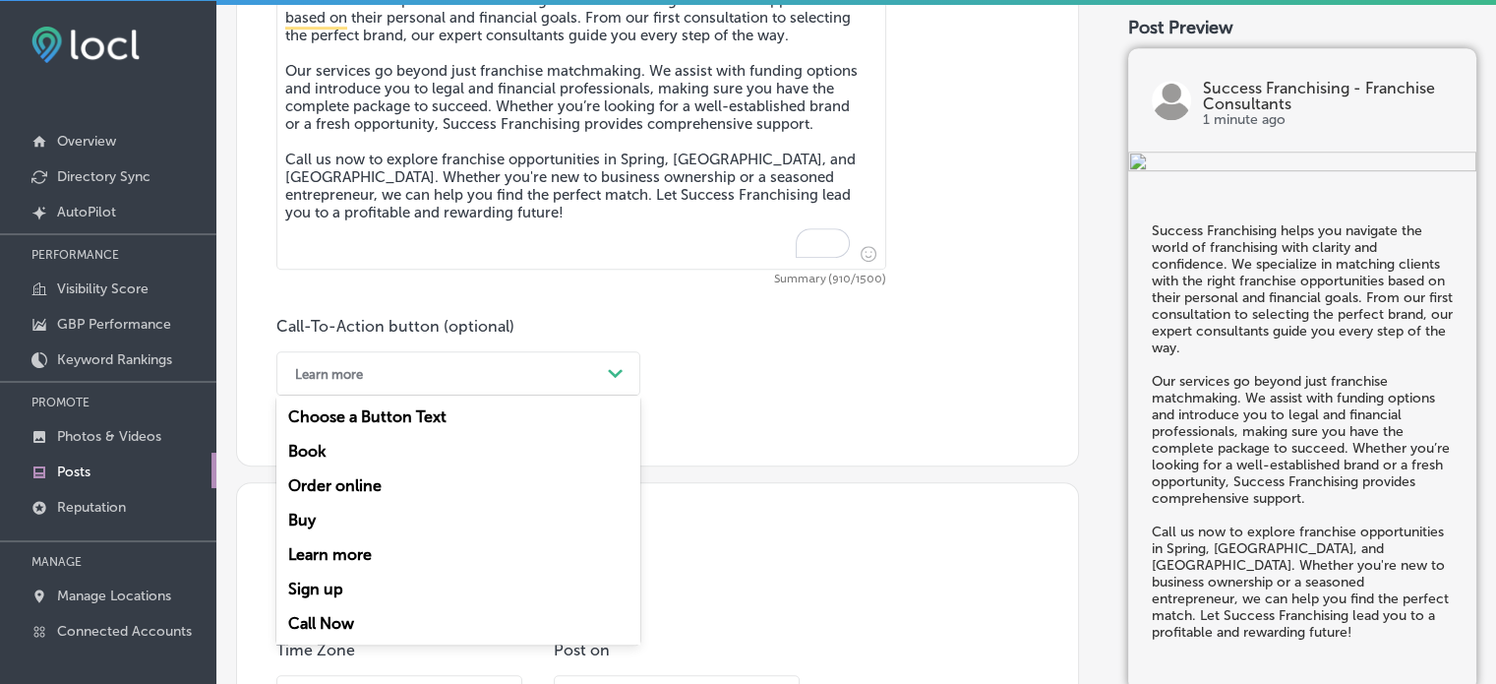
click at [348, 623] on div "Call Now" at bounding box center [458, 623] width 364 height 34
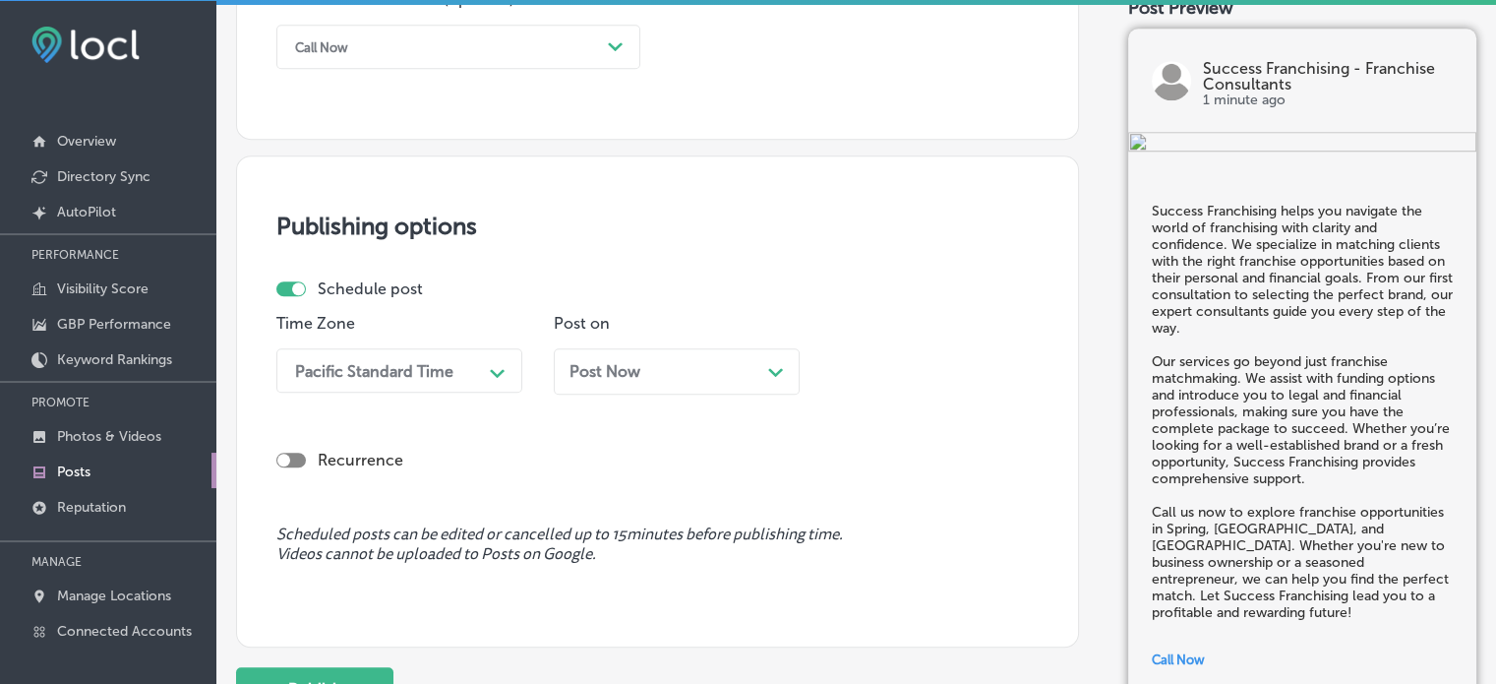
scroll to position [1527, 0]
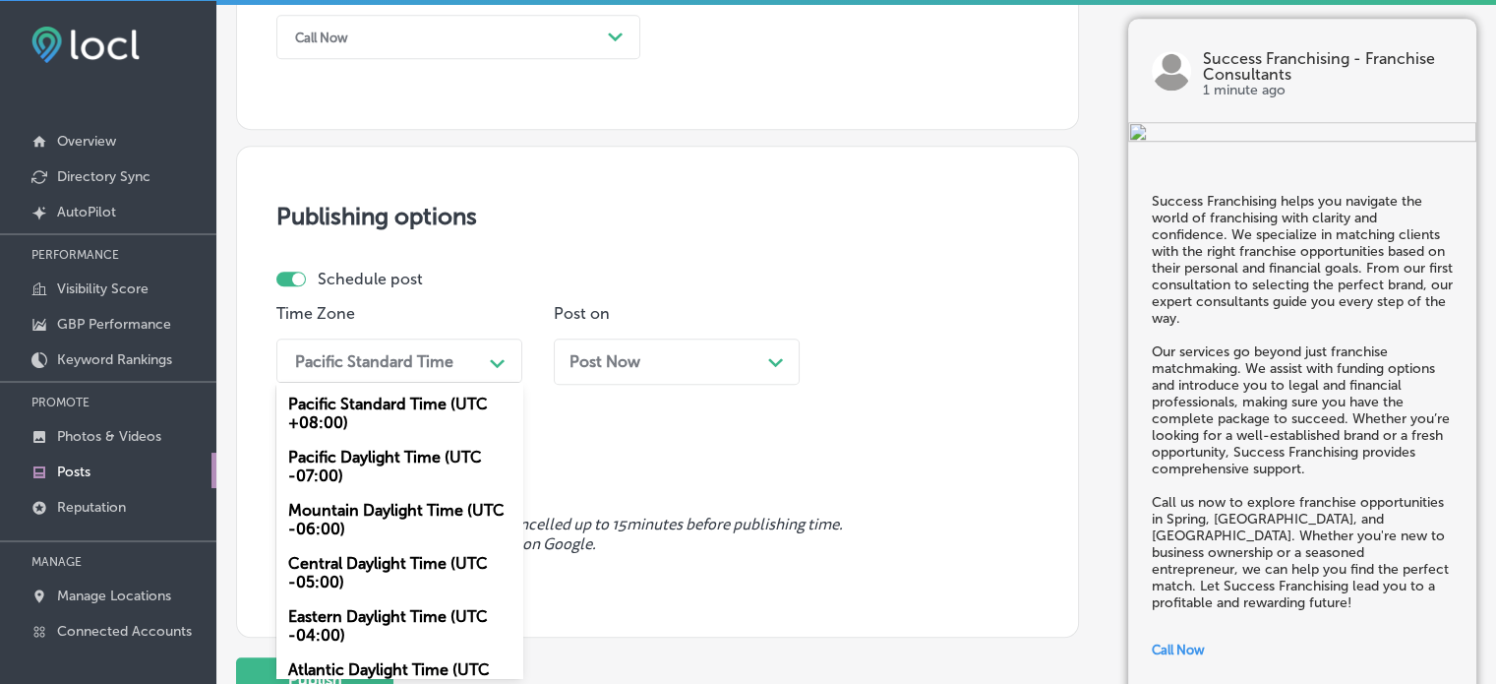
click at [409, 370] on div "Pacific Standard Time" at bounding box center [383, 360] width 197 height 34
click at [366, 534] on div "Mountain Daylight Time (UTC -06:00)" at bounding box center [399, 519] width 246 height 53
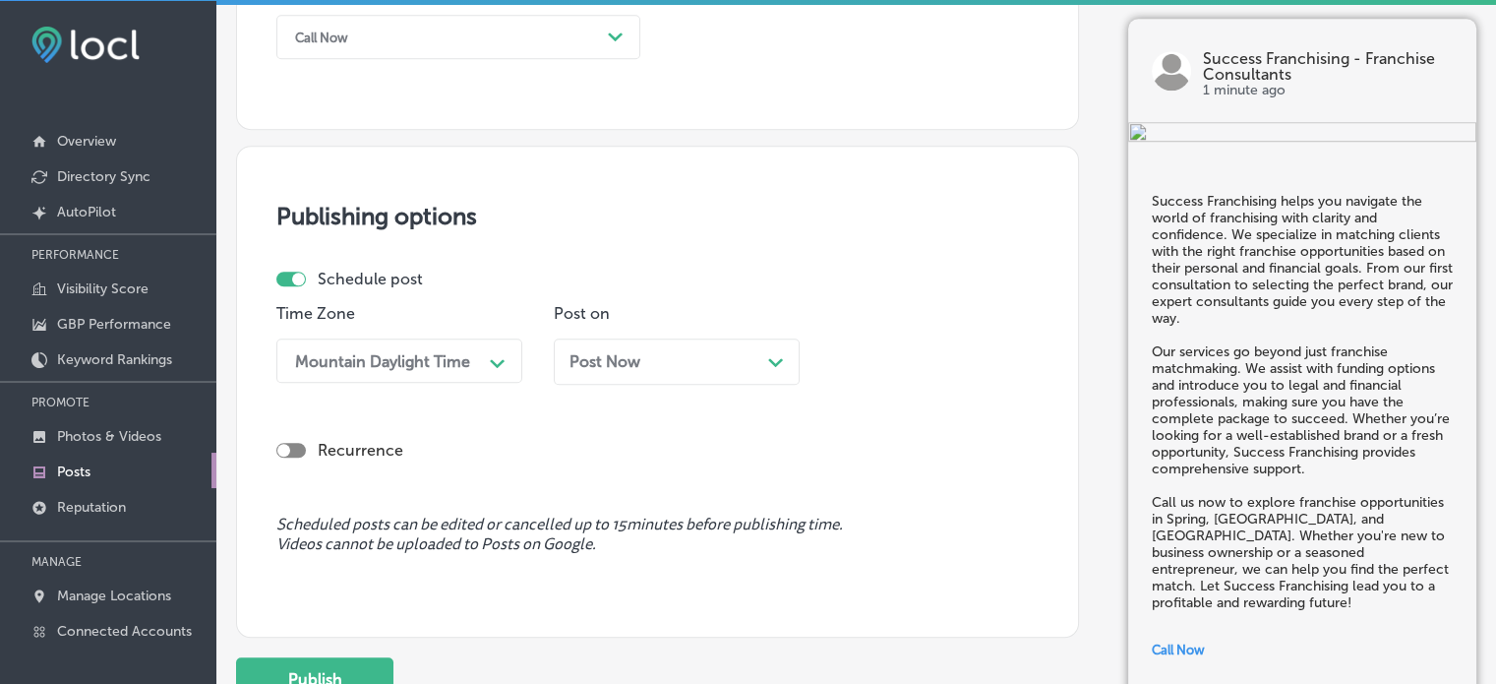
click at [652, 365] on div "Post Now Path Created with Sketch." at bounding box center [677, 361] width 214 height 19
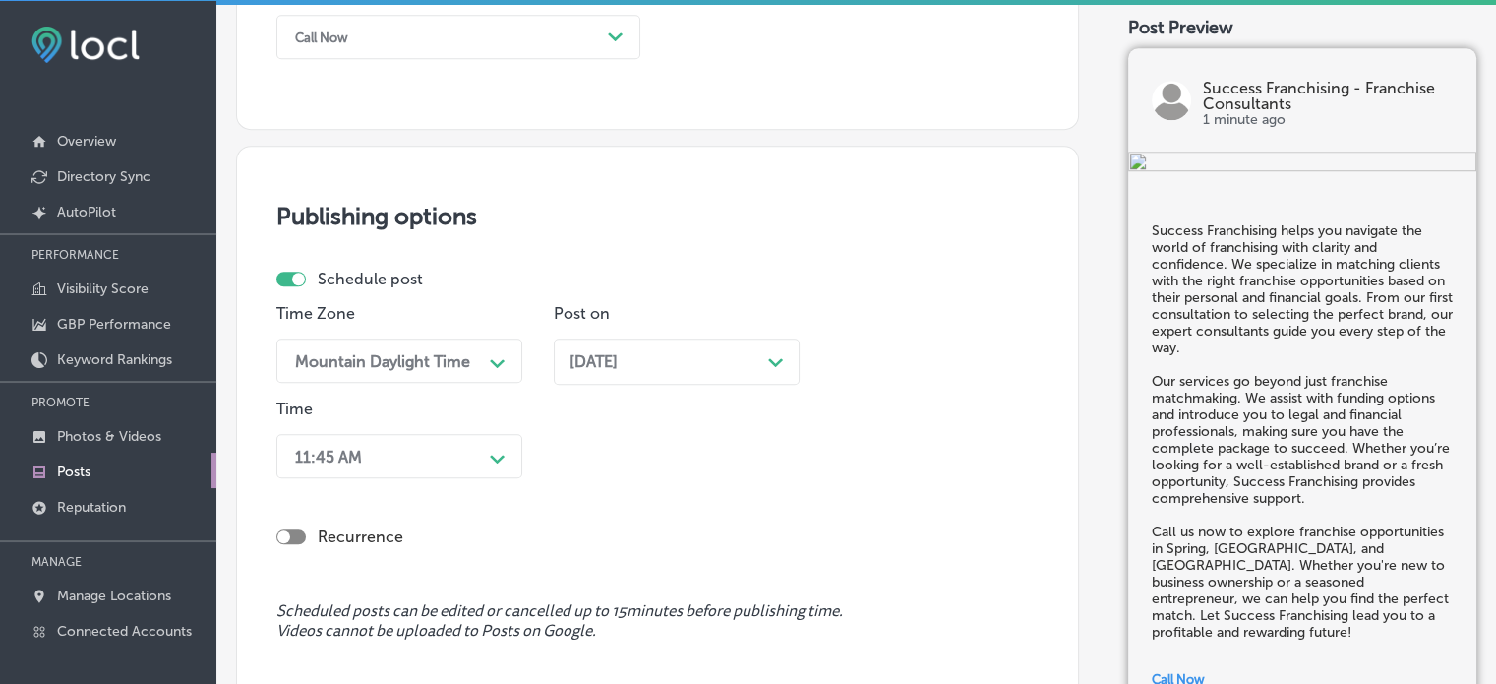
click at [466, 450] on div "11:45 AM Path Created with Sketch." at bounding box center [399, 456] width 246 height 44
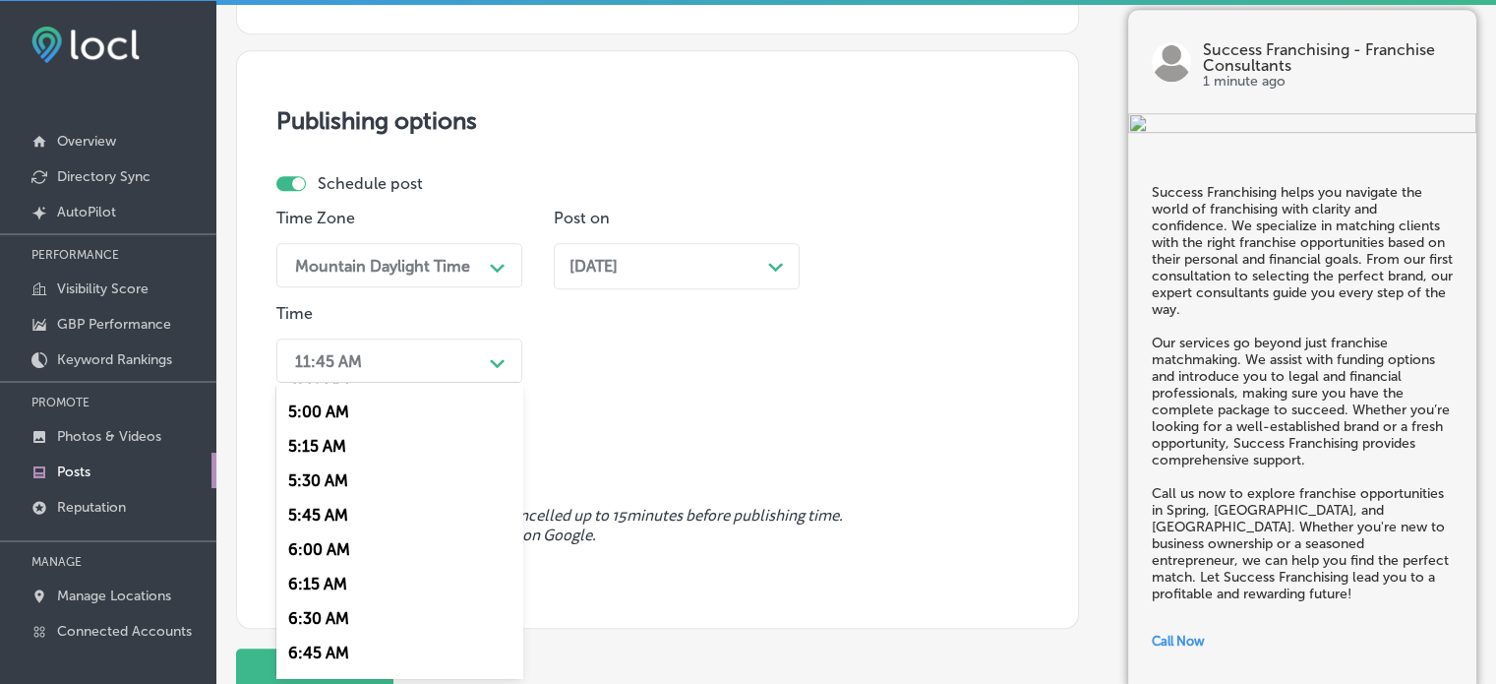
scroll to position [873, 0]
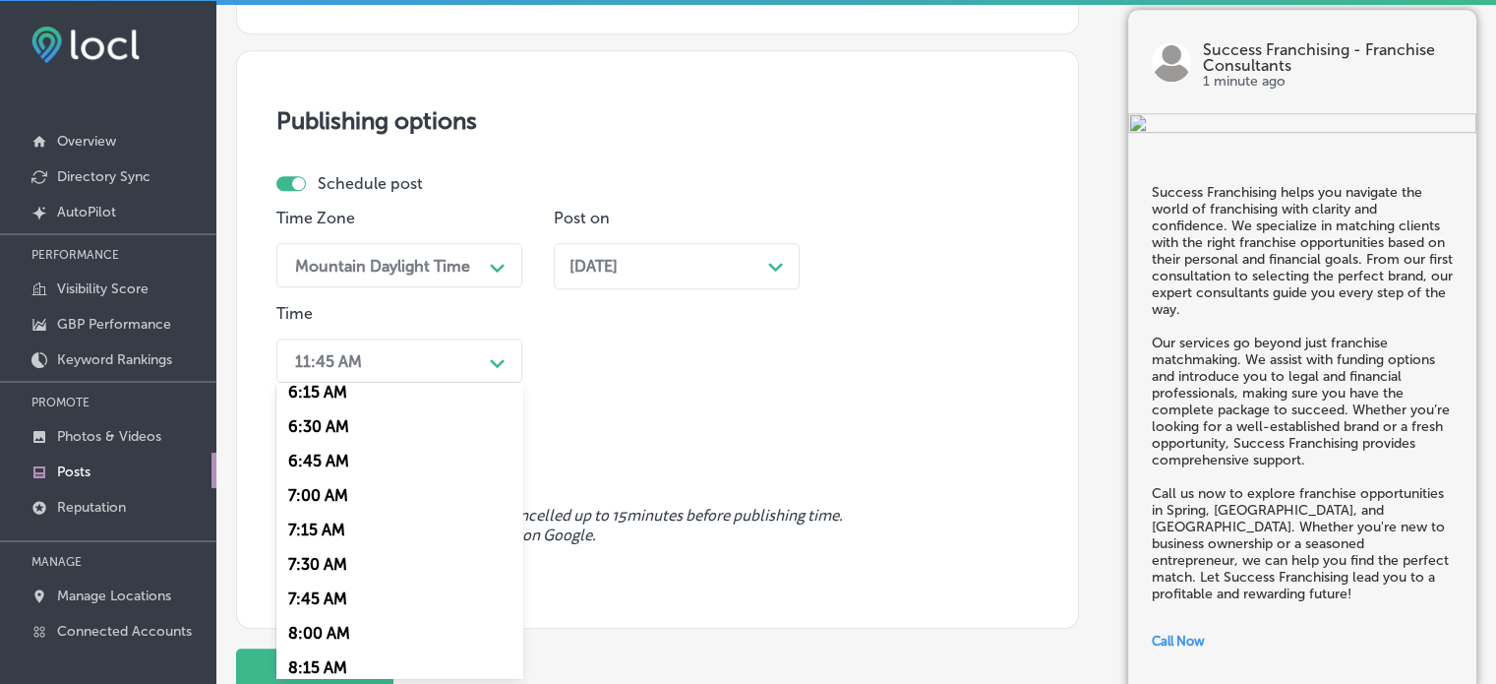
click at [340, 500] on div "7:00 AM" at bounding box center [399, 495] width 246 height 34
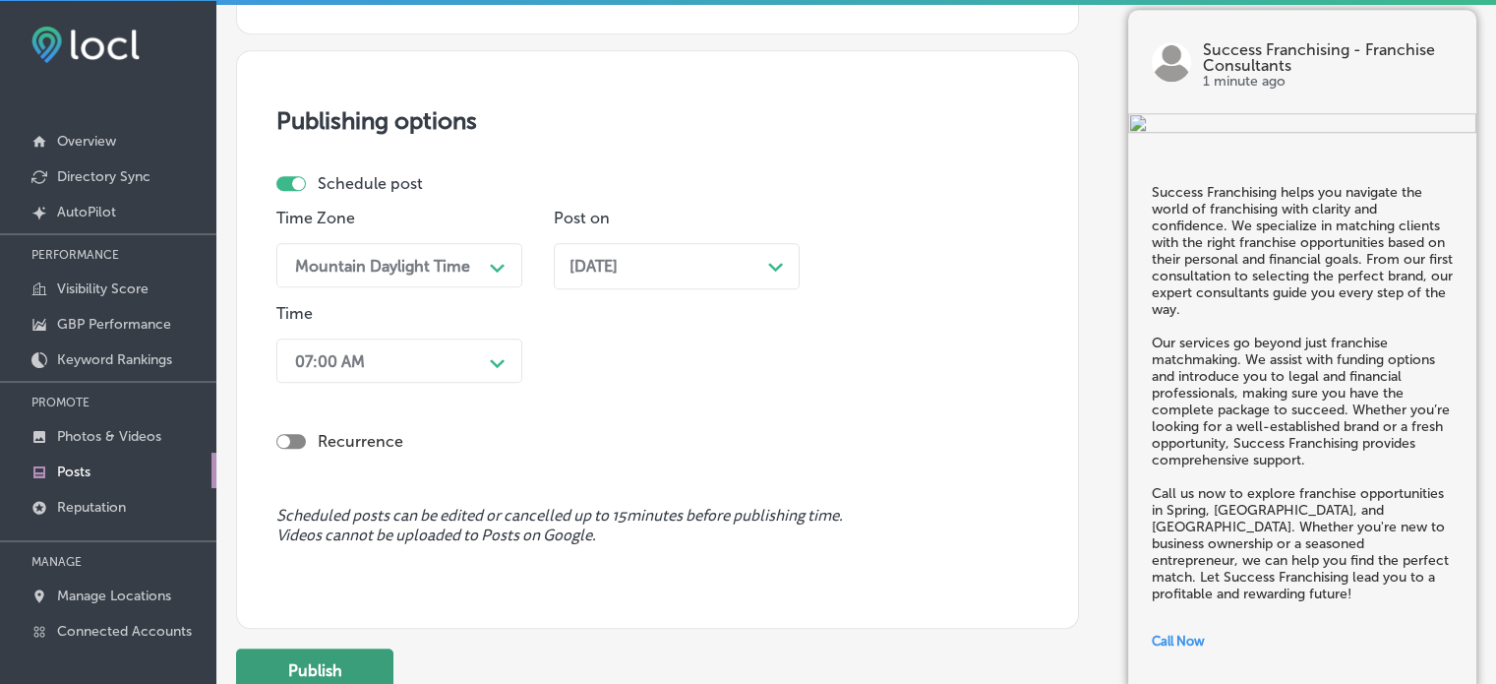
click at [328, 669] on button "Publish" at bounding box center [314, 670] width 157 height 44
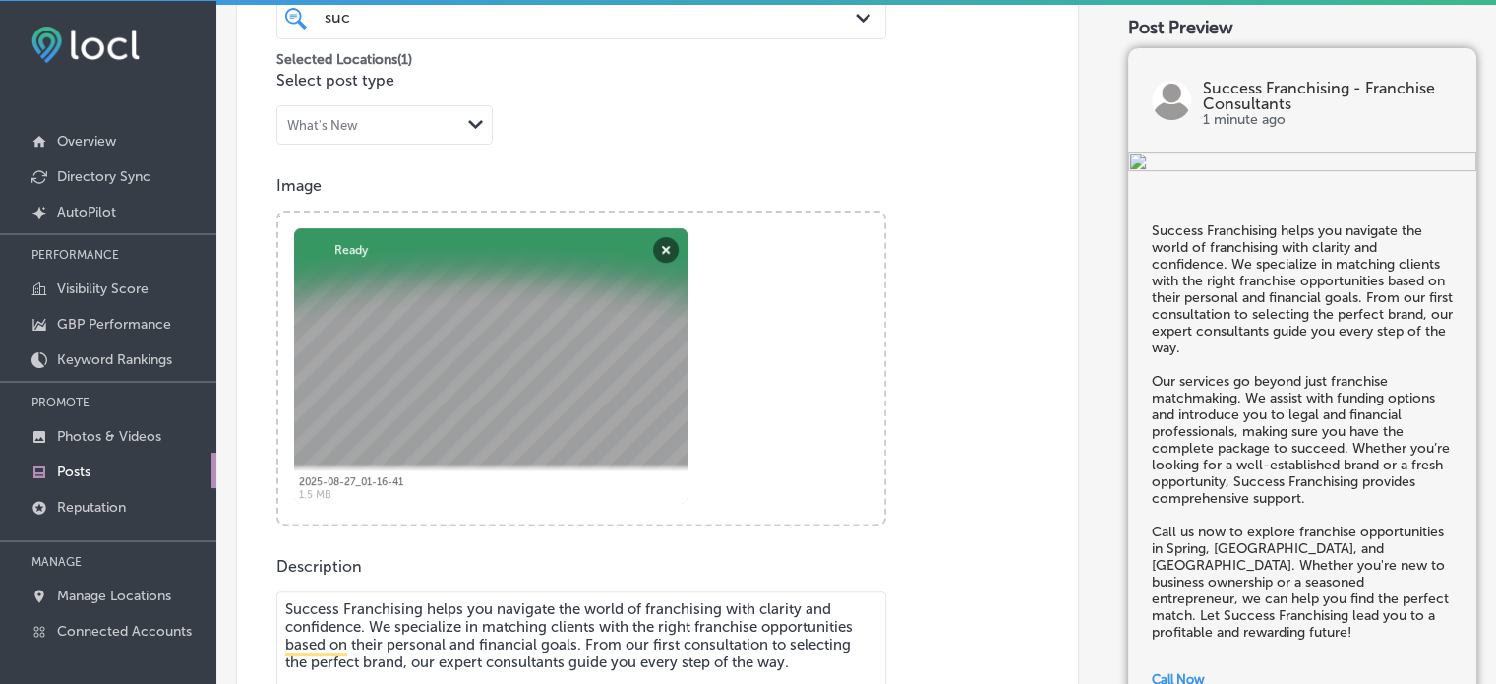
scroll to position [559, 0]
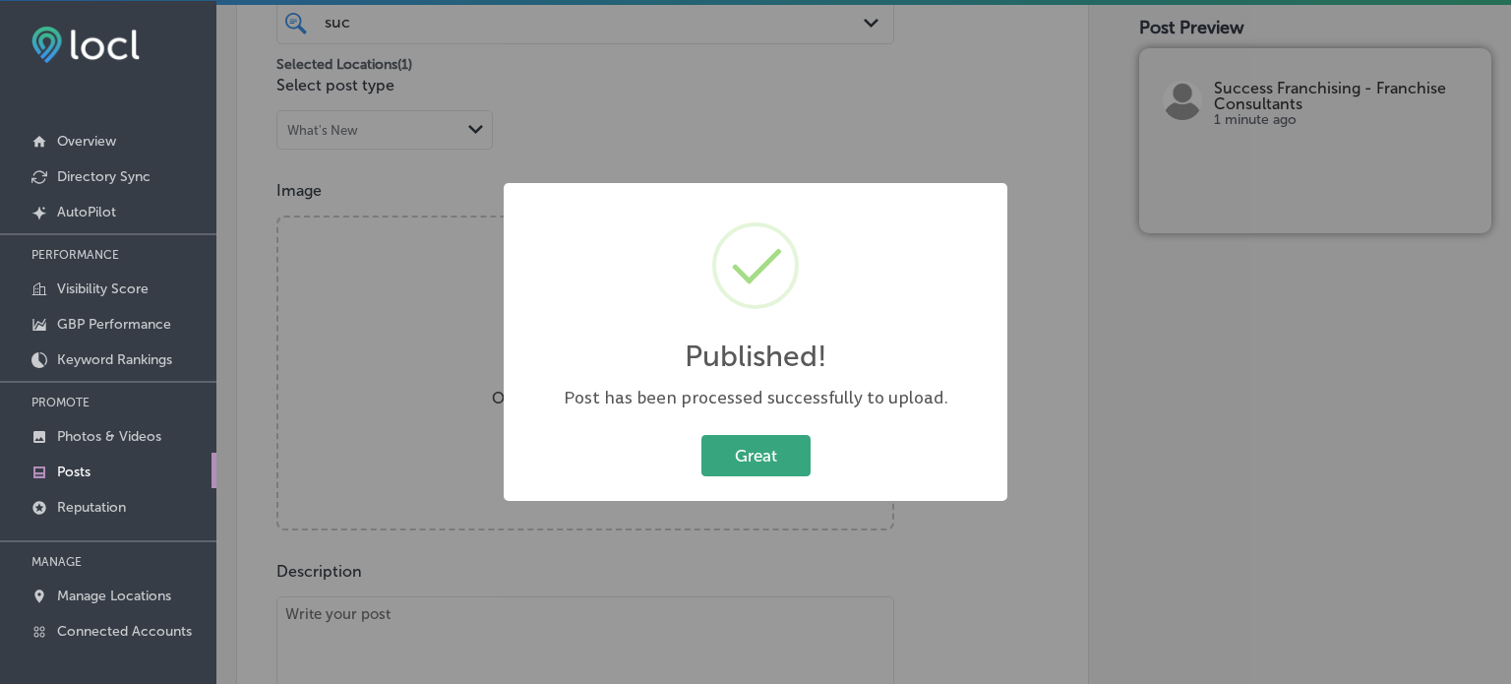
click at [750, 450] on button "Great" at bounding box center [755, 455] width 109 height 40
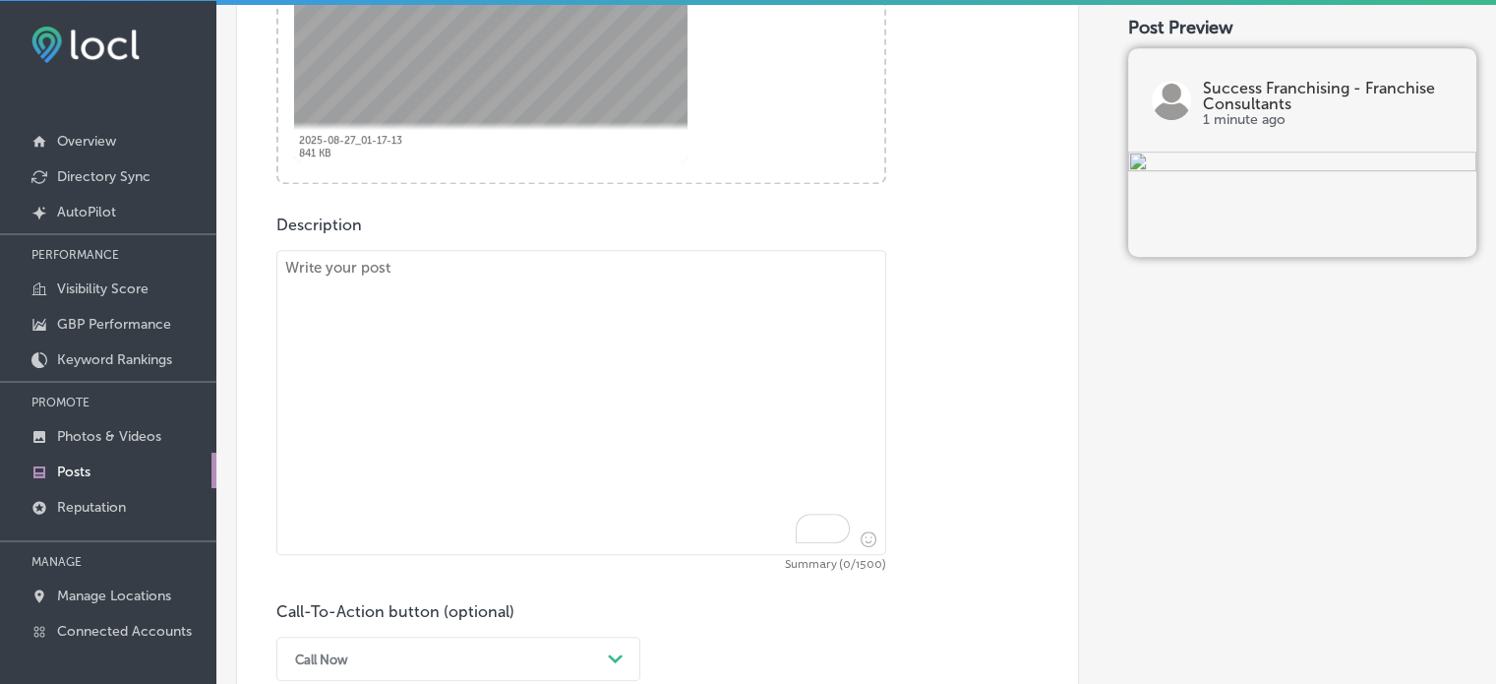
scroll to position [913, 0]
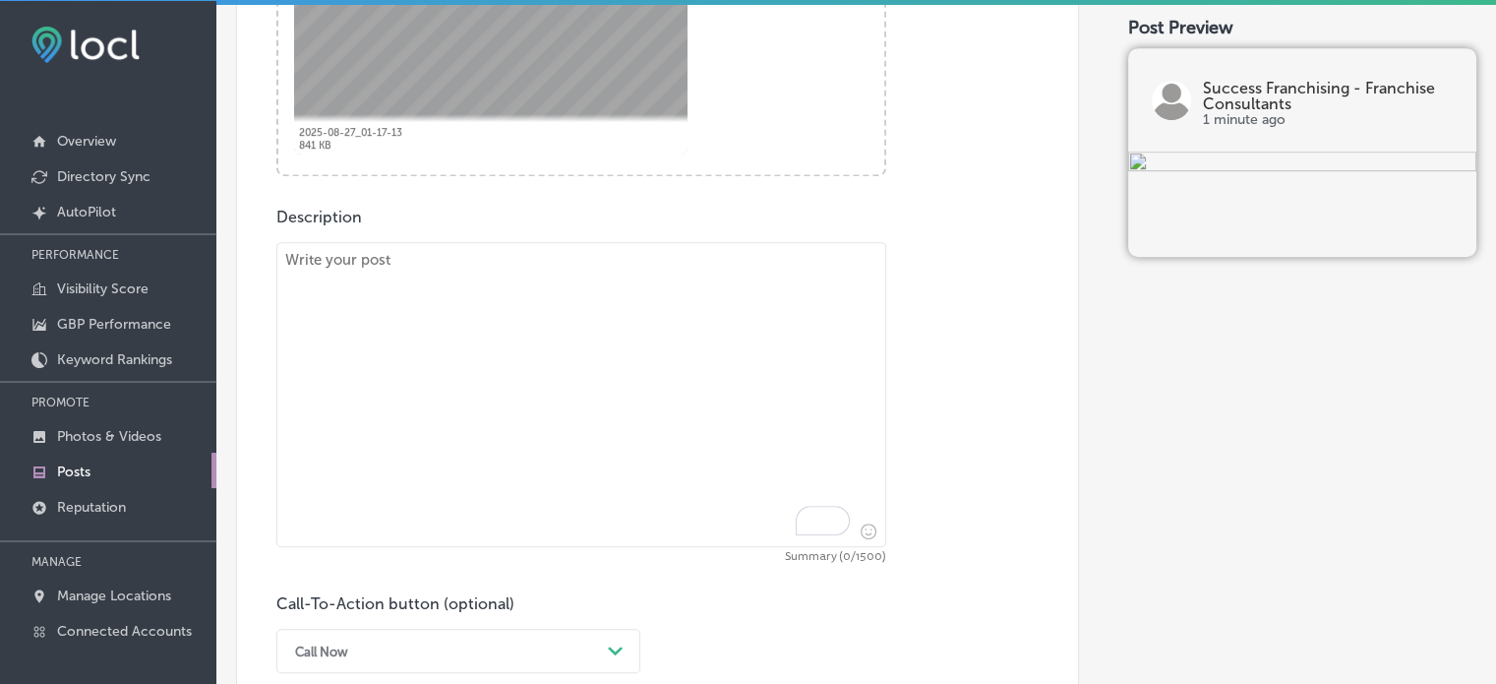
click at [697, 331] on textarea "To enrich screen reader interactions, please activate Accessibility in Grammarl…" at bounding box center [581, 394] width 610 height 305
paste textarea ""Looking to own a franchise but not sure where to start? Success Franchising of…"
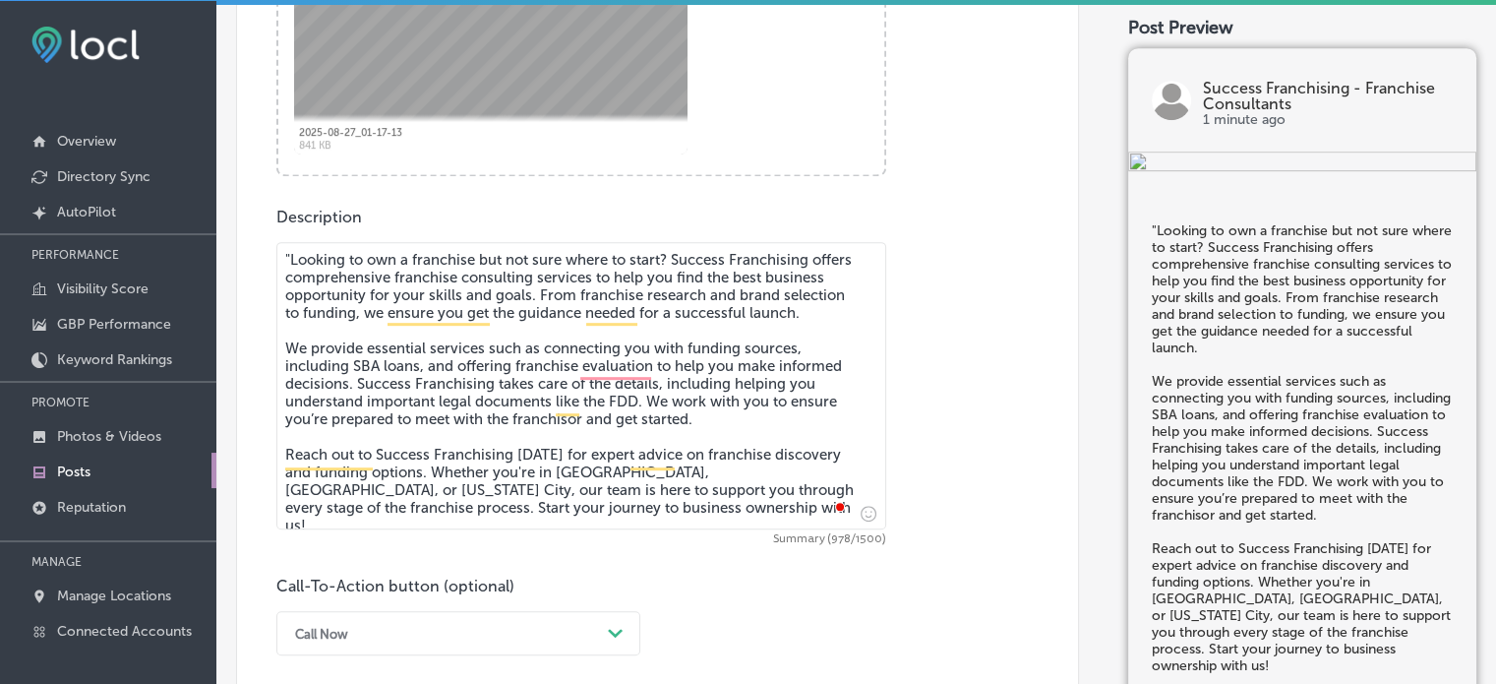
click at [289, 256] on textarea ""Looking to own a franchise but not sure where to start? Success Franchising of…" at bounding box center [581, 385] width 610 height 287
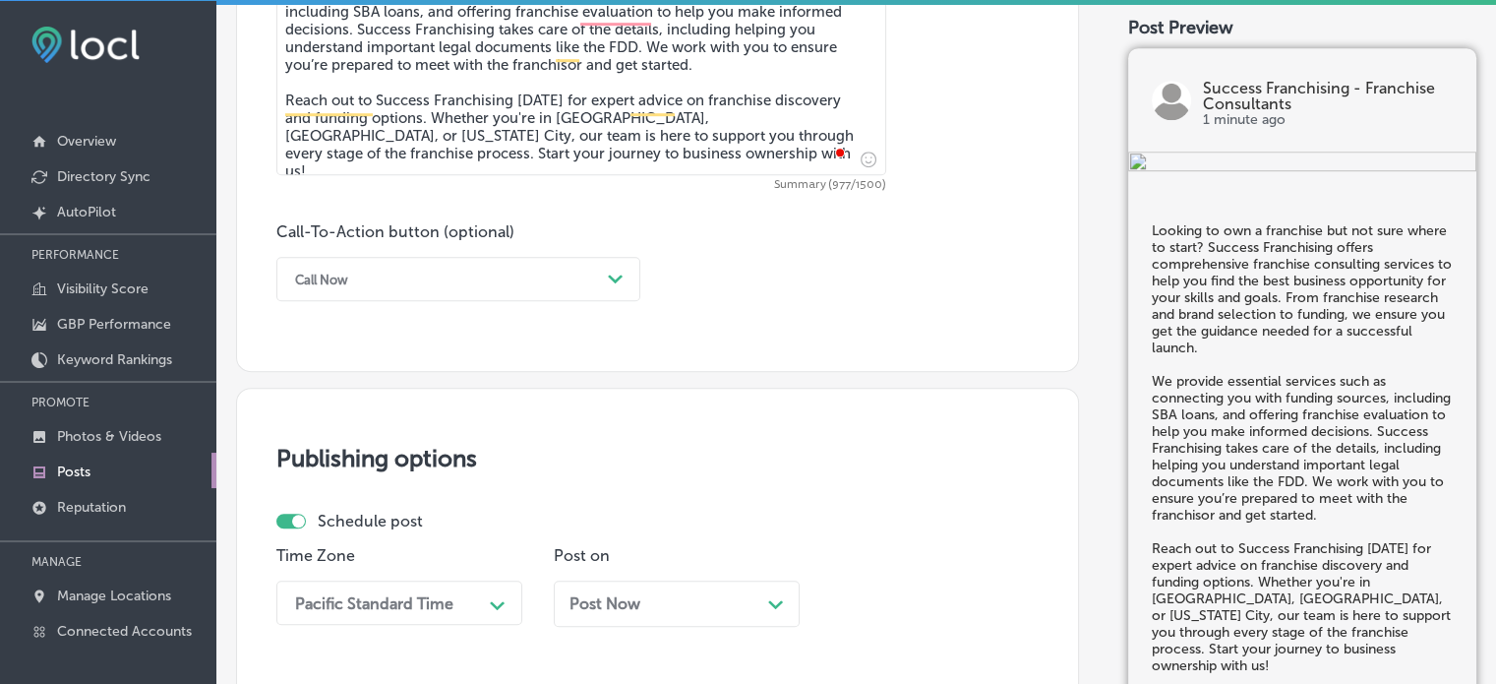
scroll to position [1276, 0]
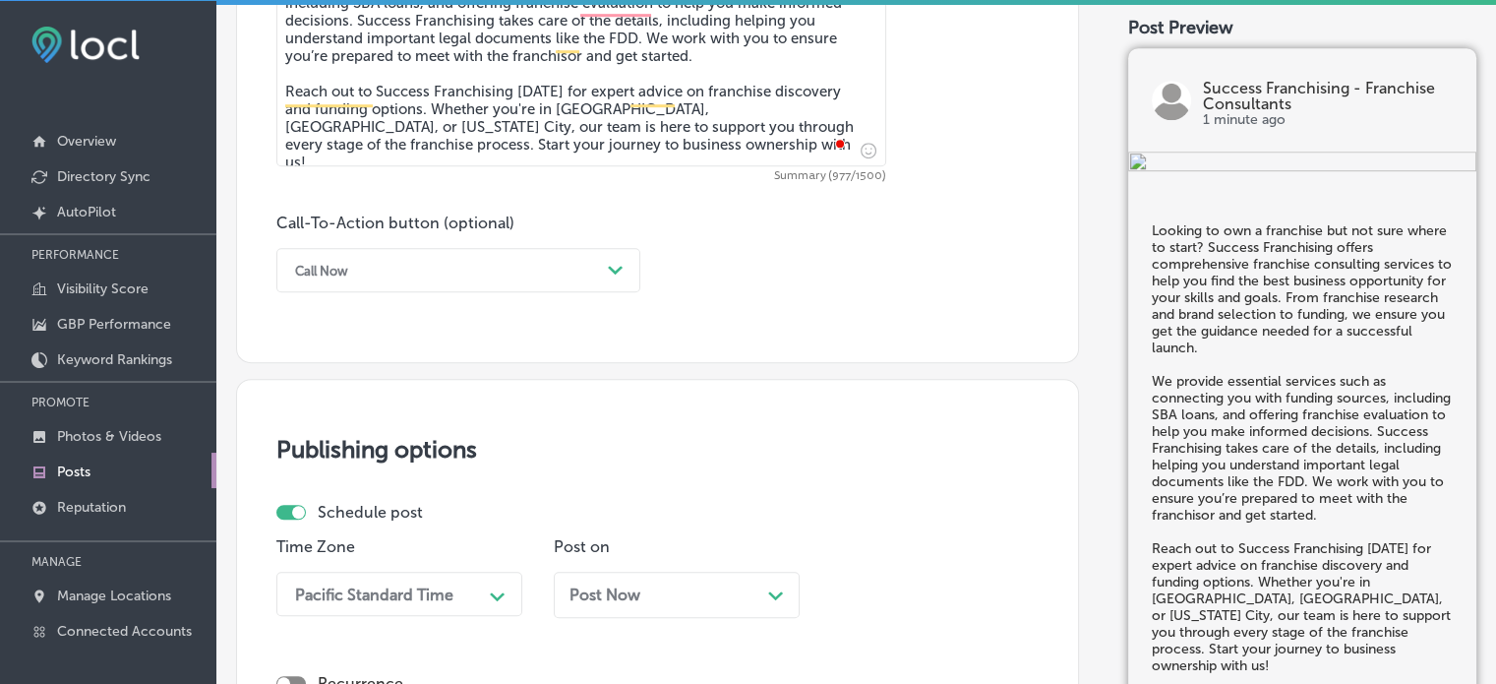
type textarea "Looking to own a franchise but not sure where to start? Success Franchising off…"
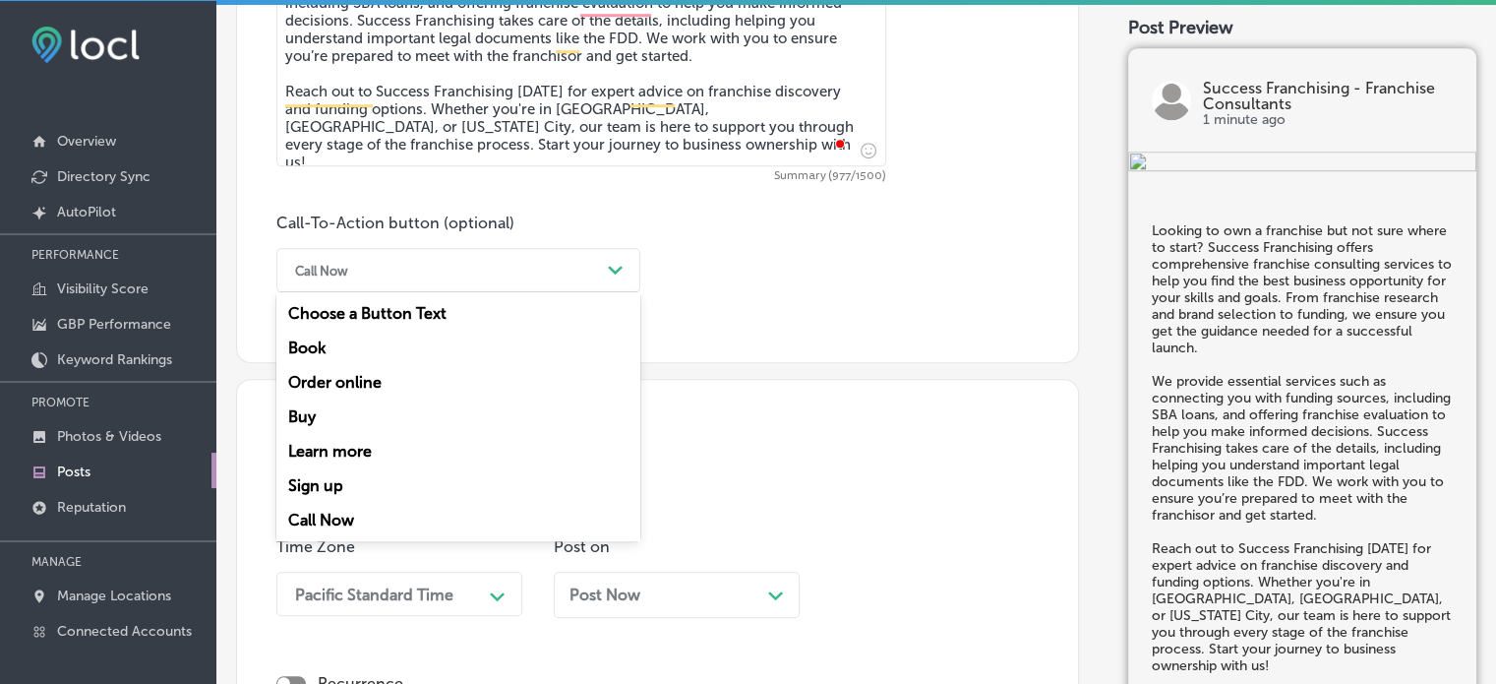
click at [417, 263] on div "Call Now" at bounding box center [442, 270] width 315 height 30
click at [375, 444] on div "Learn more" at bounding box center [458, 451] width 364 height 34
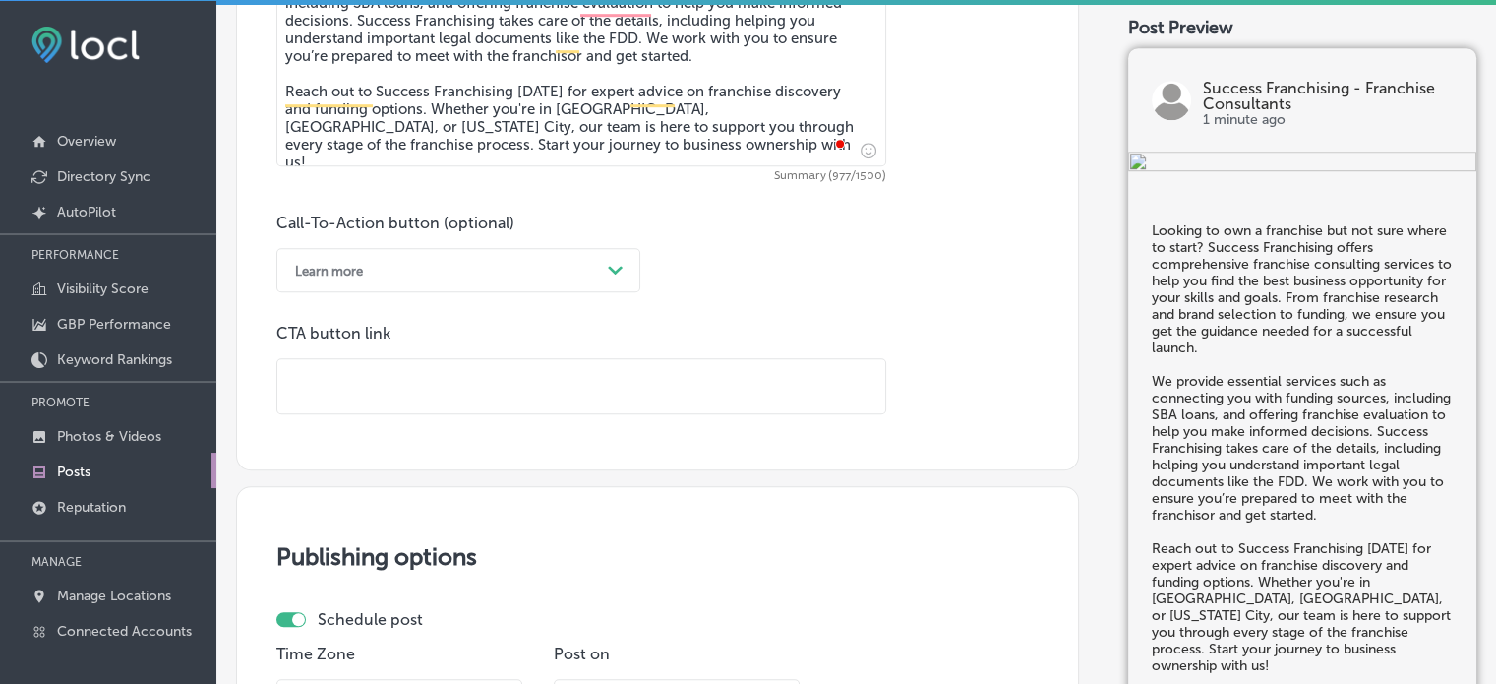
click at [445, 396] on input "text" at bounding box center [581, 386] width 608 height 54
paste input "[URL][DOMAIN_NAME]"
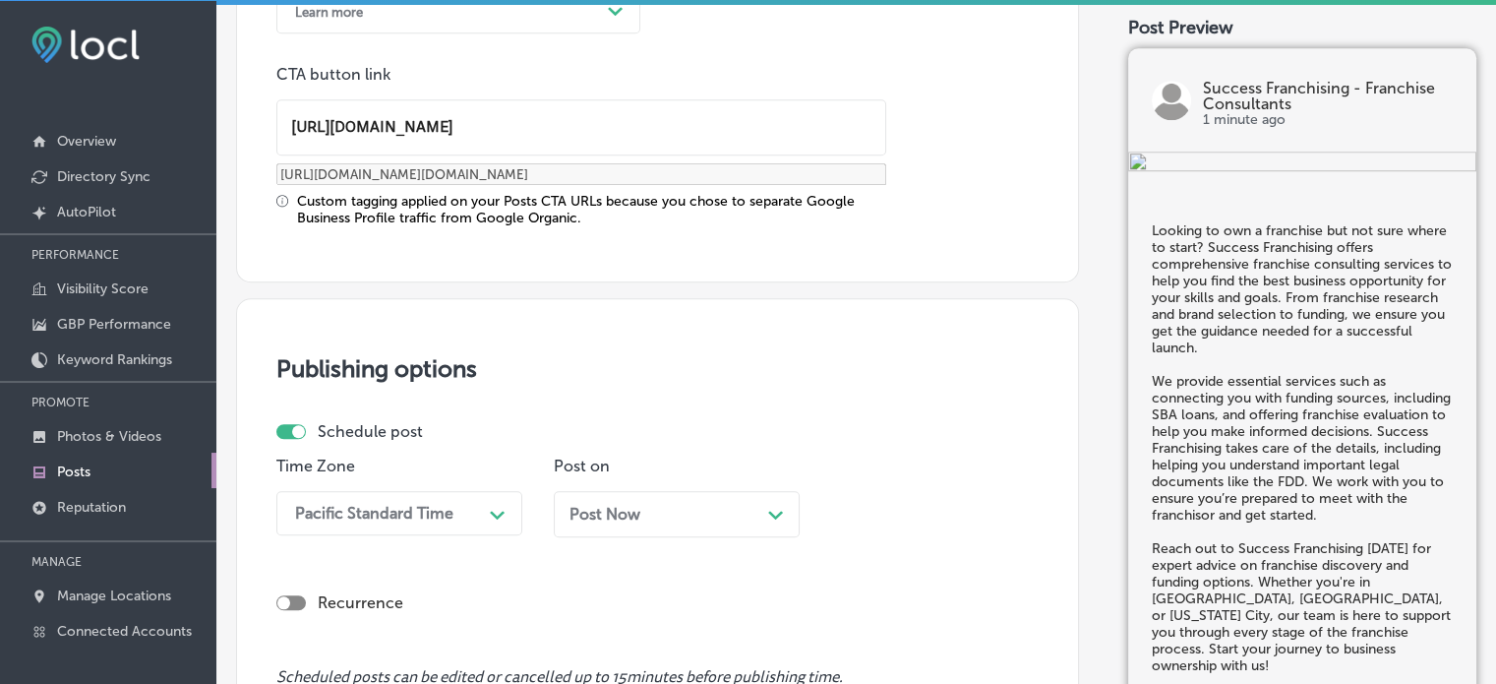
type input "[URL][DOMAIN_NAME]"
click at [437, 509] on div "Pacific Standard Time Path Created with Sketch." at bounding box center [399, 513] width 246 height 44
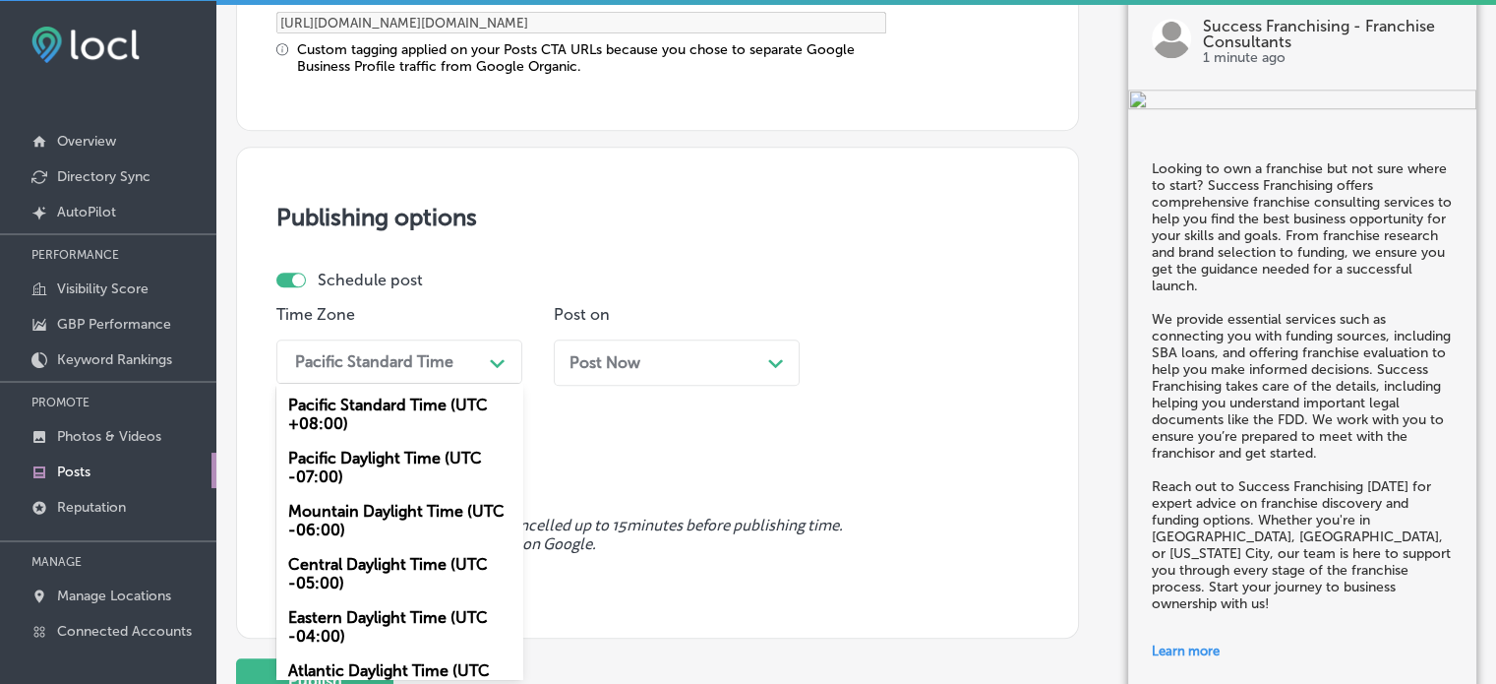
click at [375, 530] on div "Mountain Daylight Time (UTC -06:00)" at bounding box center [399, 520] width 246 height 53
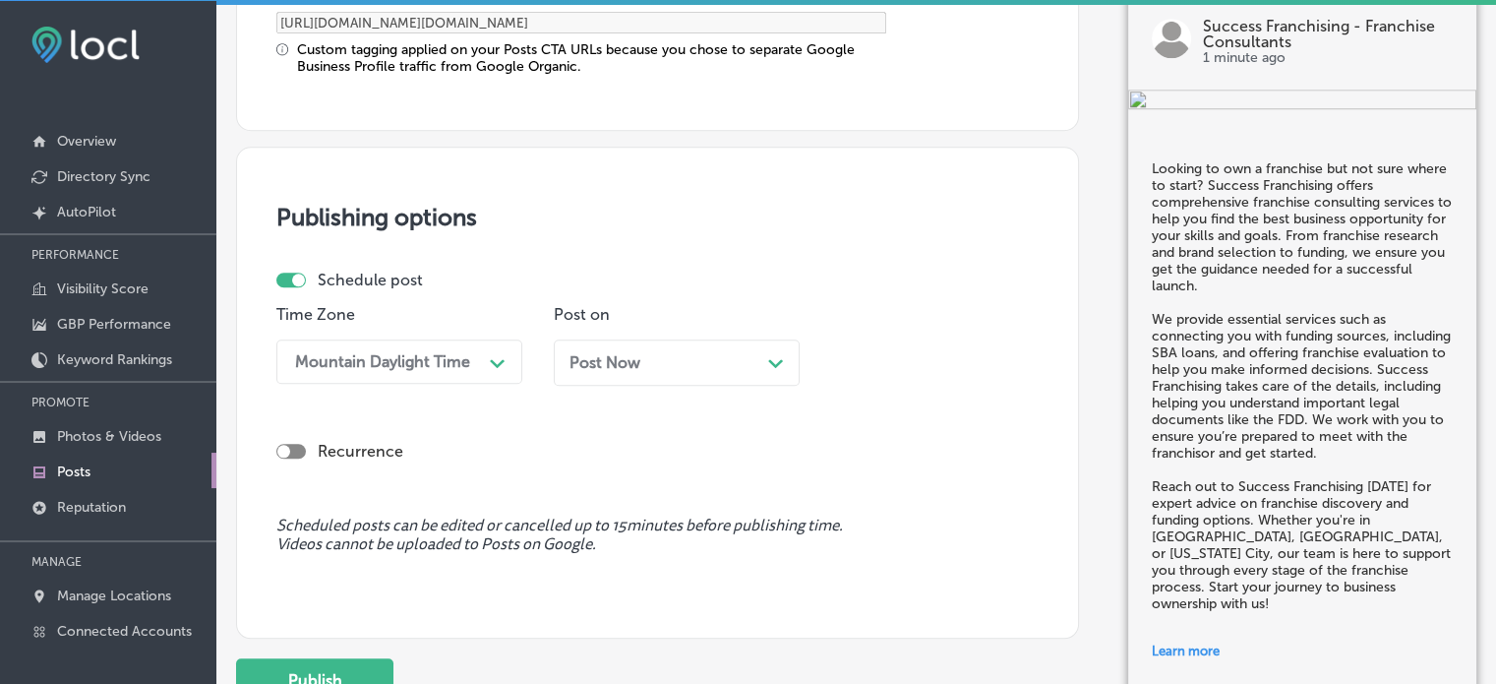
click at [669, 363] on div "Post Now Path Created with Sketch." at bounding box center [677, 362] width 214 height 19
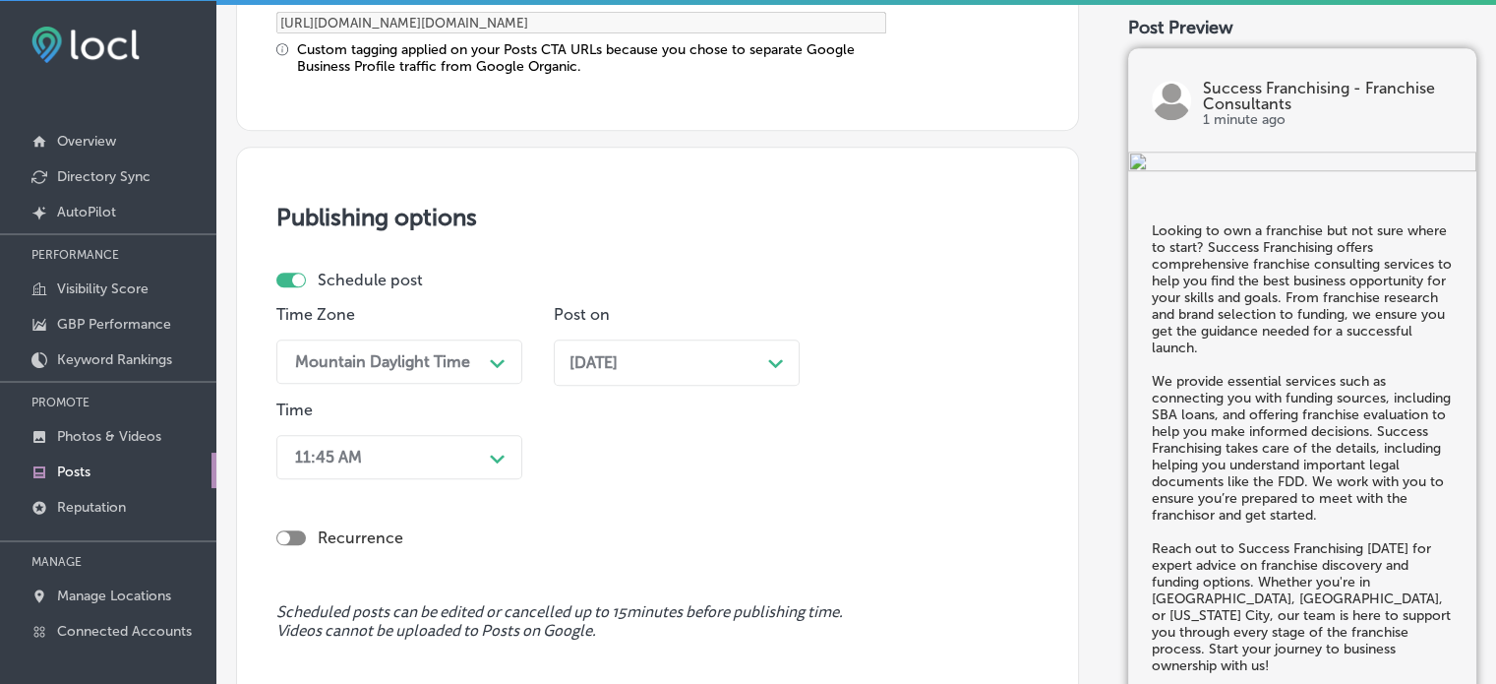
click at [476, 467] on div "11:45 AM Path Created with Sketch." at bounding box center [399, 457] width 246 height 44
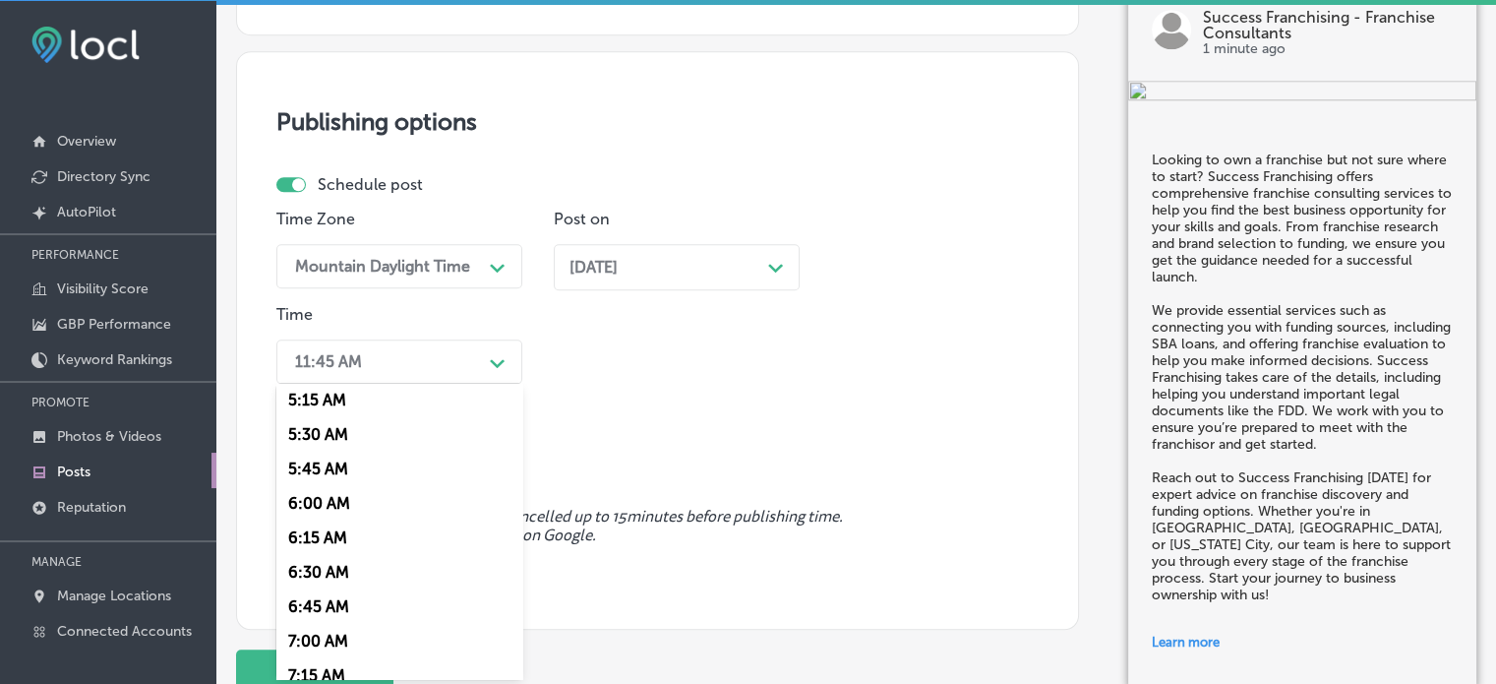
scroll to position [795, 0]
click at [323, 572] on div "7:00 AM" at bounding box center [399, 574] width 246 height 34
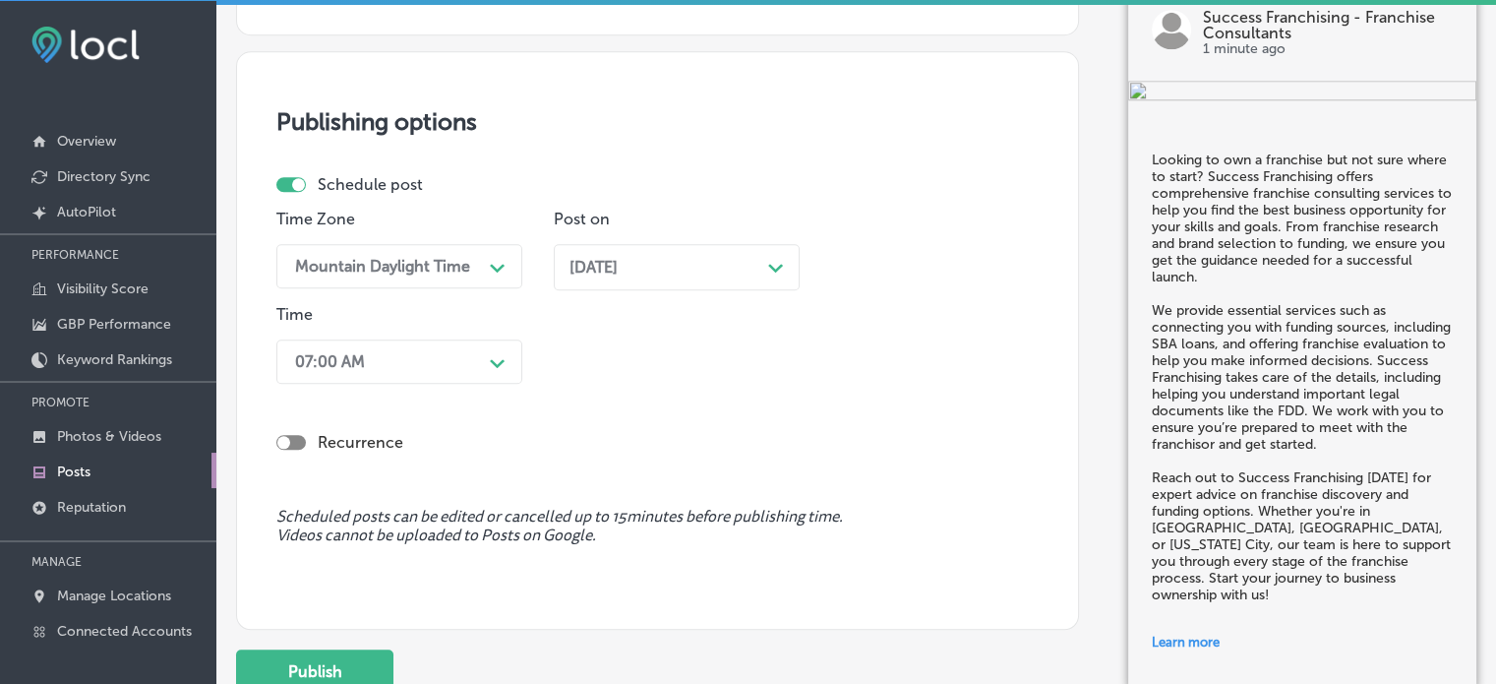
scroll to position [1881, 0]
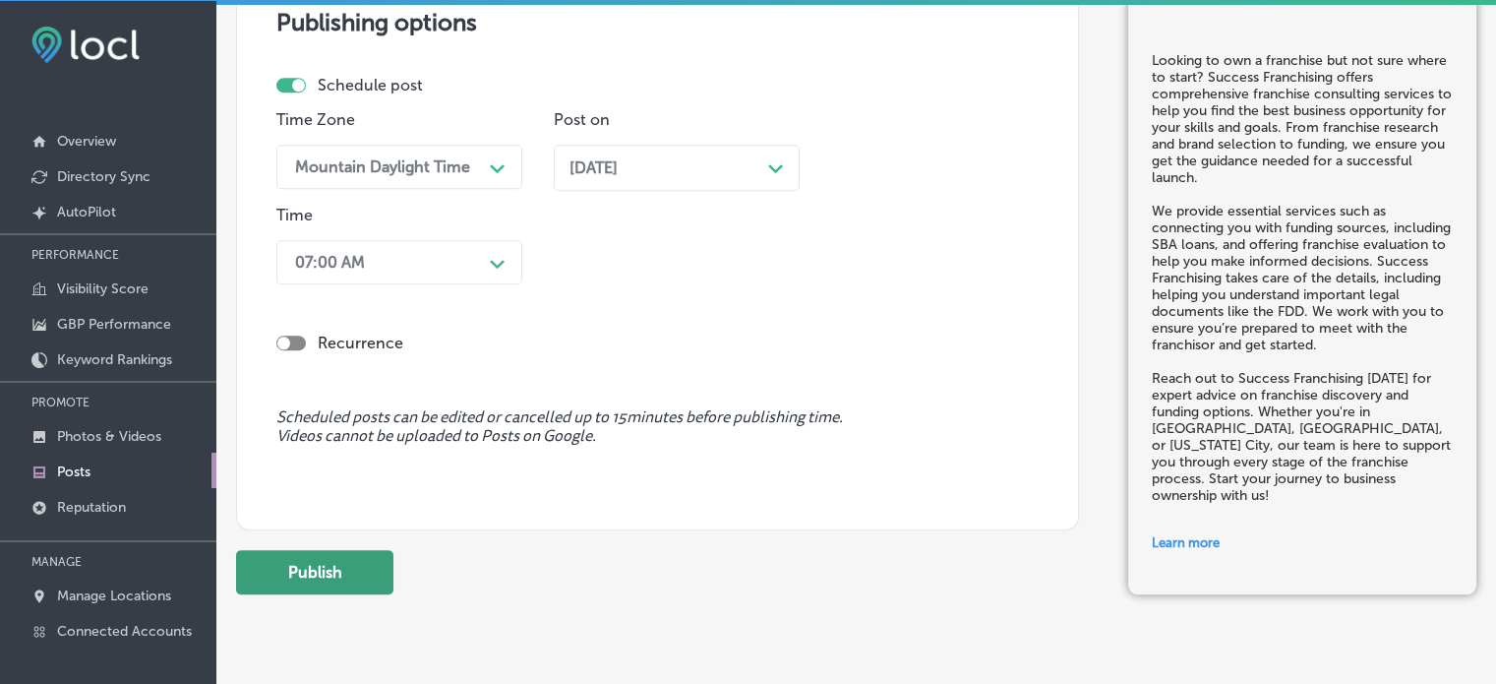
click at [336, 573] on button "Publish" at bounding box center [314, 572] width 157 height 44
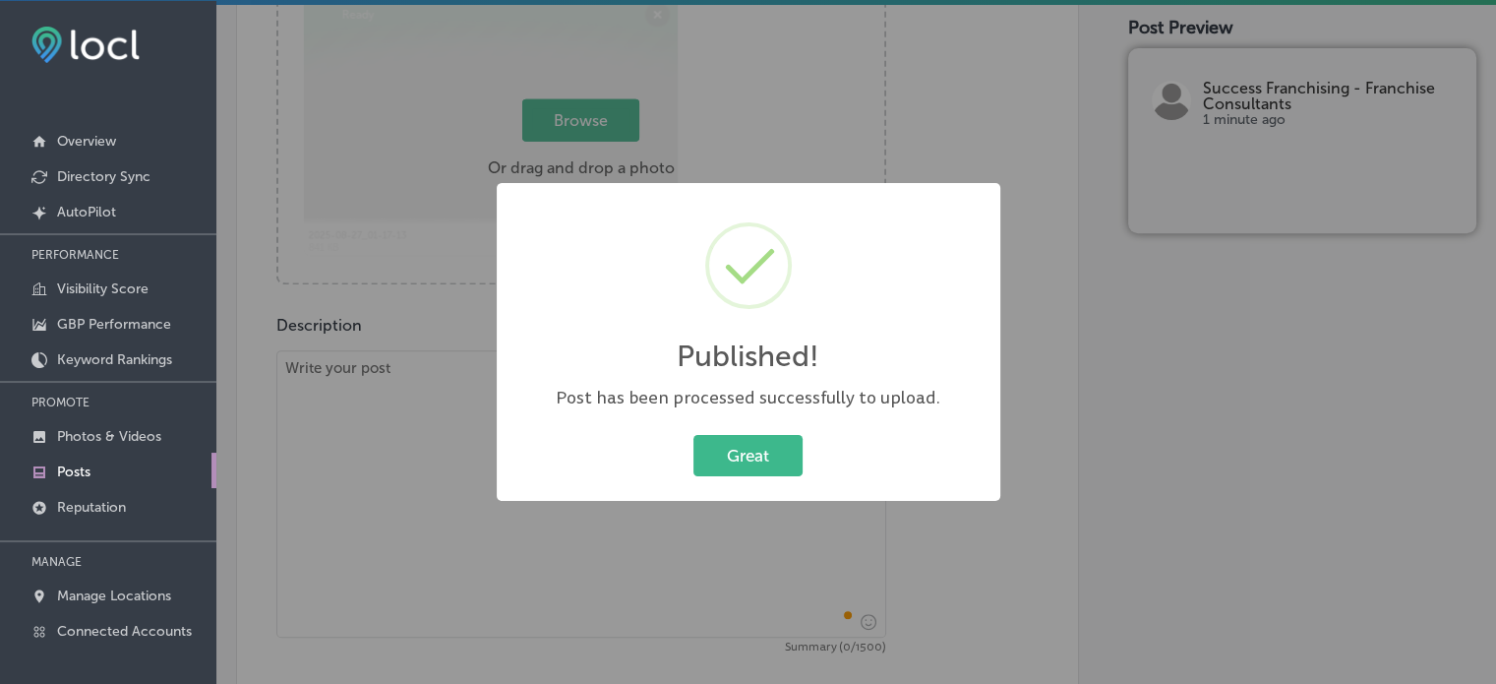
scroll to position [791, 0]
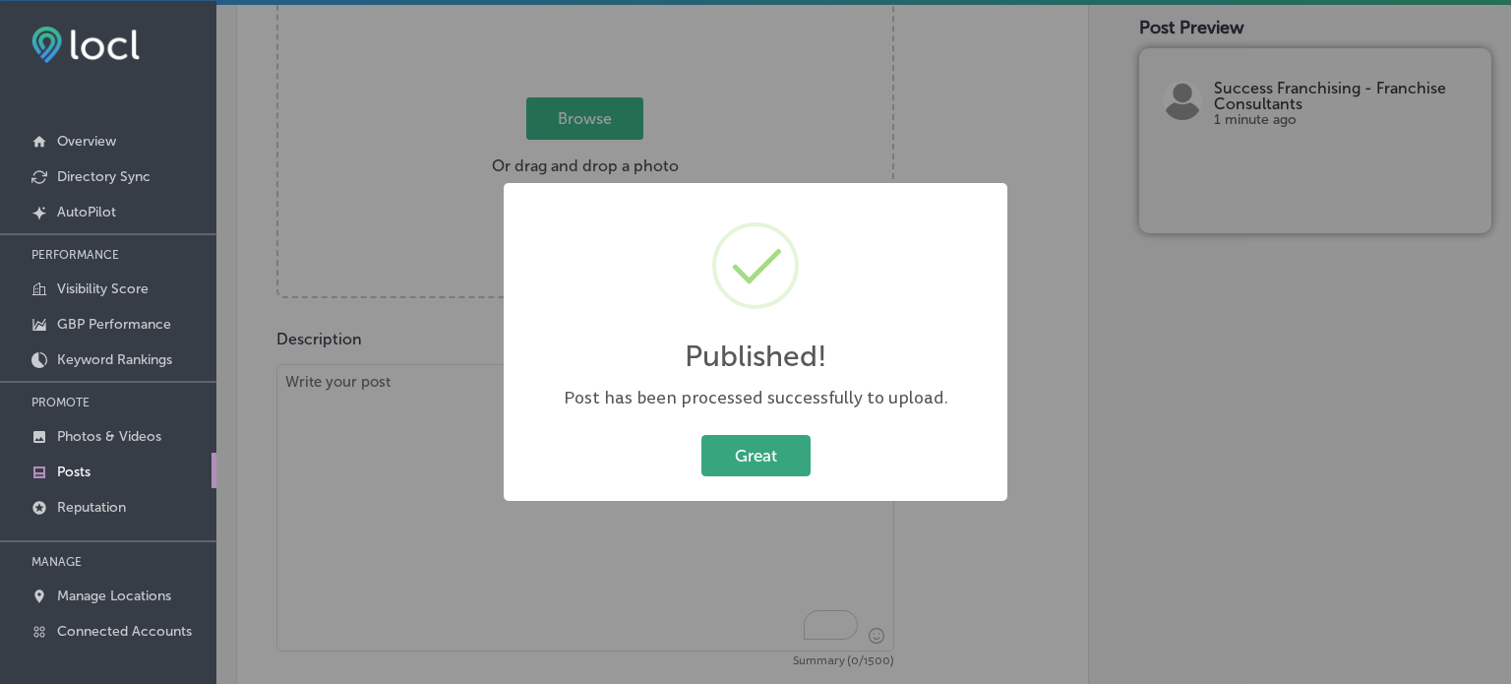
click at [747, 443] on button "Great" at bounding box center [755, 455] width 109 height 40
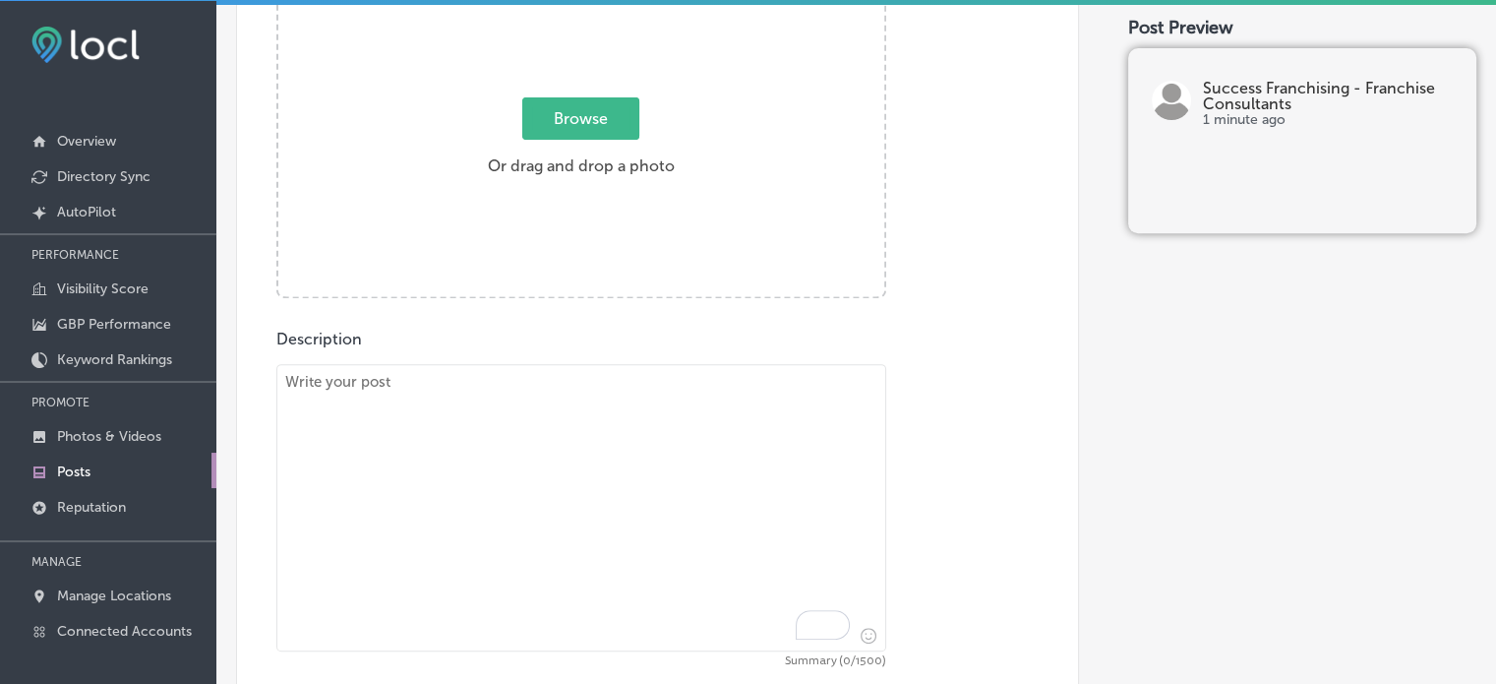
scroll to position [630, 0]
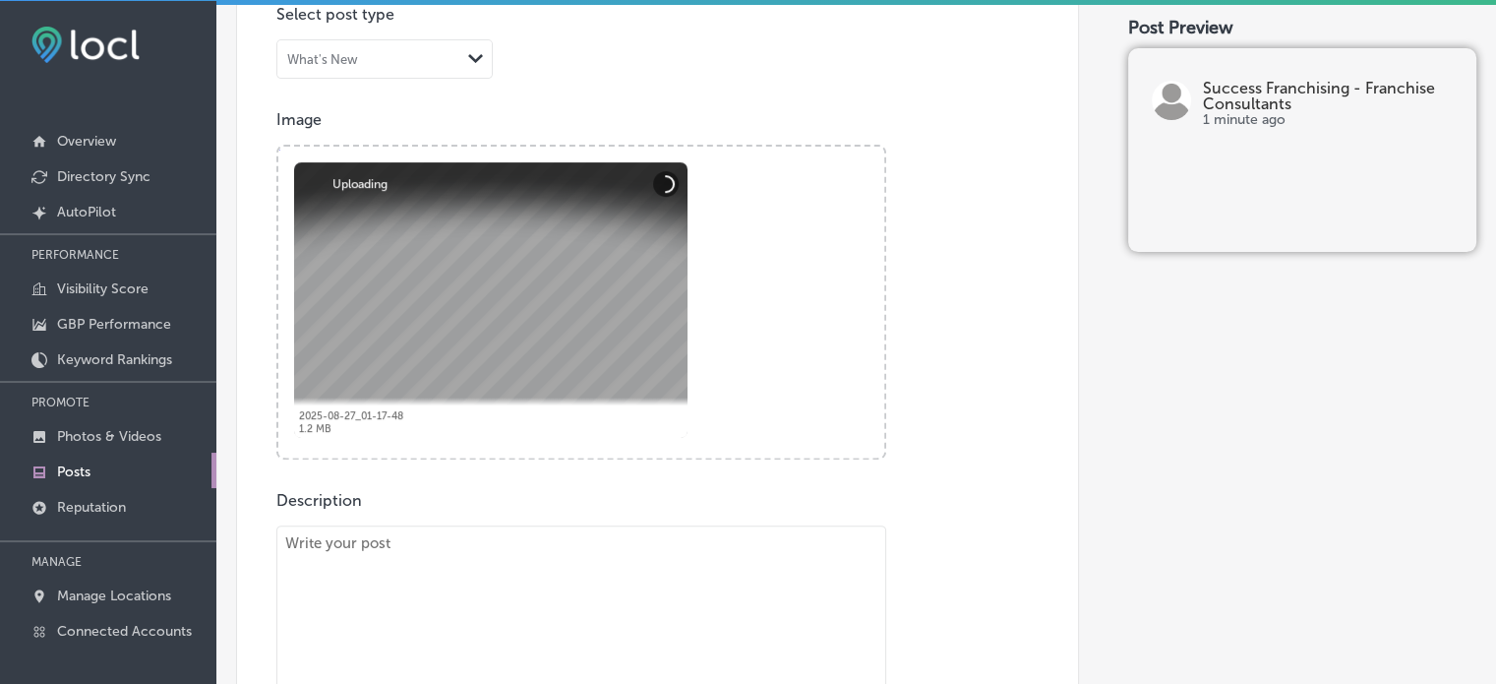
paste textarea ""Lo Ipsumdo Sitametcons, ad elitseddoe tem incididuntut la etdolor mag aliqu en…"
click at [629, 616] on textarea "To enrich screen reader interactions, please activate Accessibility in Grammarl…" at bounding box center [581, 668] width 610 height 287
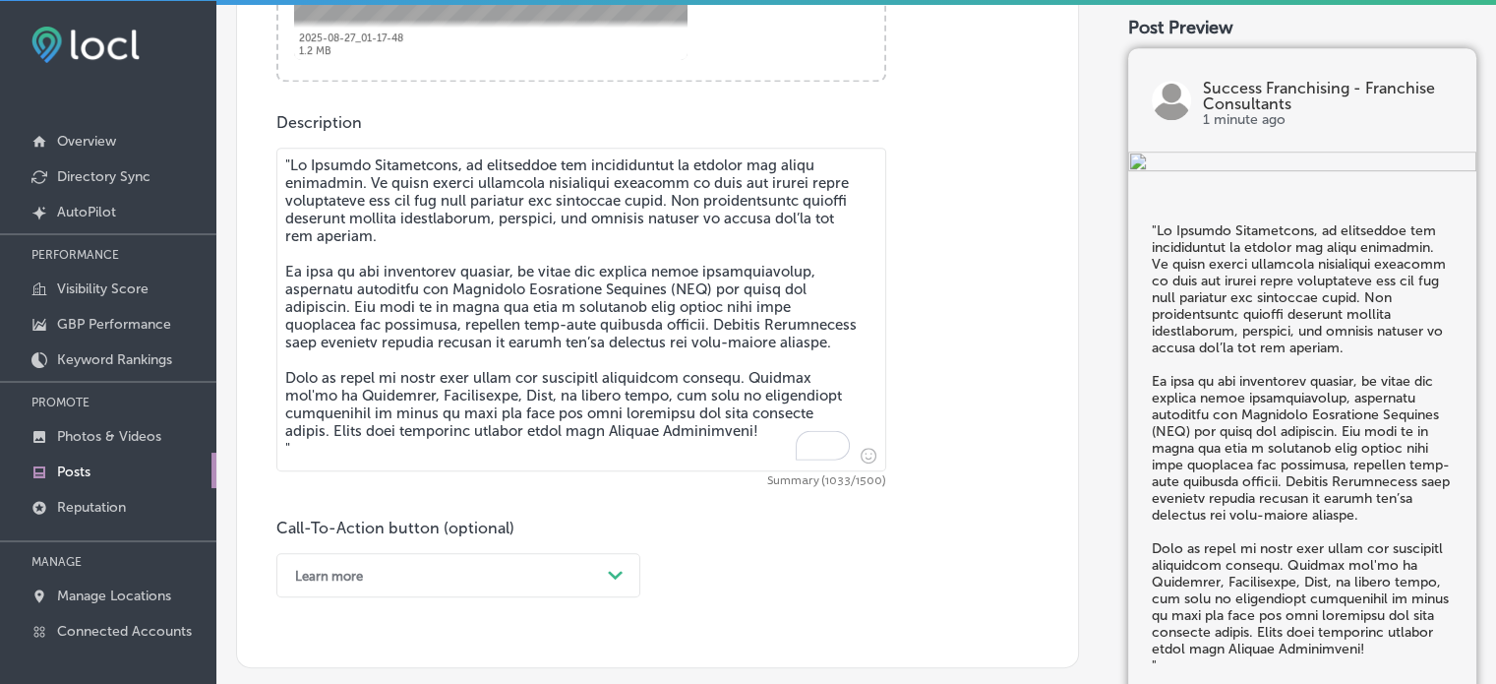
scroll to position [1008, 0]
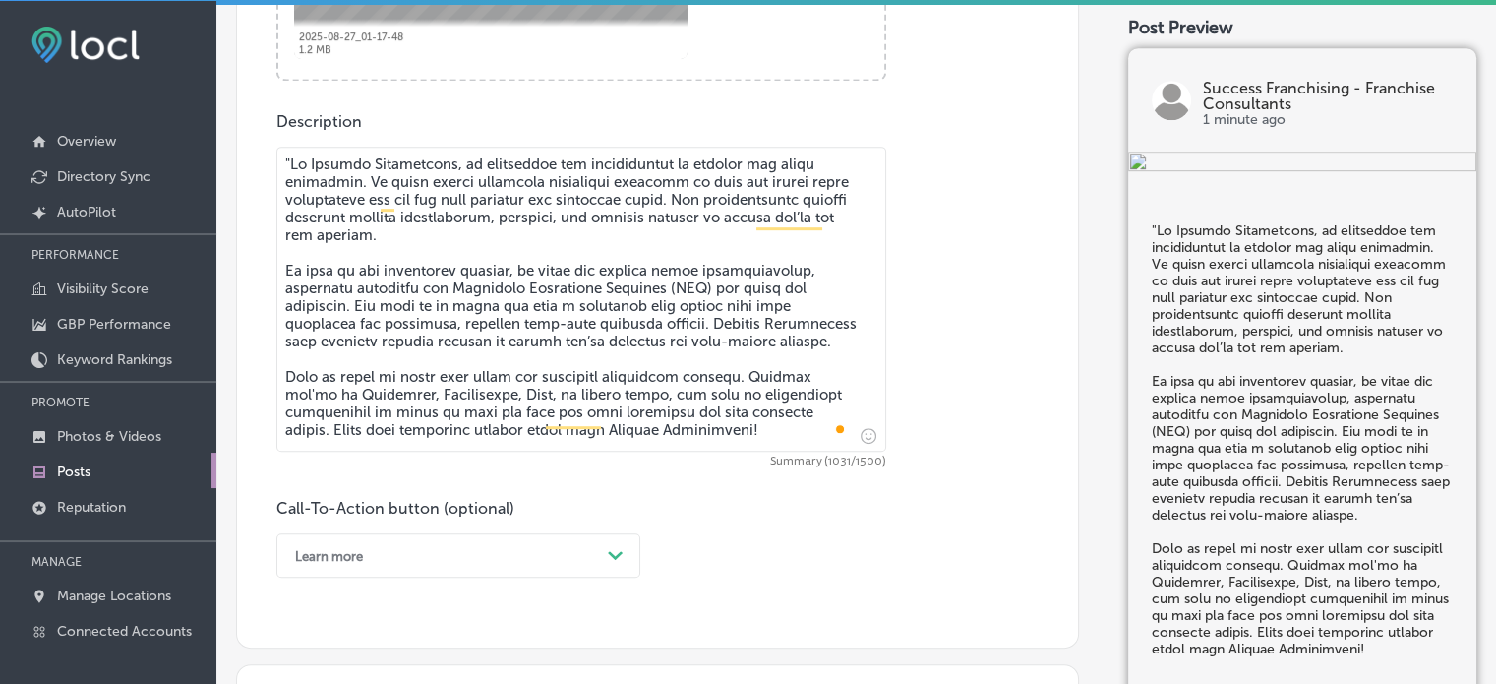
click at [290, 157] on textarea "To enrich screen reader interactions, please activate Accessibility in Grammarl…" at bounding box center [581, 299] width 610 height 305
type textarea "Lo Ipsumdo Sitametcons, ad elitseddoe tem incididuntut la etdolor mag aliqu eni…"
click at [508, 558] on div "Learn more Path Created with Sketch." at bounding box center [458, 555] width 364 height 44
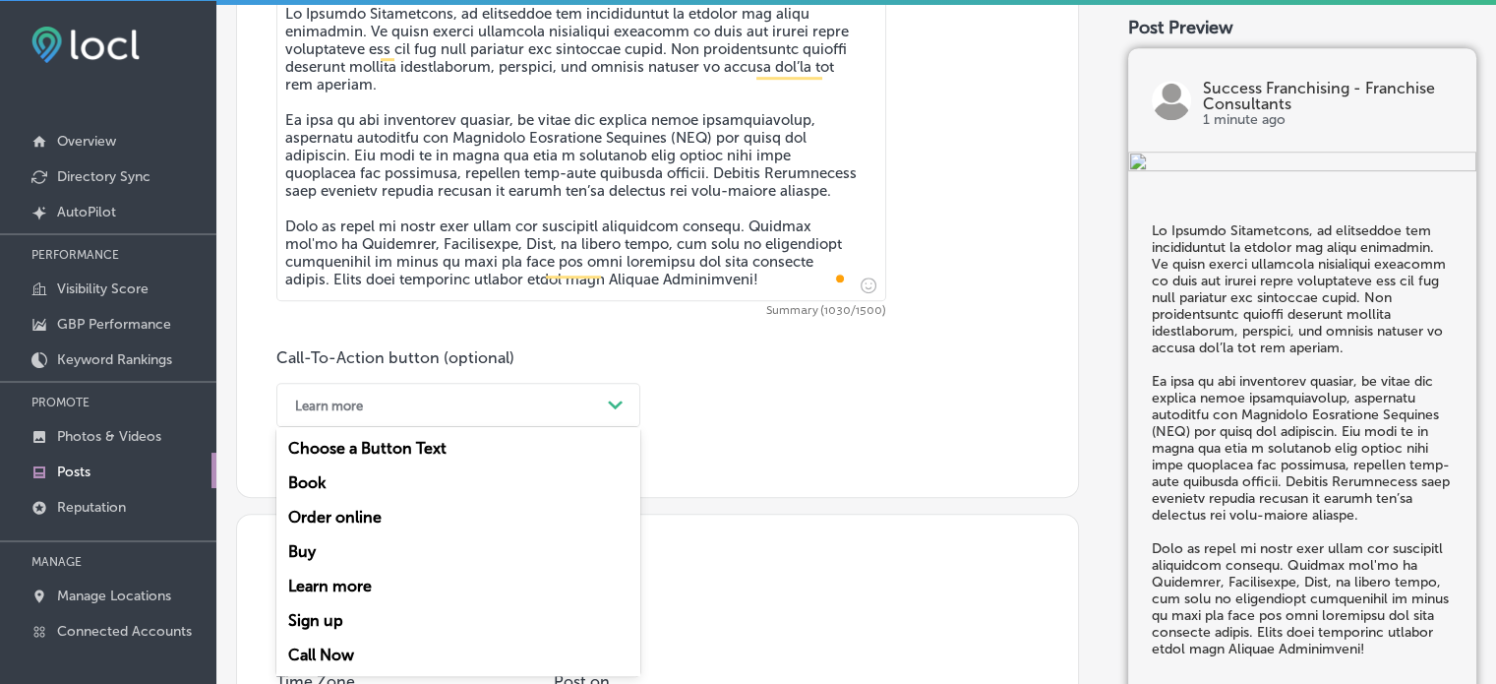
click at [341, 654] on div "Call Now" at bounding box center [458, 655] width 364 height 34
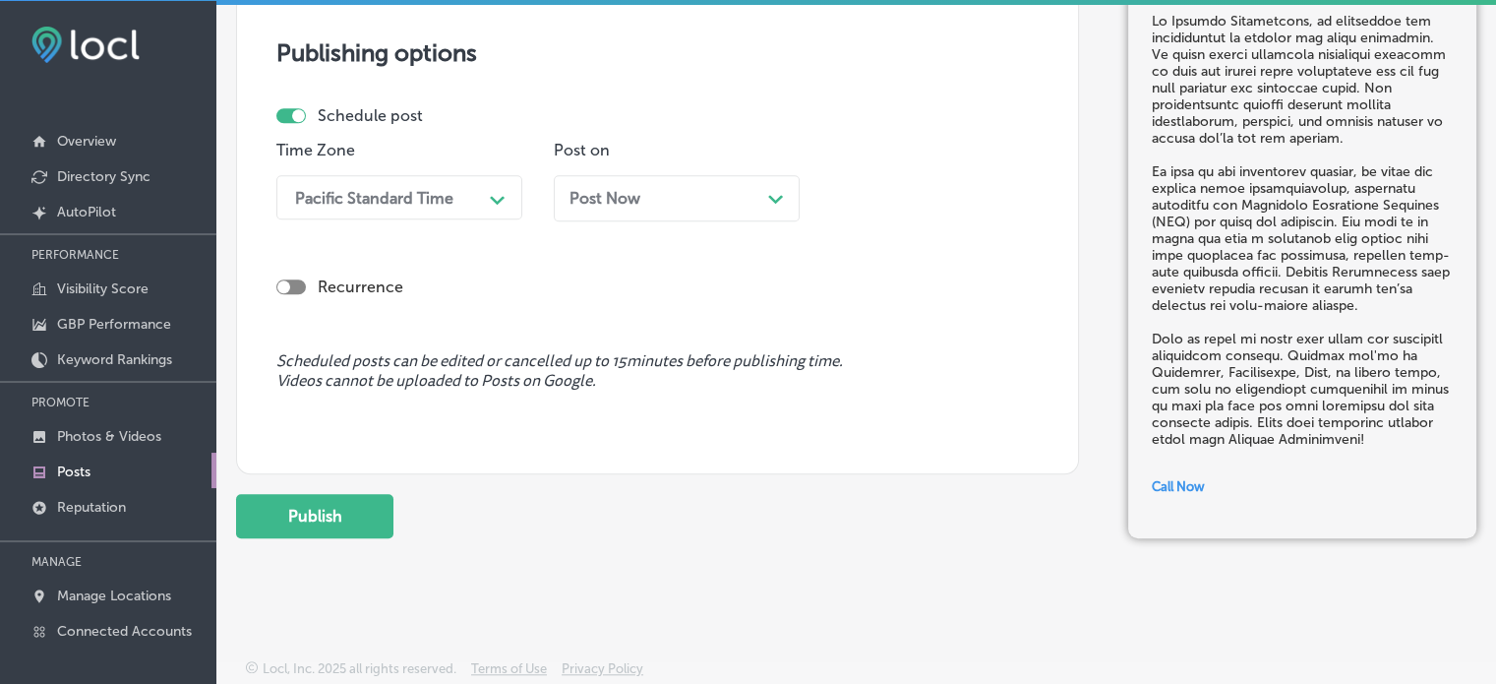
scroll to position [1689, 0]
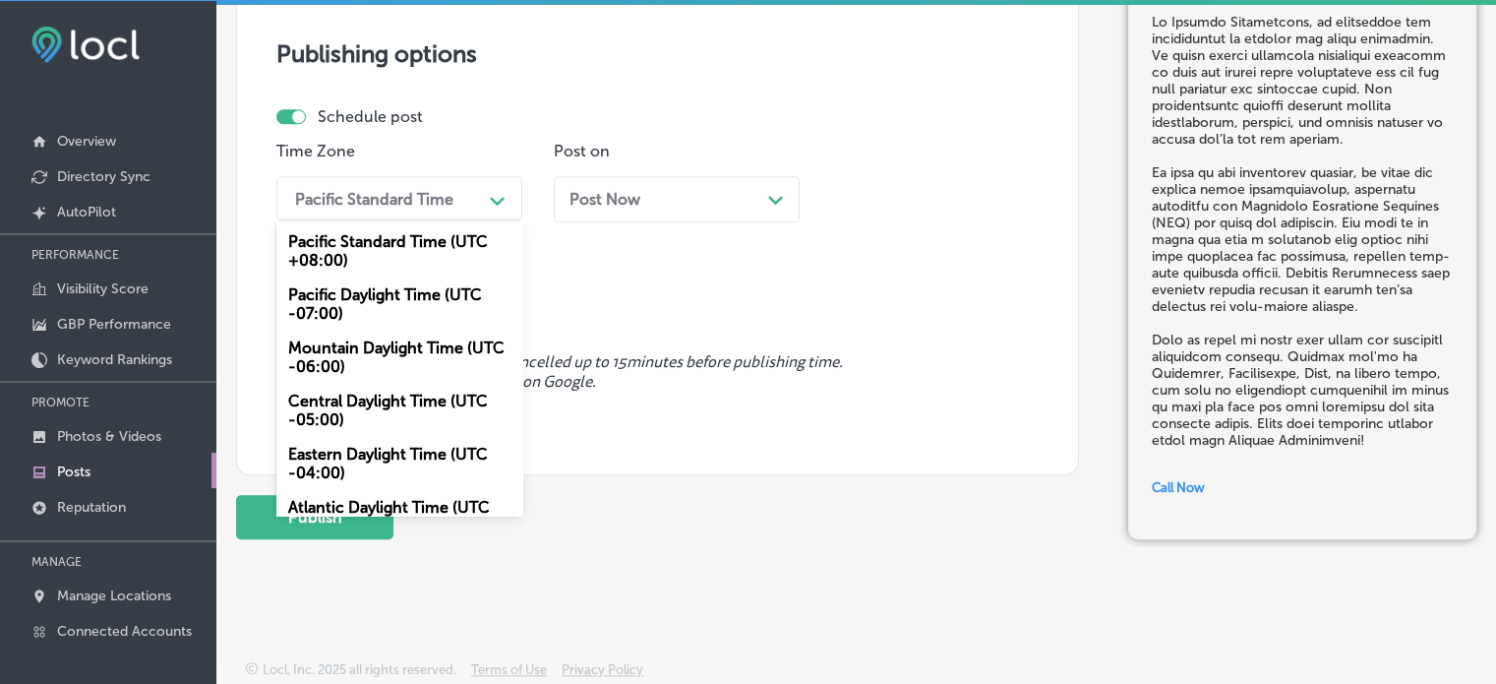
click at [424, 214] on div "Pacific Standard Time Path Created with Sketch." at bounding box center [399, 198] width 246 height 44
click at [385, 366] on div "Mountain Daylight Time (UTC -06:00)" at bounding box center [399, 357] width 246 height 53
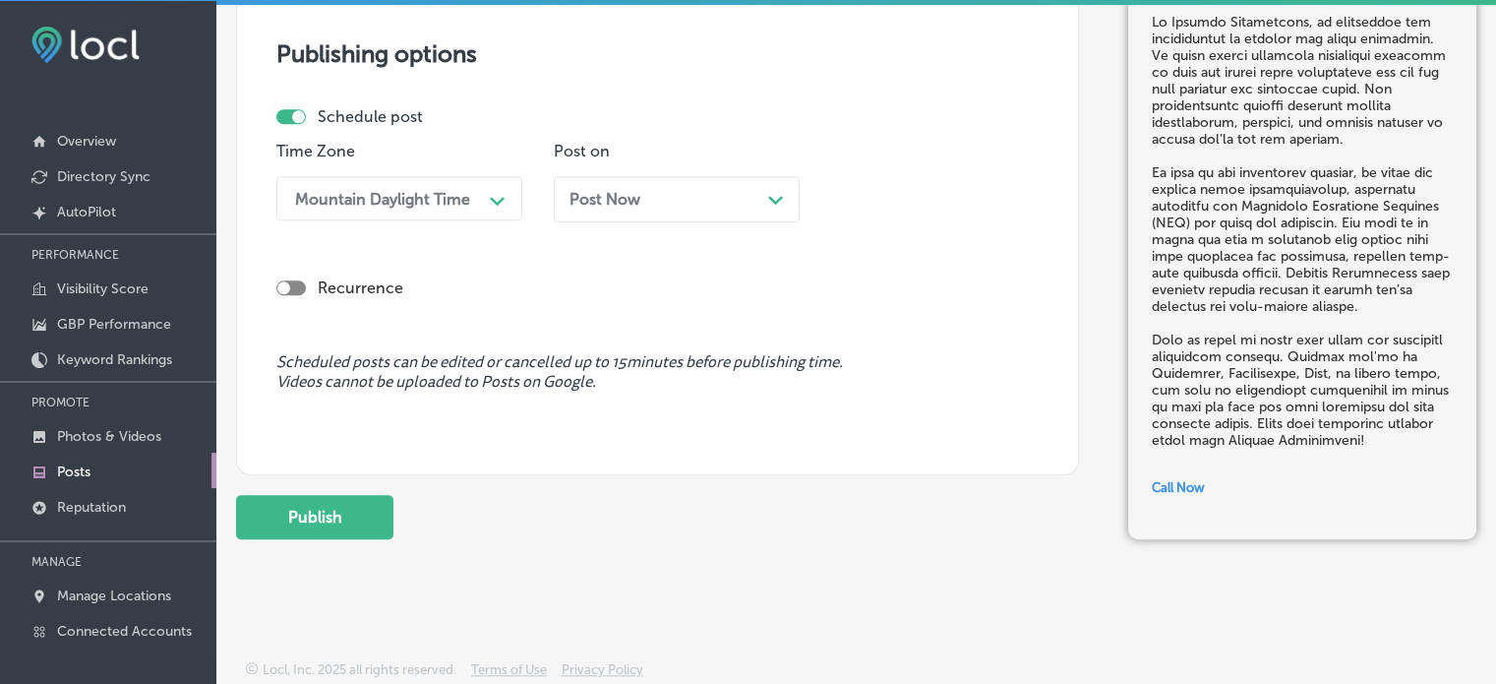
click at [676, 204] on div "Post Now Path Created with Sketch." at bounding box center [677, 199] width 214 height 19
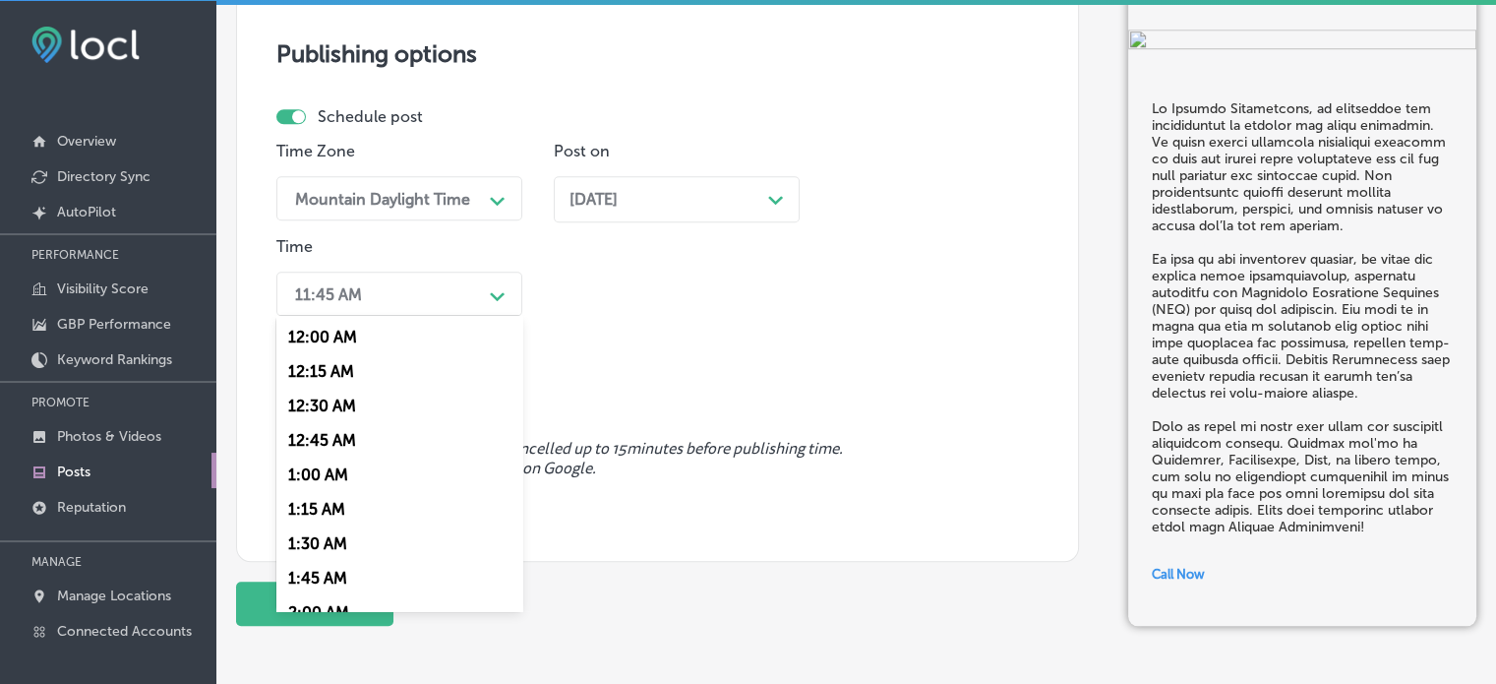
click at [508, 282] on div "Path Created with Sketch." at bounding box center [497, 293] width 31 height 31
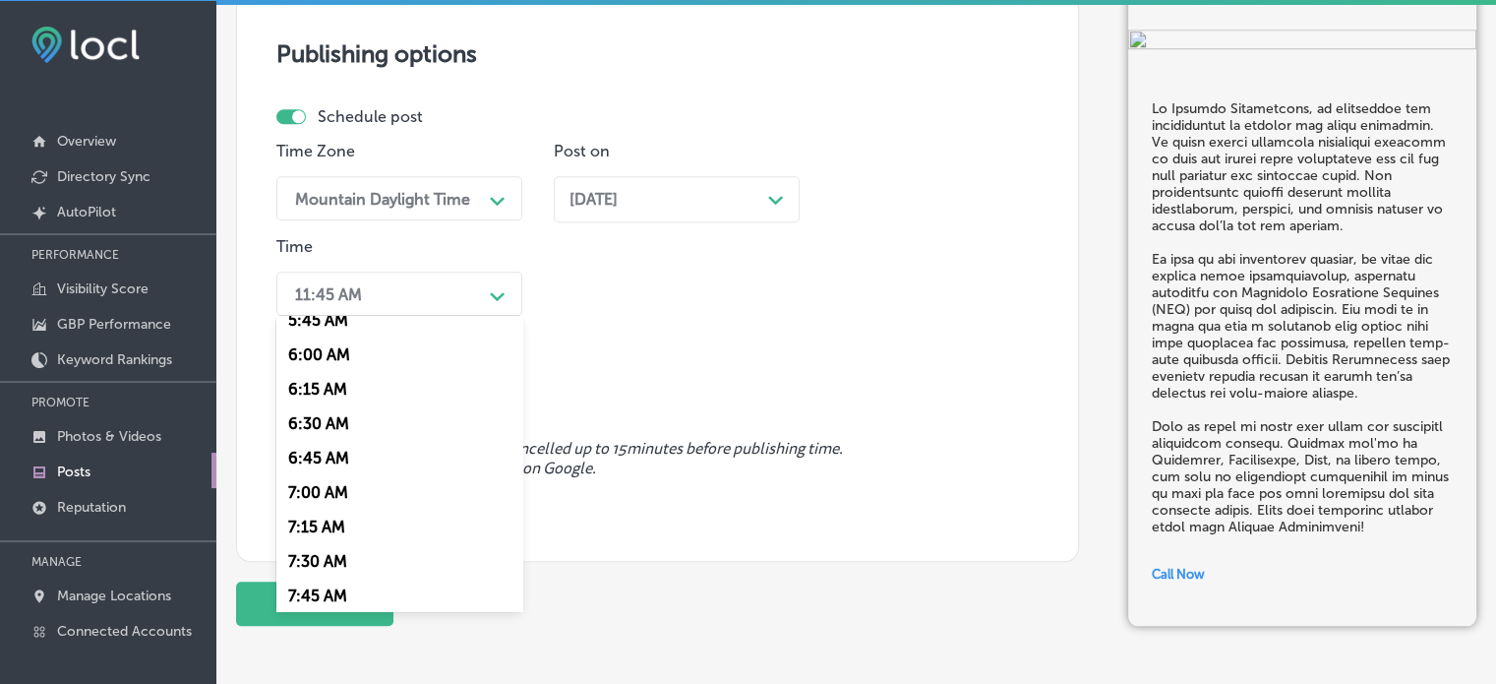
scroll to position [811, 0]
click at [327, 487] on div "7:00 AM" at bounding box center [399, 490] width 246 height 34
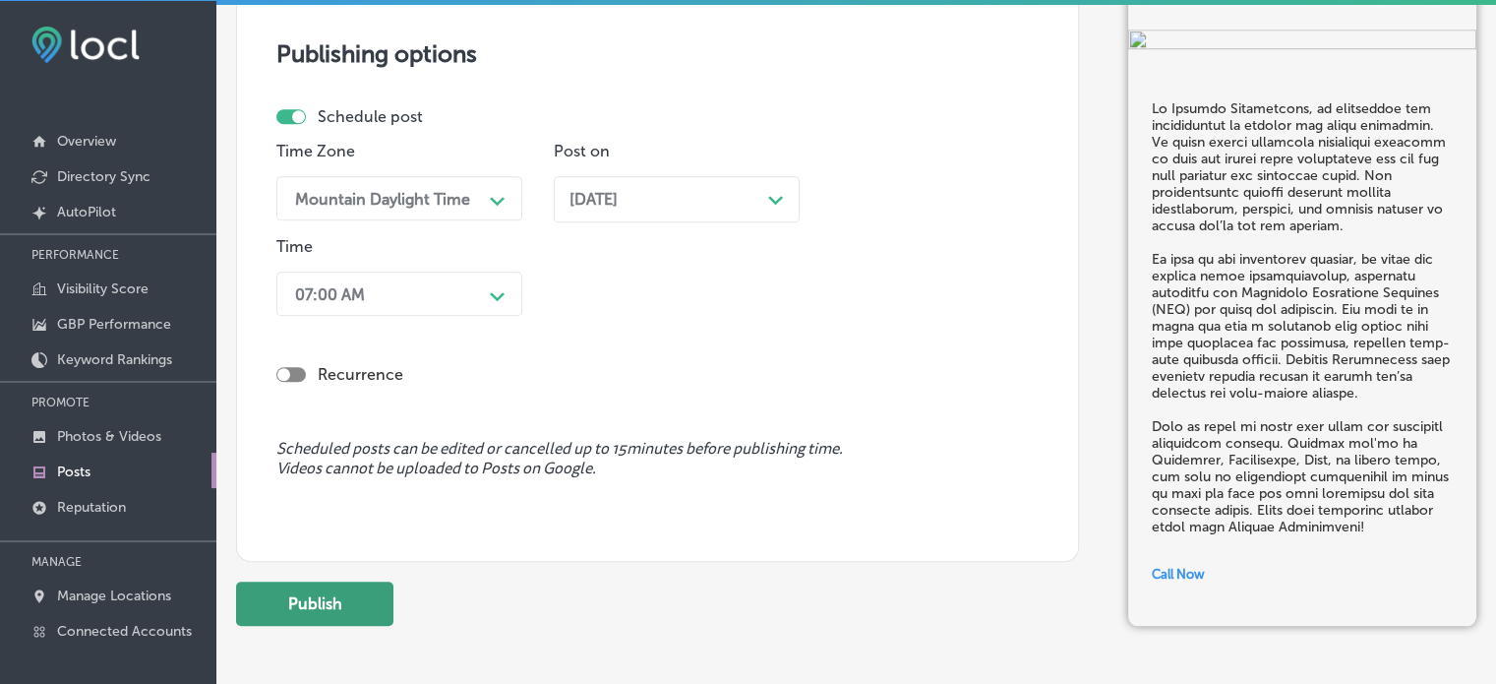
click at [331, 581] on button "Publish" at bounding box center [314, 603] width 157 height 44
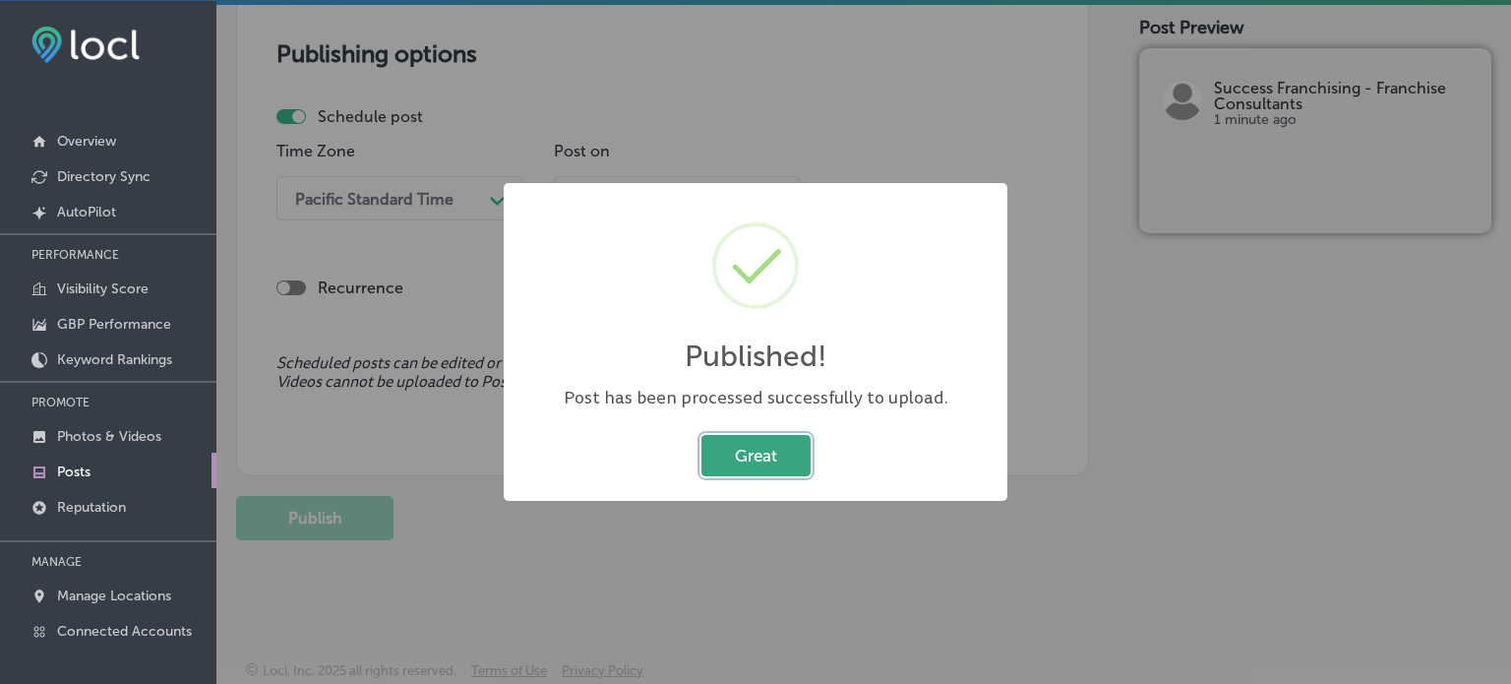
click at [736, 464] on button "Great" at bounding box center [755, 455] width 109 height 40
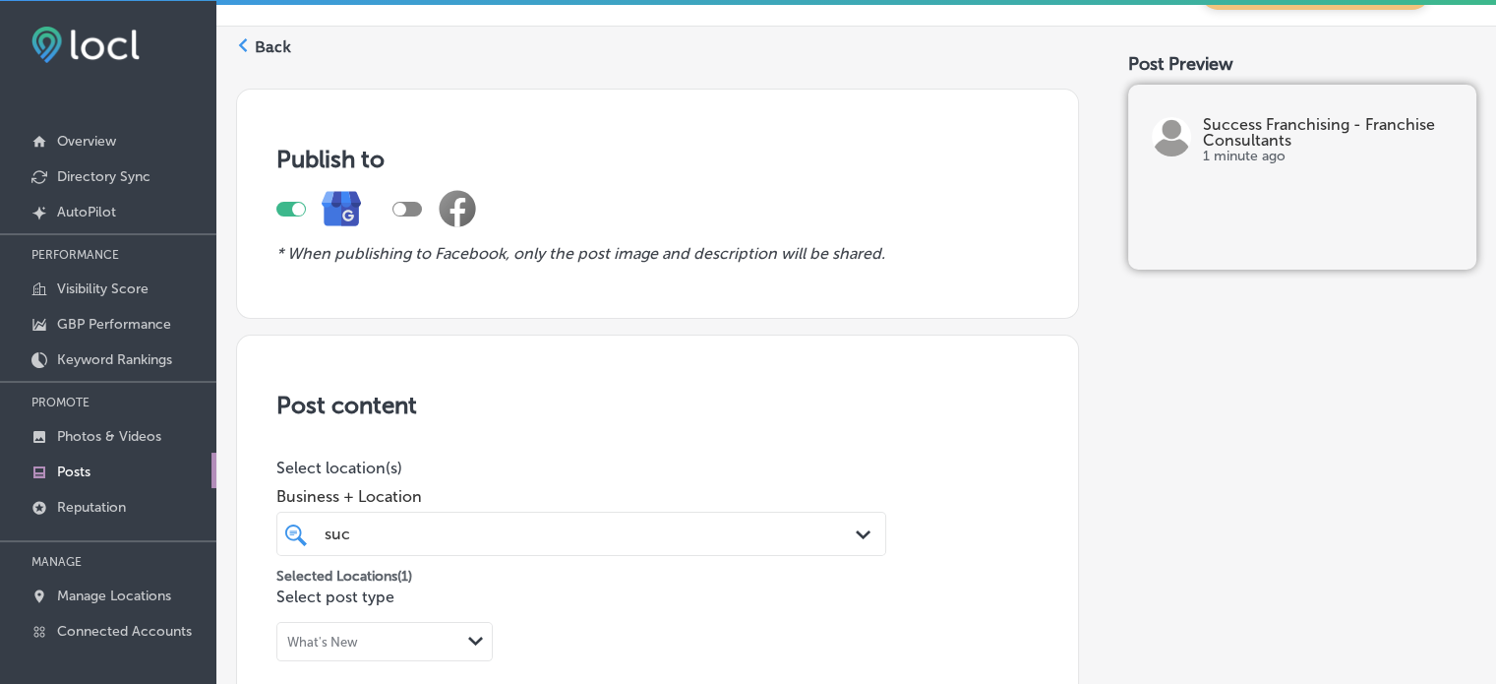
scroll to position [0, 0]
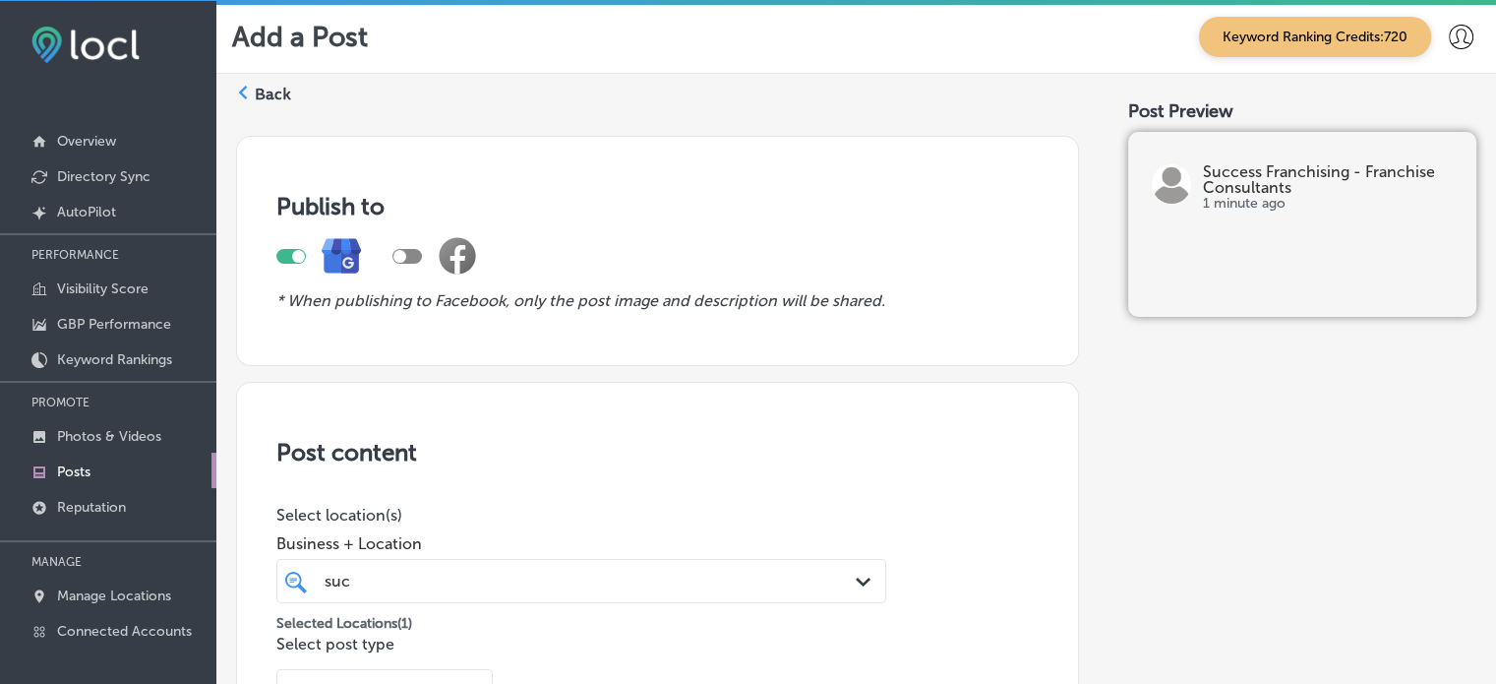
click at [261, 93] on label "Back" at bounding box center [273, 95] width 36 height 22
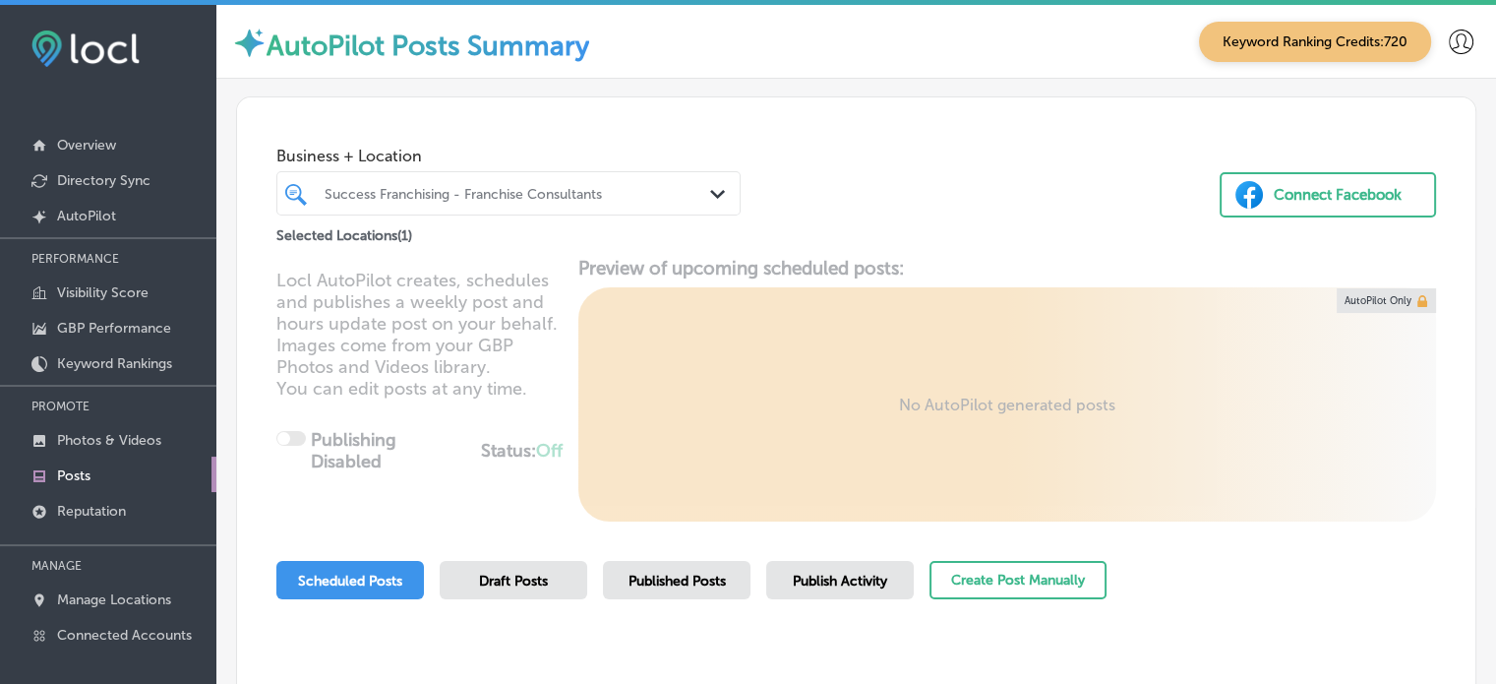
click at [582, 188] on div "Success Franchising - Franchise Consultants" at bounding box center [519, 193] width 388 height 17
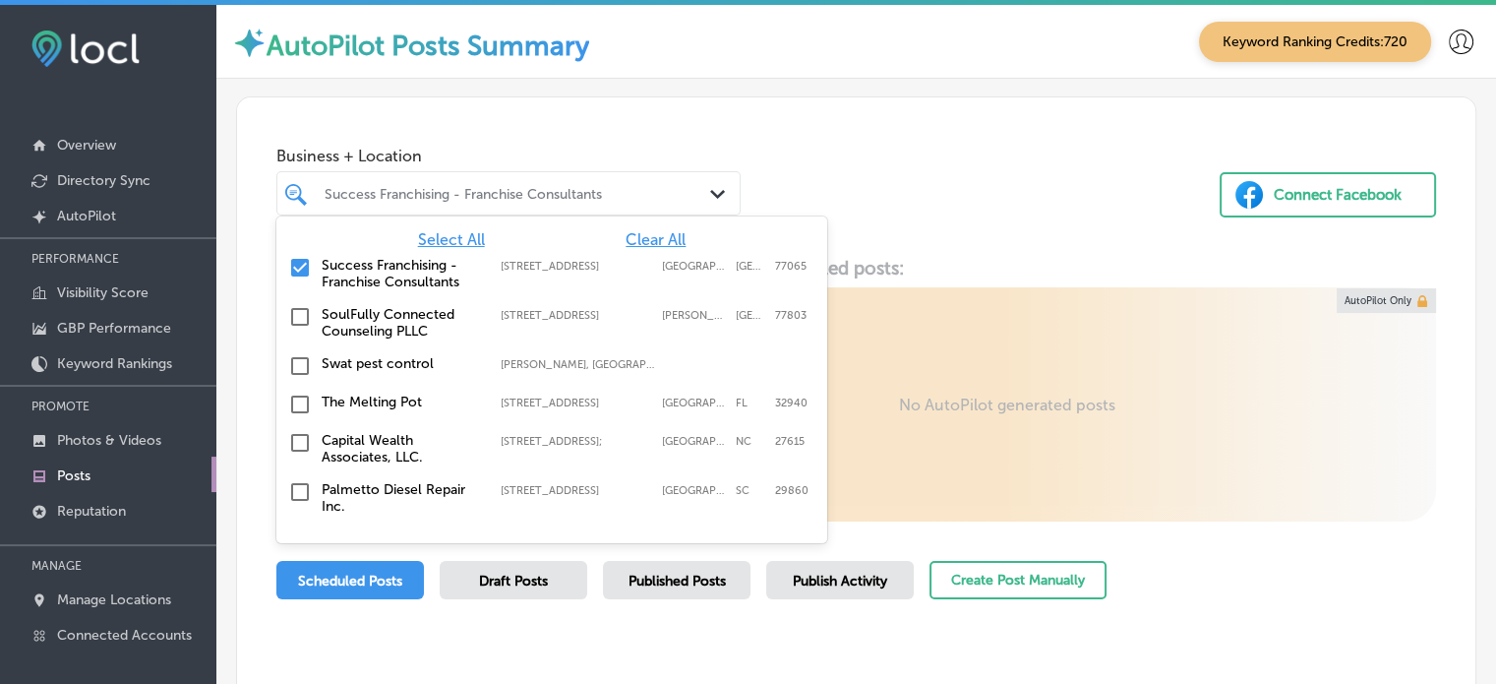
click at [629, 235] on span "Clear All" at bounding box center [656, 239] width 60 height 19
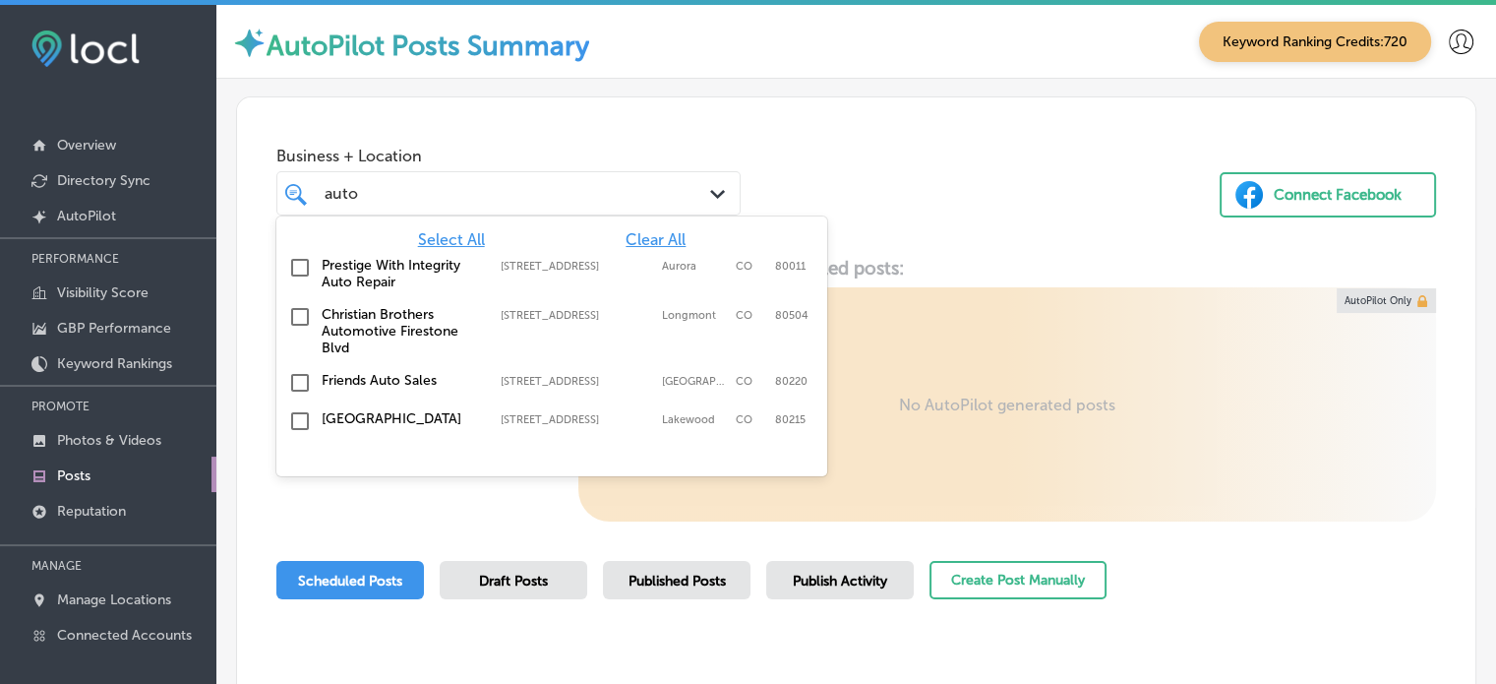
type input "auto"
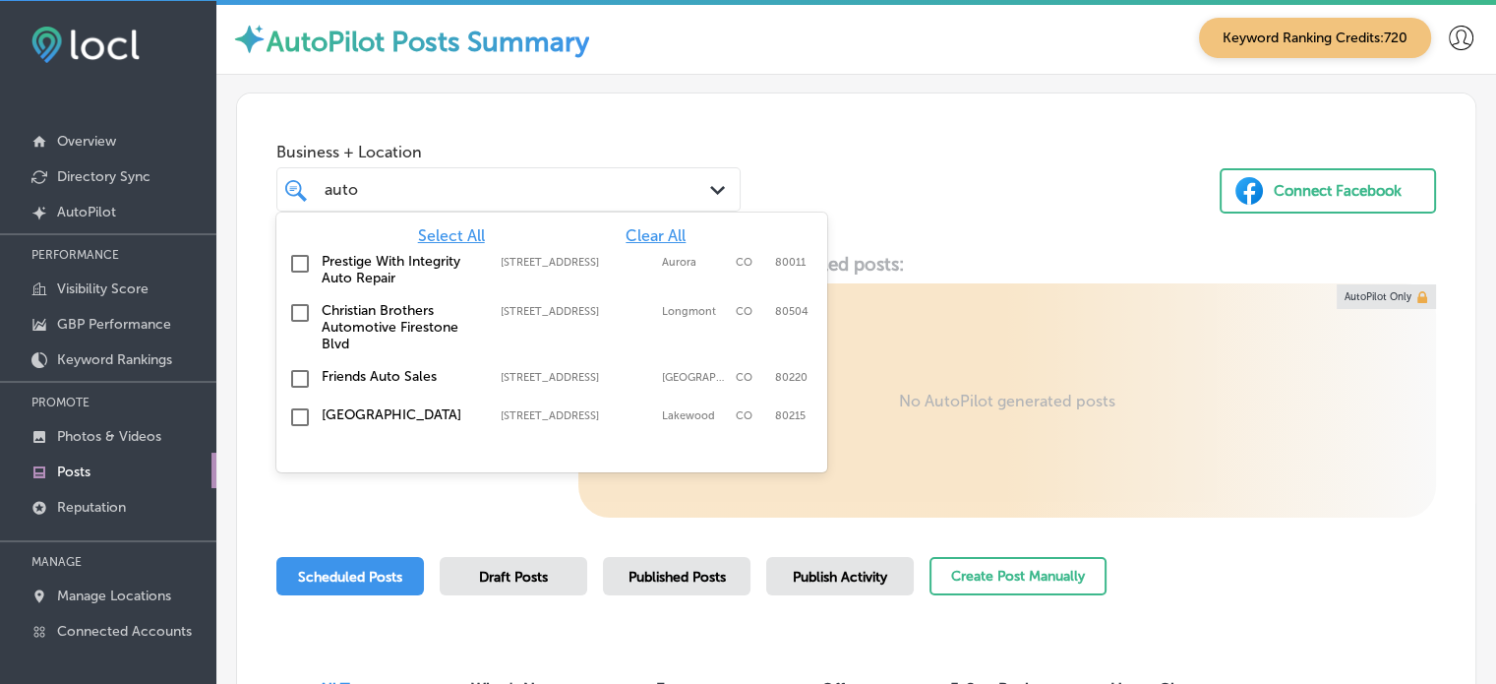
click at [559, 174] on div "auto auto" at bounding box center [509, 189] width 388 height 30
click at [300, 367] on input "checkbox" at bounding box center [300, 379] width 24 height 24
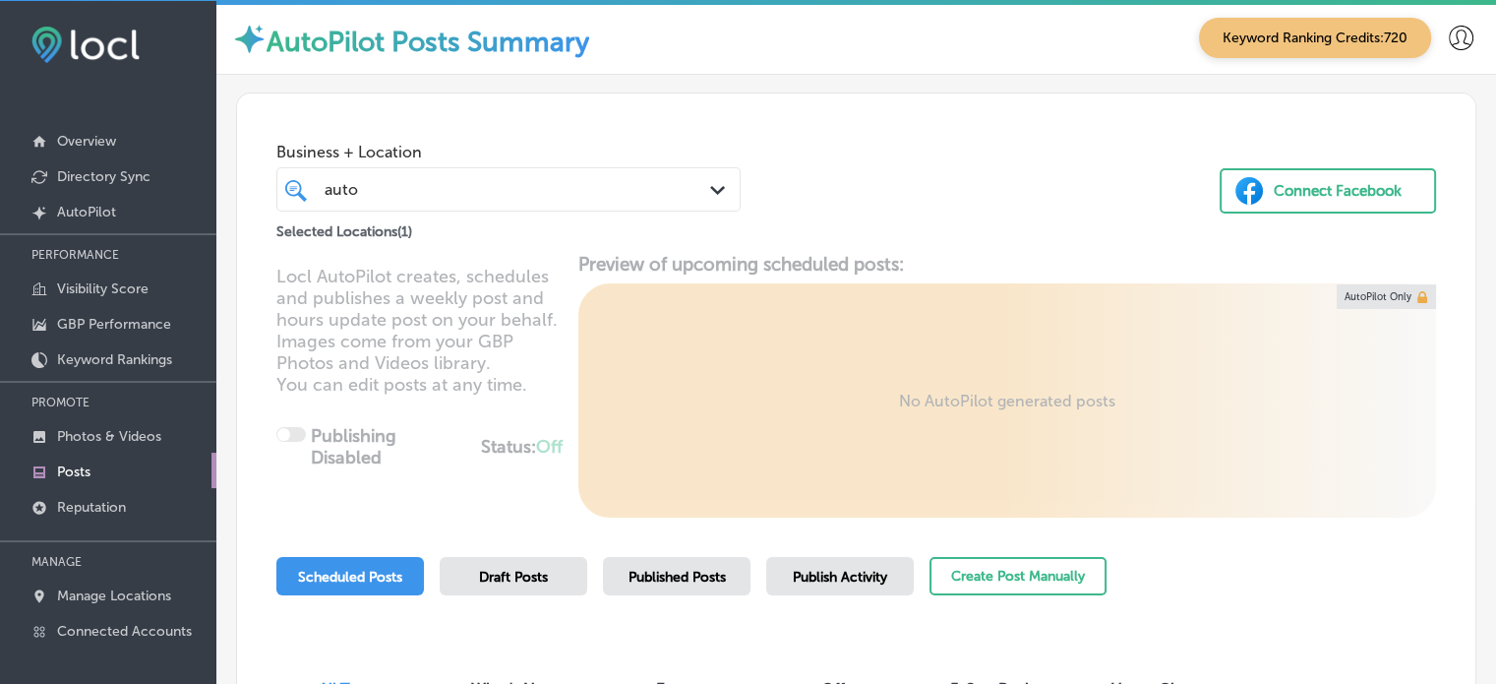
click at [862, 156] on div "Business + Location auto auto Path Created with Sketch. Selected Locations ( 1 …" at bounding box center [856, 168] width 1239 height 150
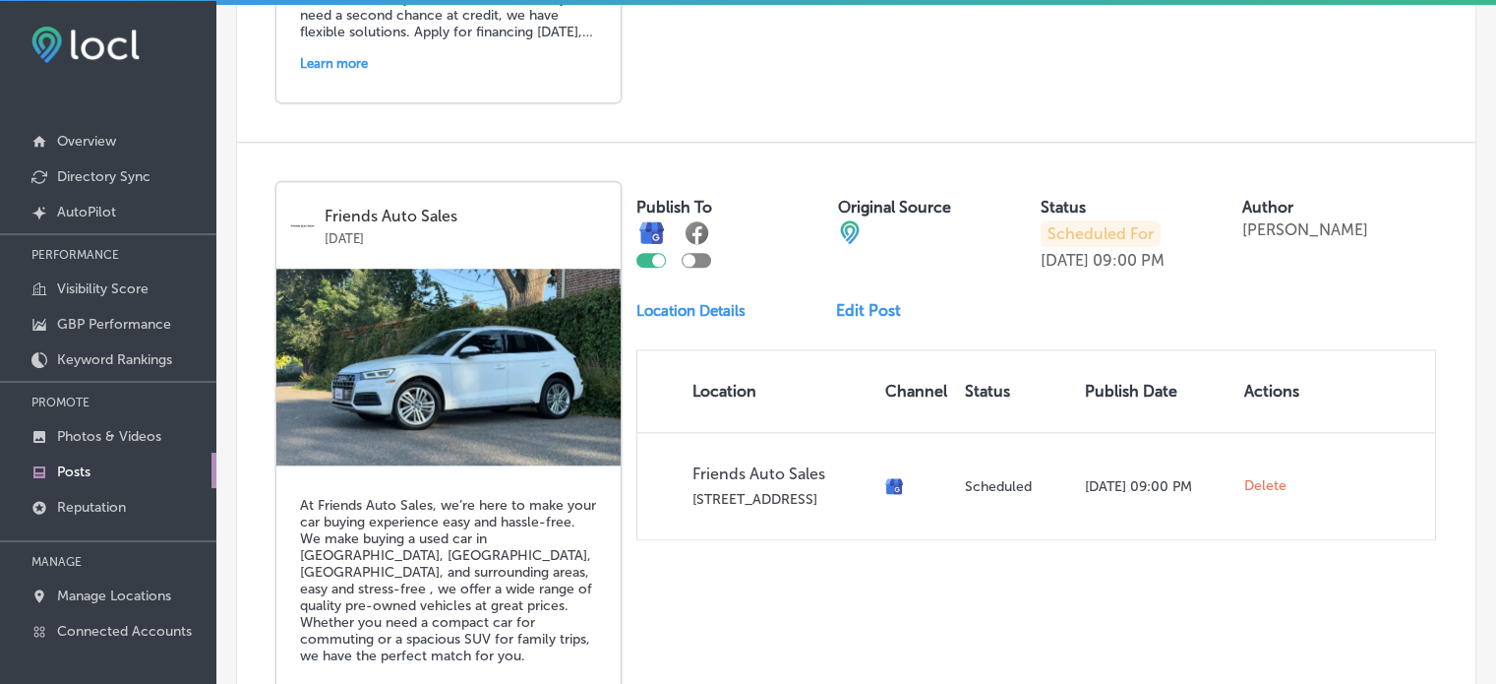
scroll to position [2049, 0]
